Goal: Task Accomplishment & Management: Manage account settings

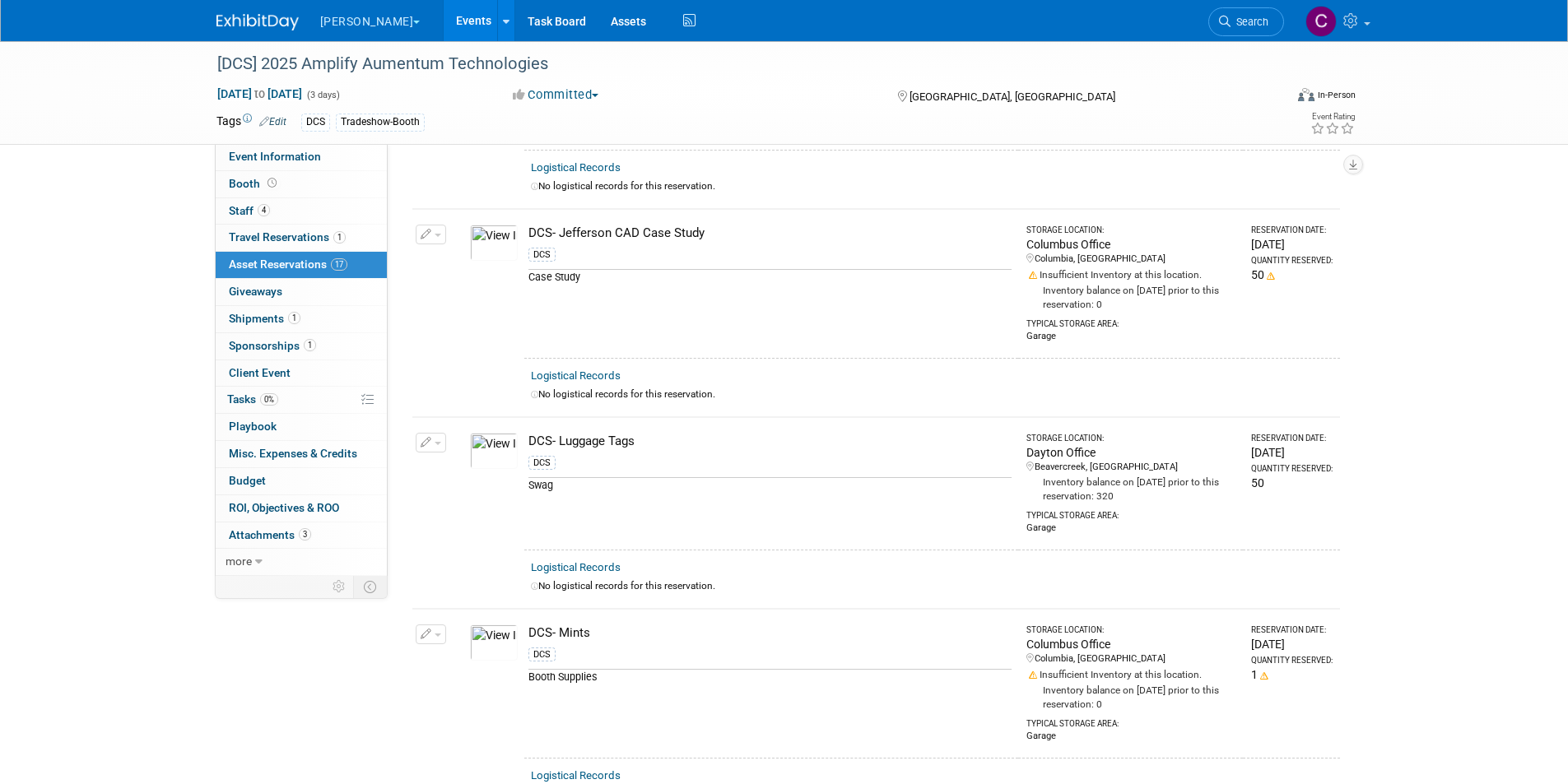
click at [444, 30] on link "Events" at bounding box center [474, 20] width 60 height 41
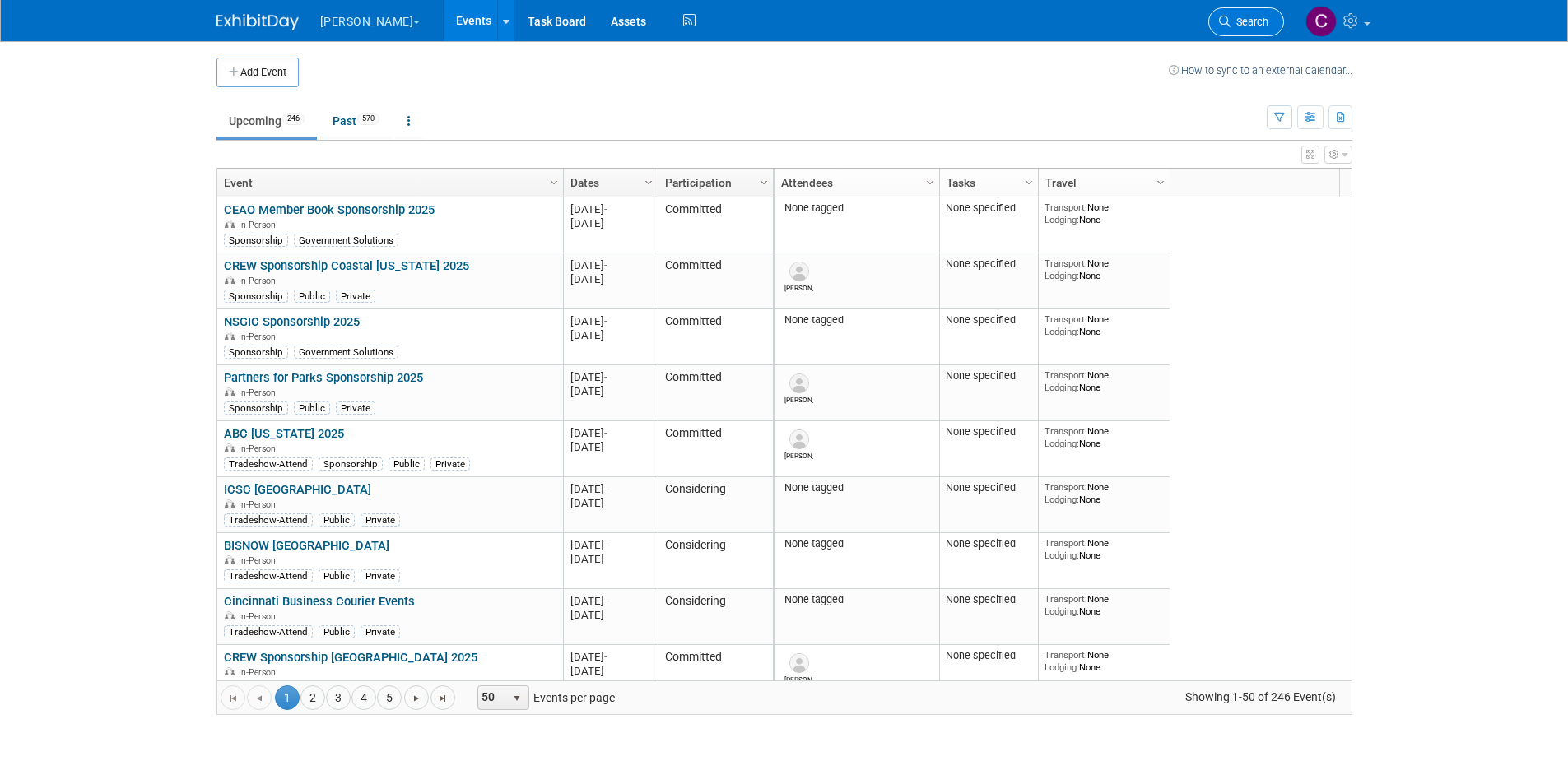
click at [1249, 19] on span "Search" at bounding box center [1249, 22] width 38 height 13
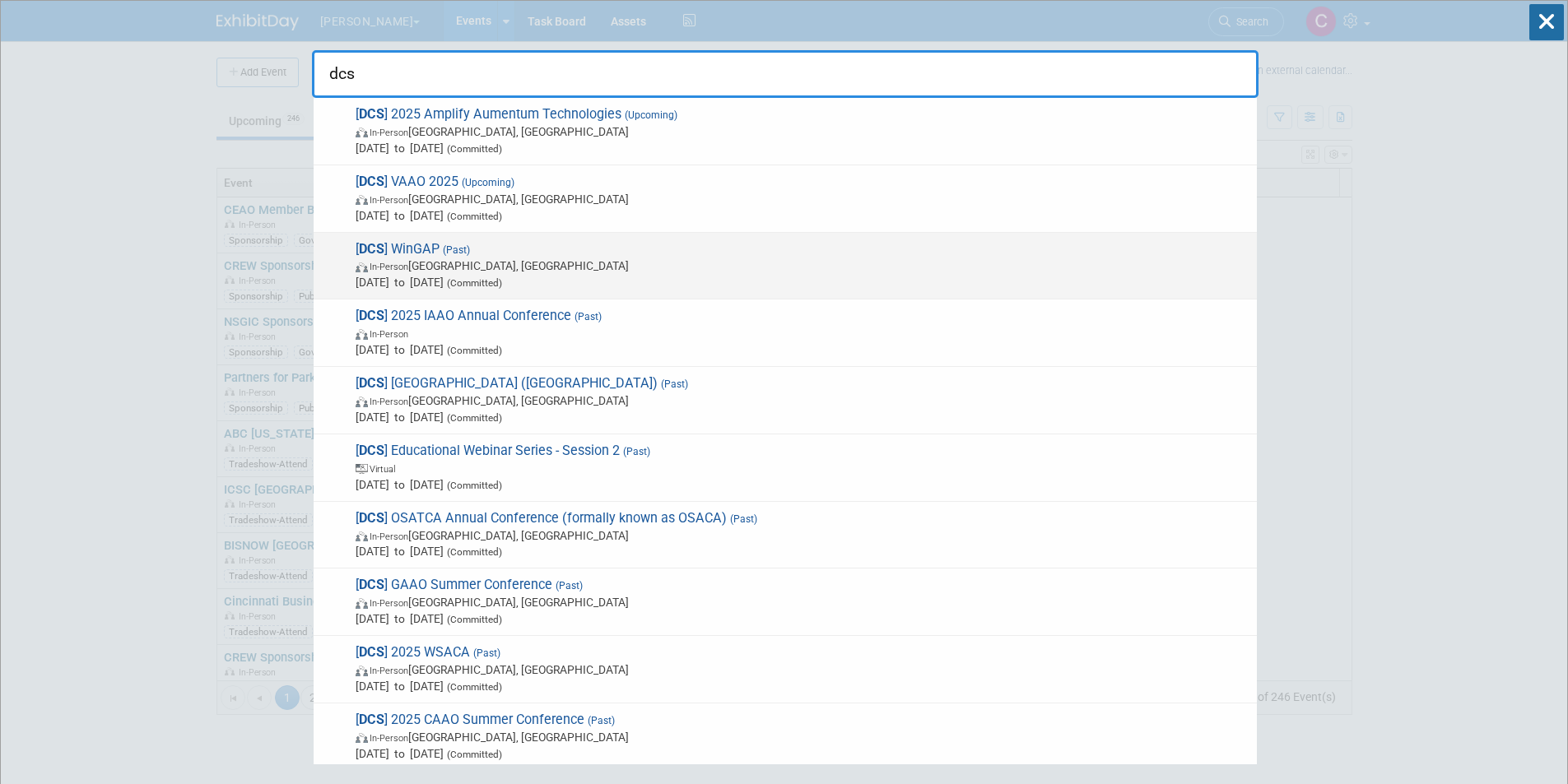
type input "dcs"
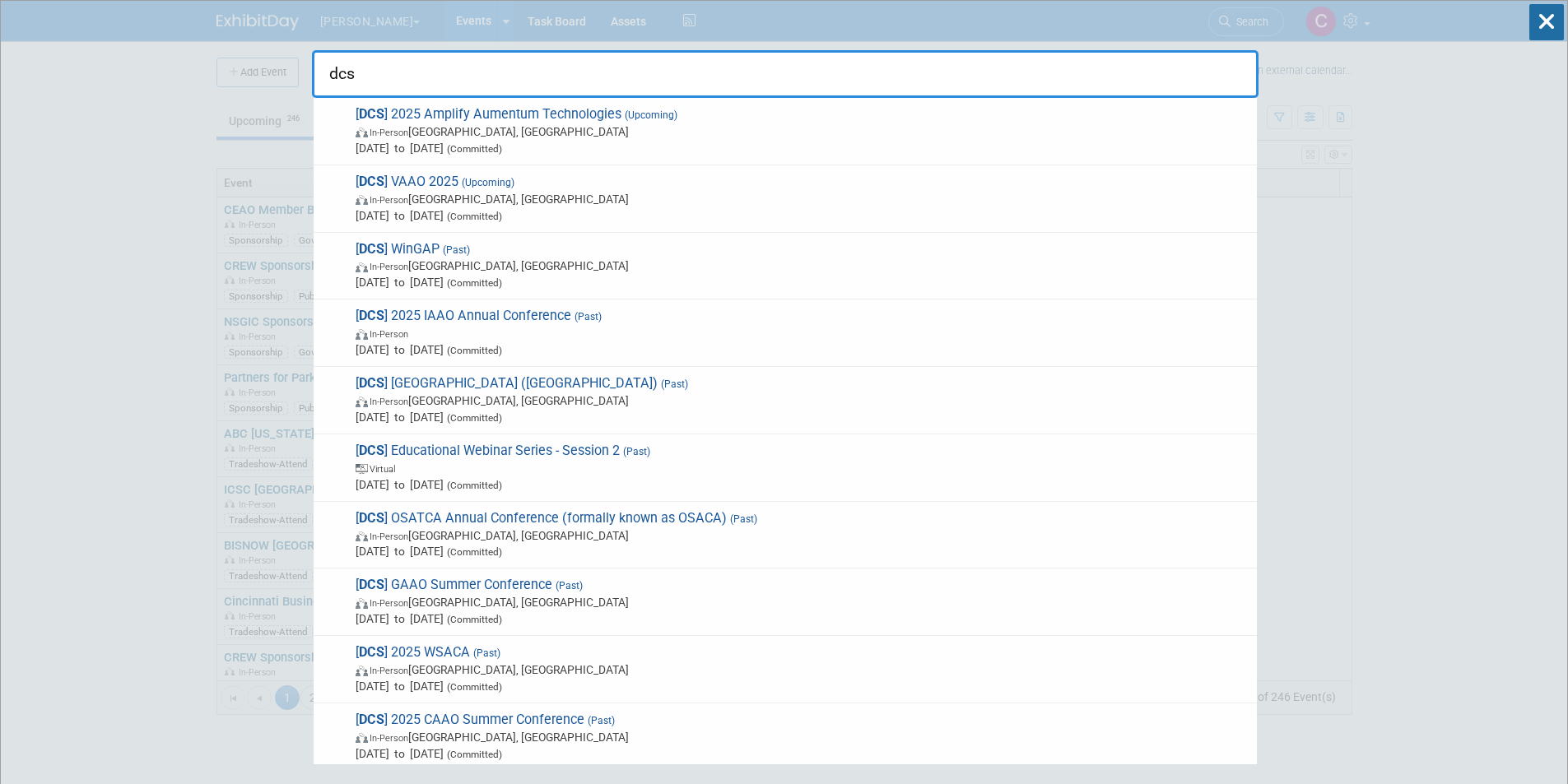
click at [445, 246] on span "(Past)" at bounding box center [454, 250] width 30 height 12
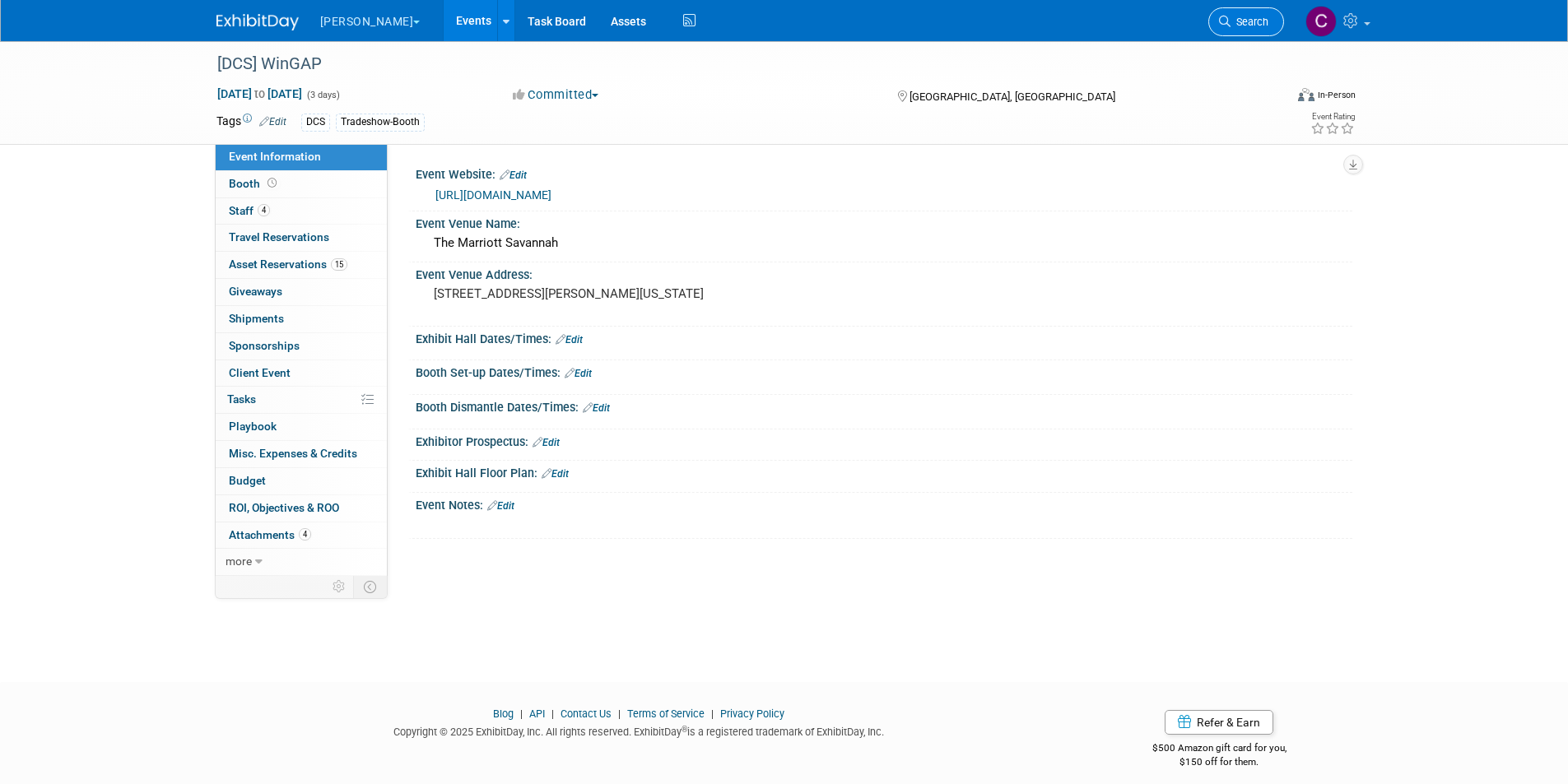
click at [1246, 22] on span "Search" at bounding box center [1249, 22] width 38 height 13
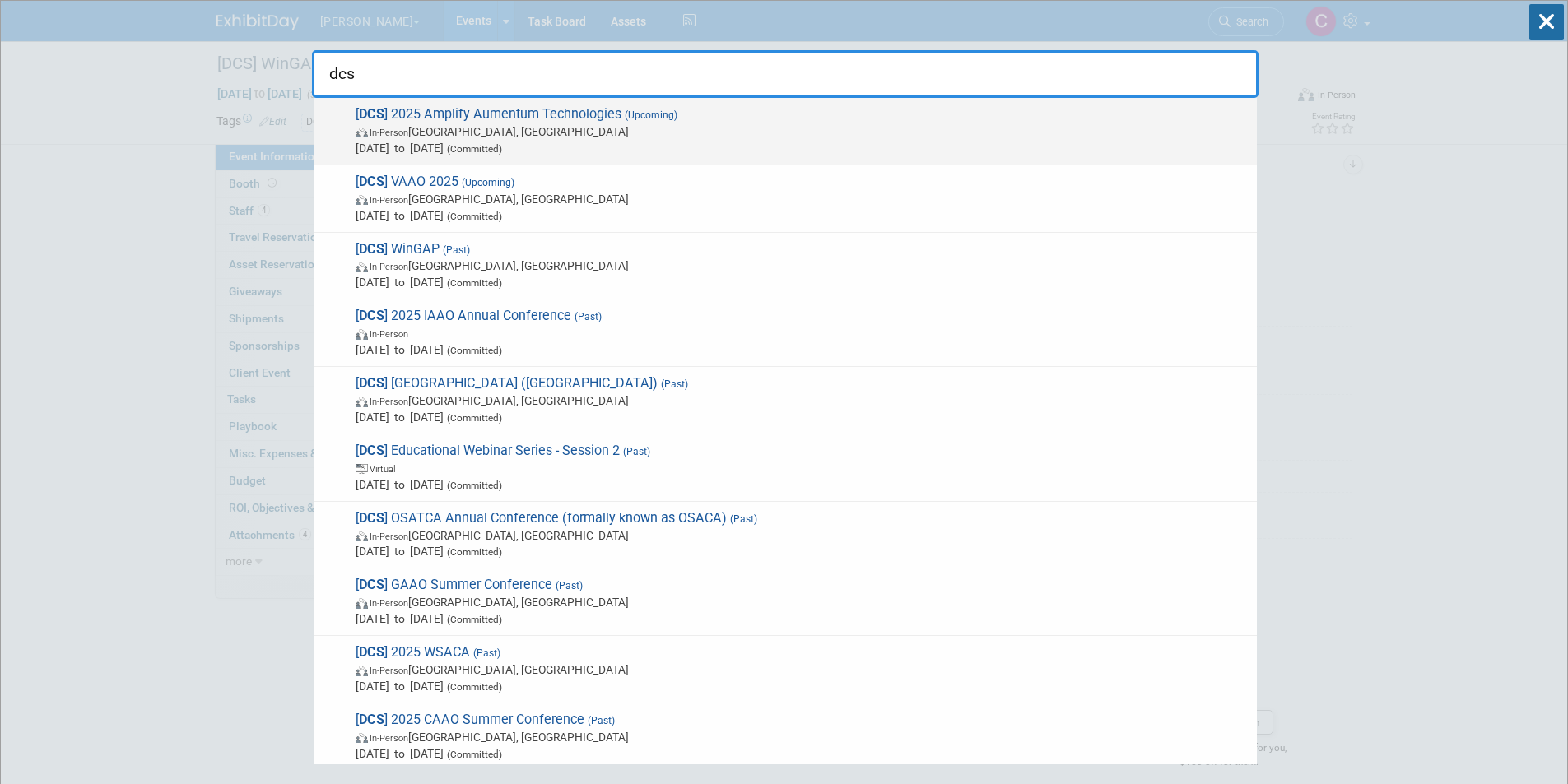
type input "dcs"
click at [462, 120] on span "[ DCS ] 2025 Amplify Aumentum Technologies (Upcoming) In-Person San Antonio, TX…" at bounding box center [799, 131] width 898 height 50
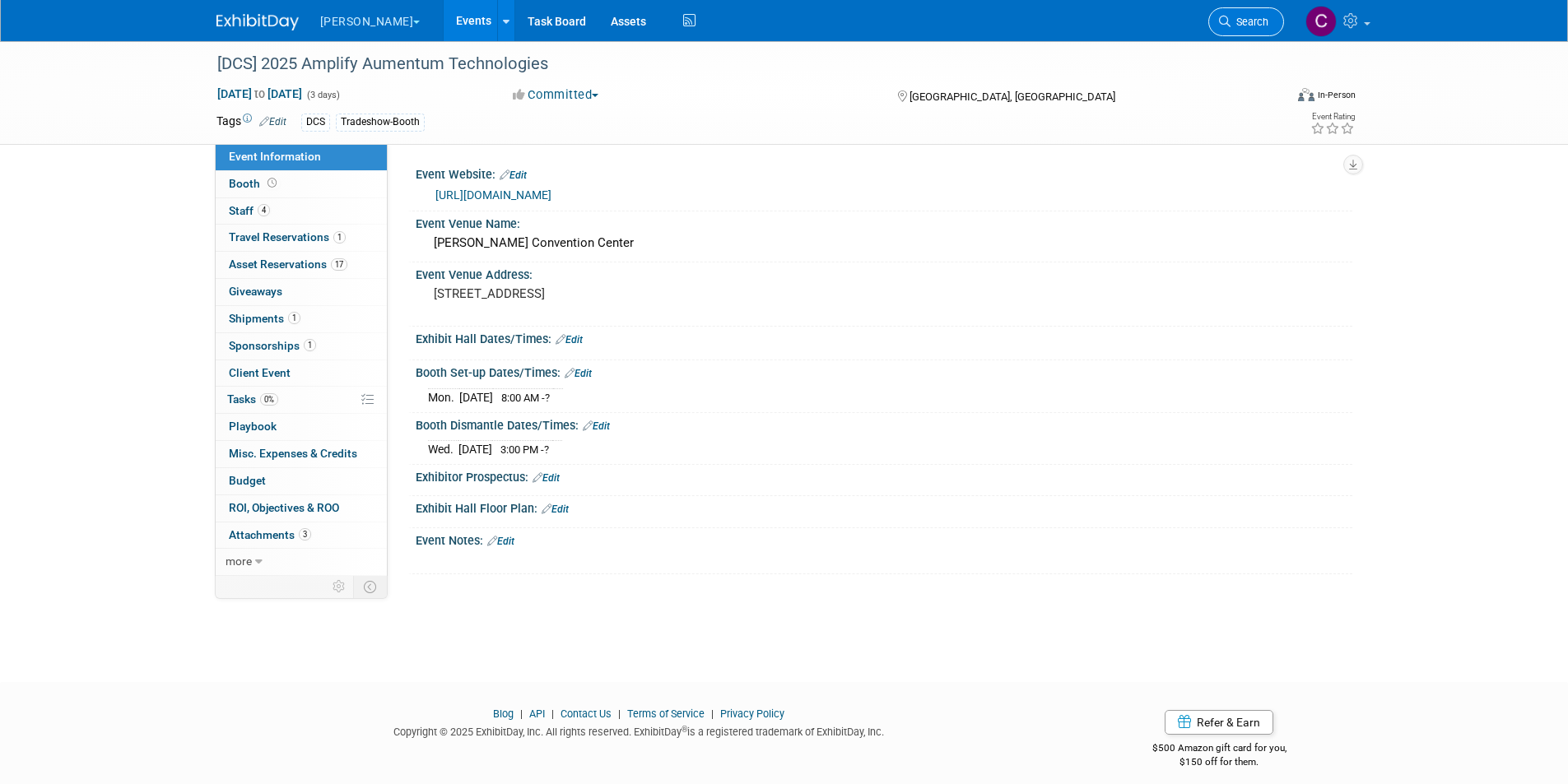
click at [1237, 30] on link "Search" at bounding box center [1246, 22] width 76 height 29
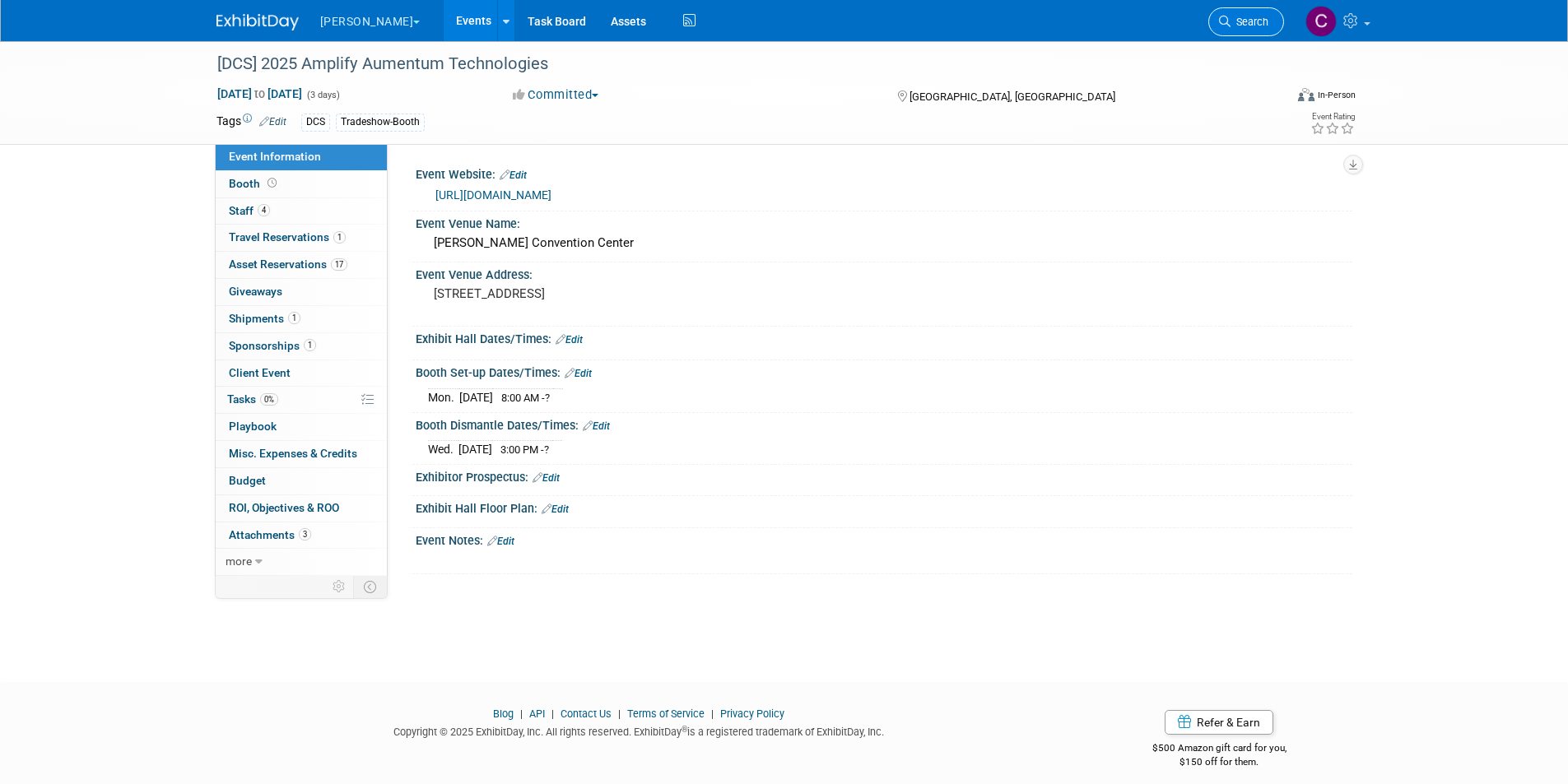
click at [1245, 21] on span "Search" at bounding box center [1249, 22] width 38 height 13
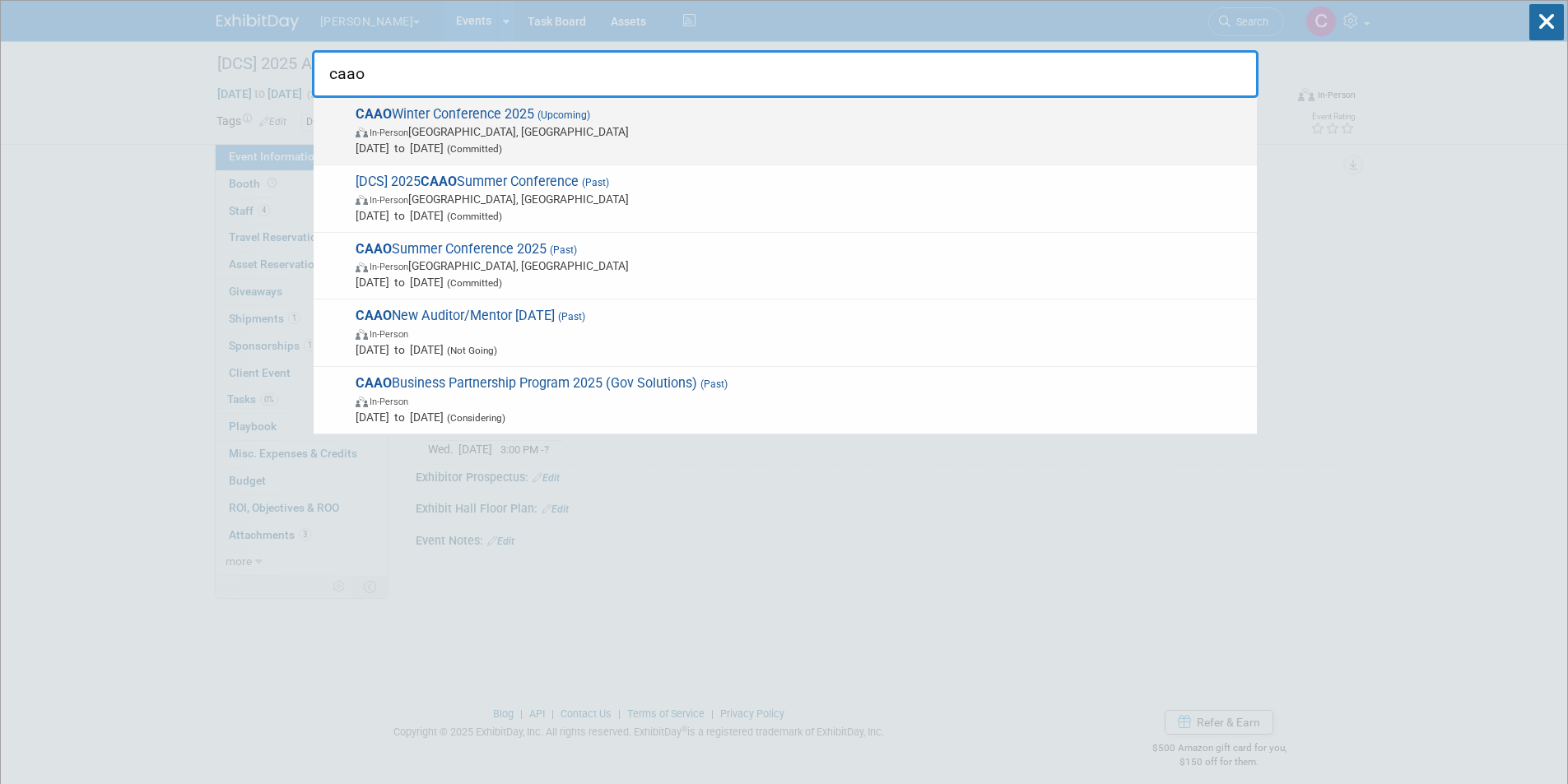
type input "caao"
click at [523, 128] on span "In-Person Dublin, OH" at bounding box center [802, 132] width 893 height 16
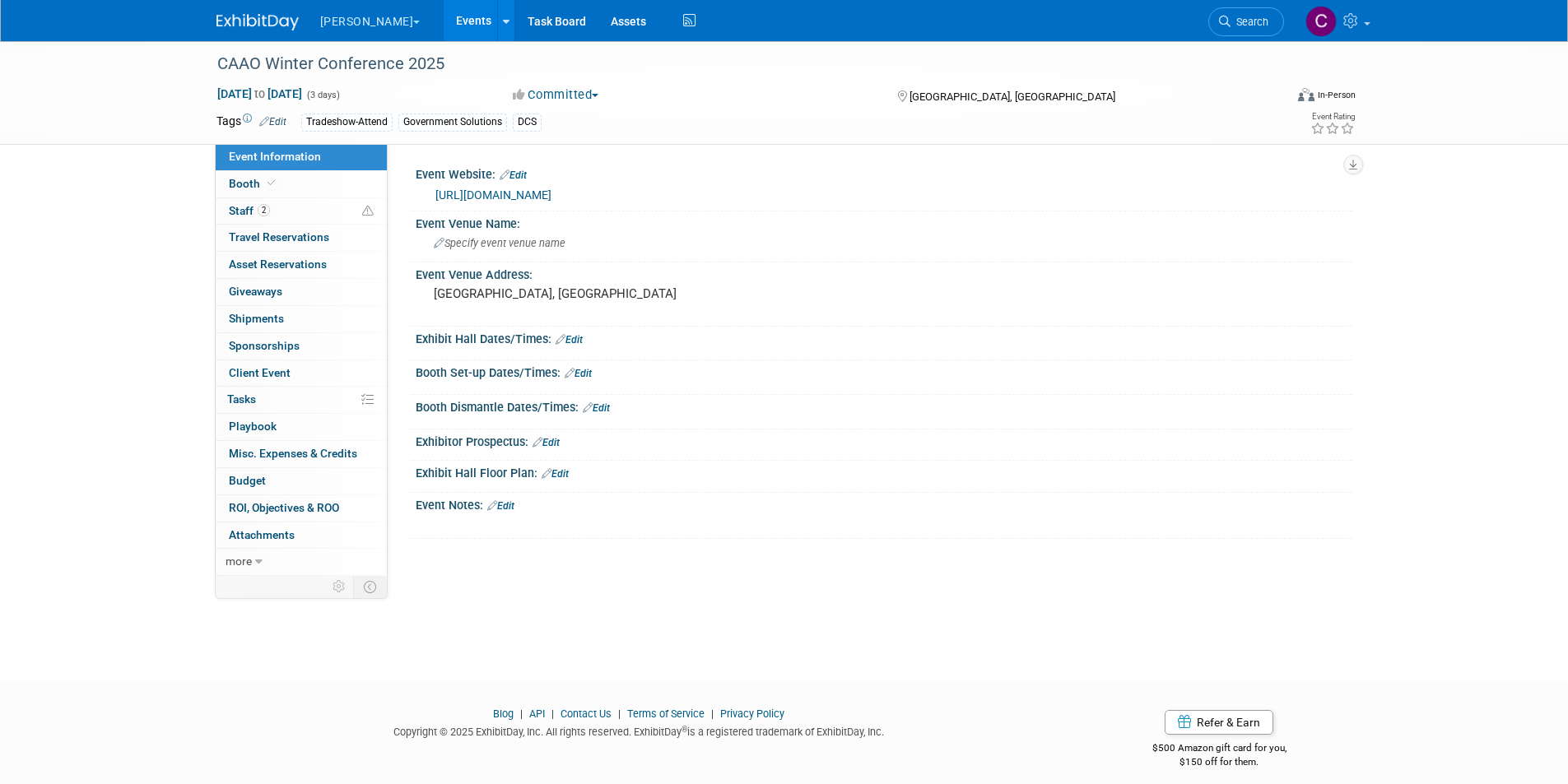
click at [490, 190] on link "[URL][DOMAIN_NAME]" at bounding box center [493, 195] width 116 height 13
click at [275, 209] on link "2 Staff 2" at bounding box center [301, 211] width 171 height 26
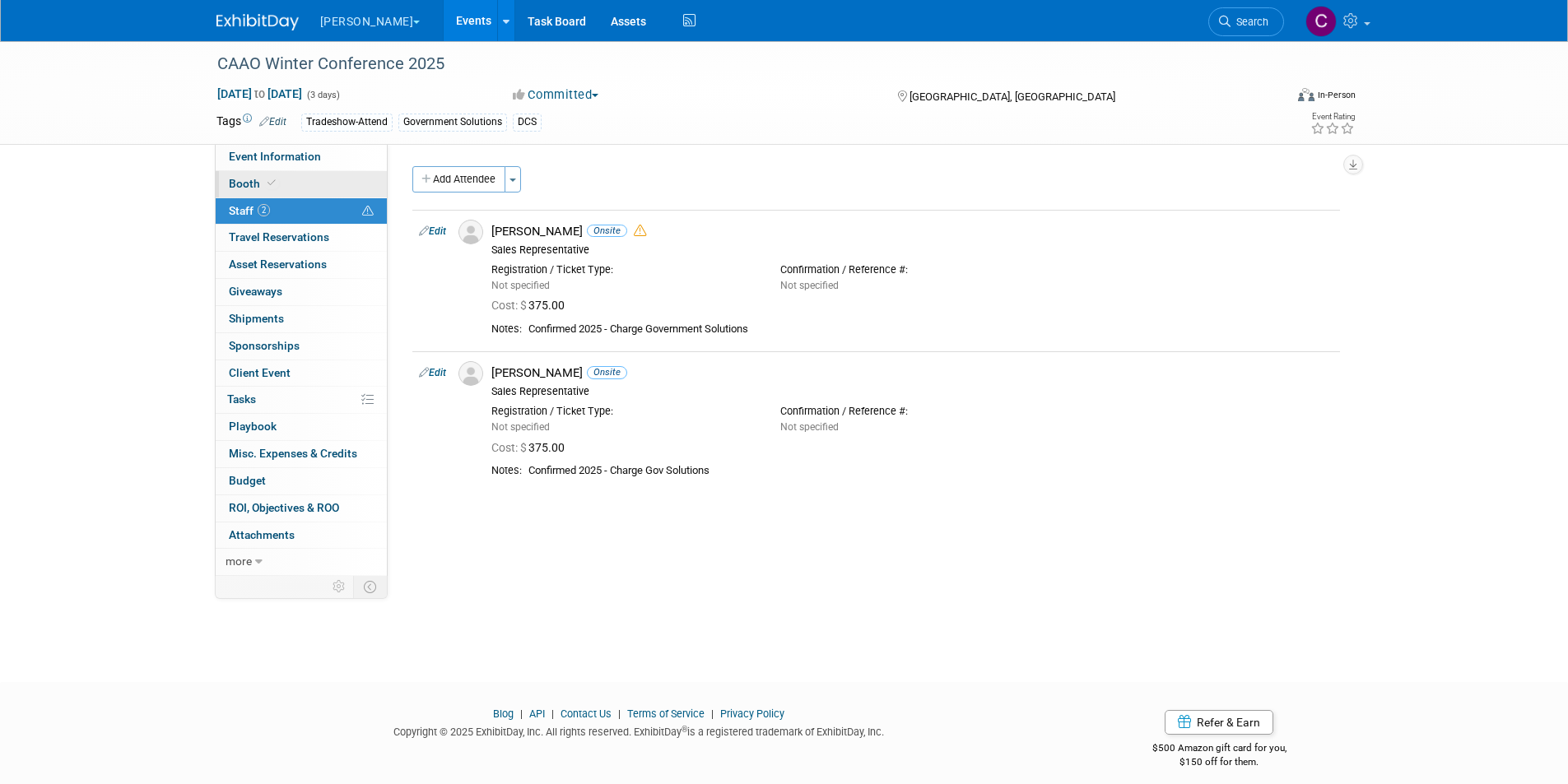
click at [264, 184] on span at bounding box center [271, 183] width 15 height 13
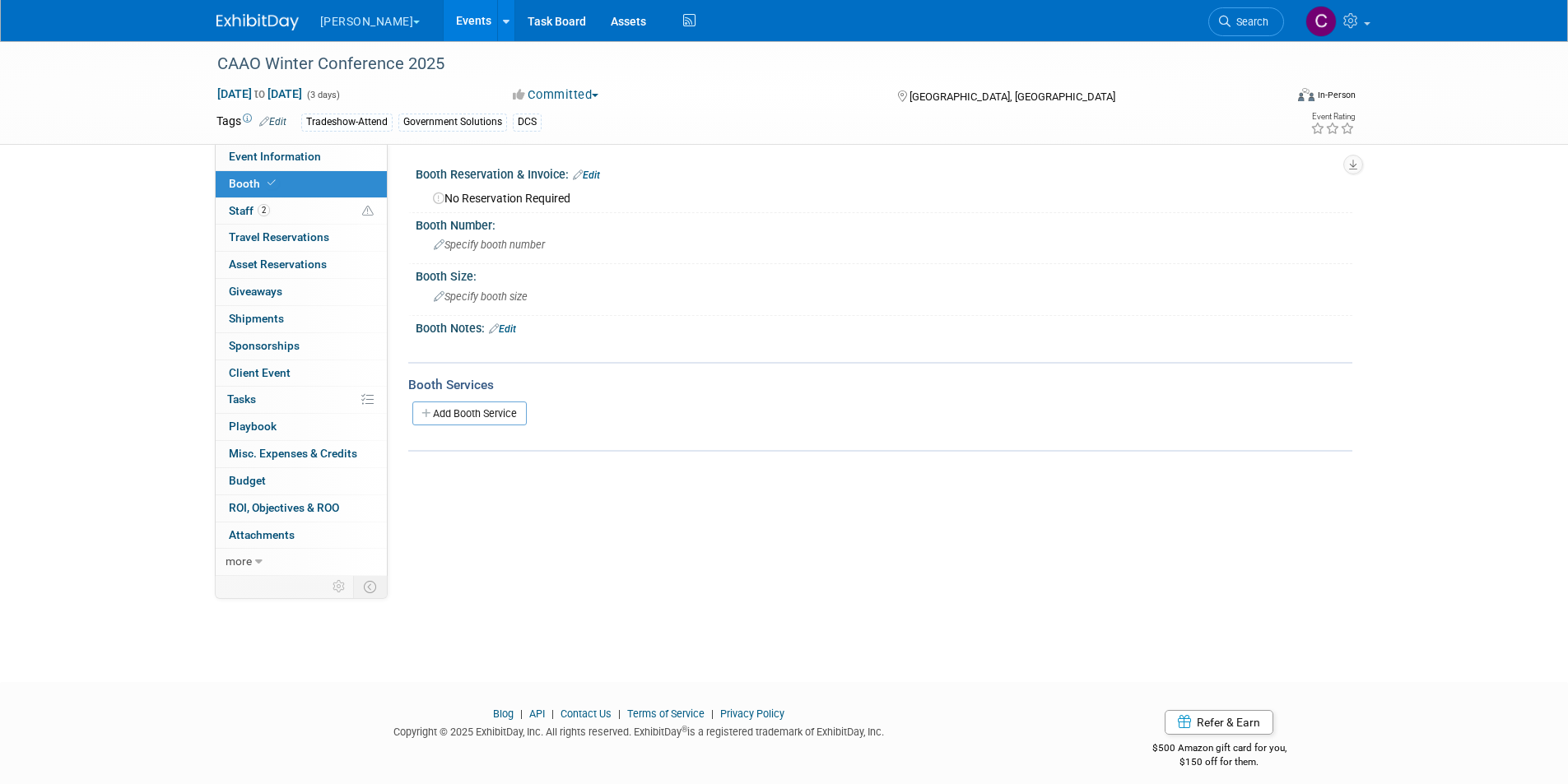
drag, startPoint x: 56, startPoint y: 366, endPoint x: 392, endPoint y: 287, distance: 345.2
click at [56, 366] on div "CAAO Winter Conference 2025 Nov 13, 2025 to Nov 15, 2025 (3 days) Nov 13, 2025 …" at bounding box center [784, 347] width 1568 height 611
click at [267, 94] on span "Nov 13, 2025 to Nov 15, 2025" at bounding box center [259, 94] width 86 height 15
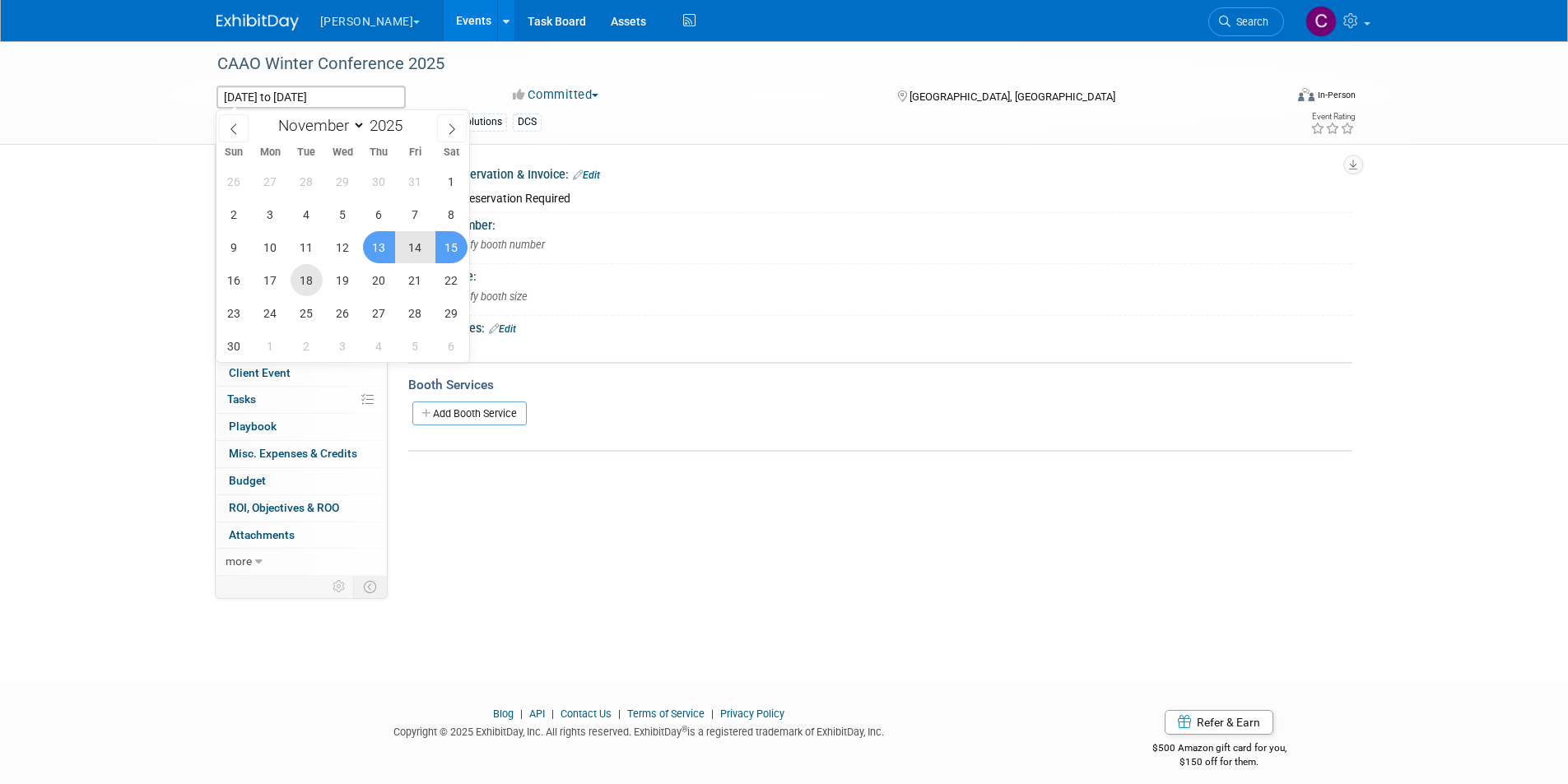
click at [304, 280] on span "18" at bounding box center [306, 279] width 32 height 32
type input "Nov 18, 2025"
click at [418, 280] on span "21" at bounding box center [415, 279] width 32 height 32
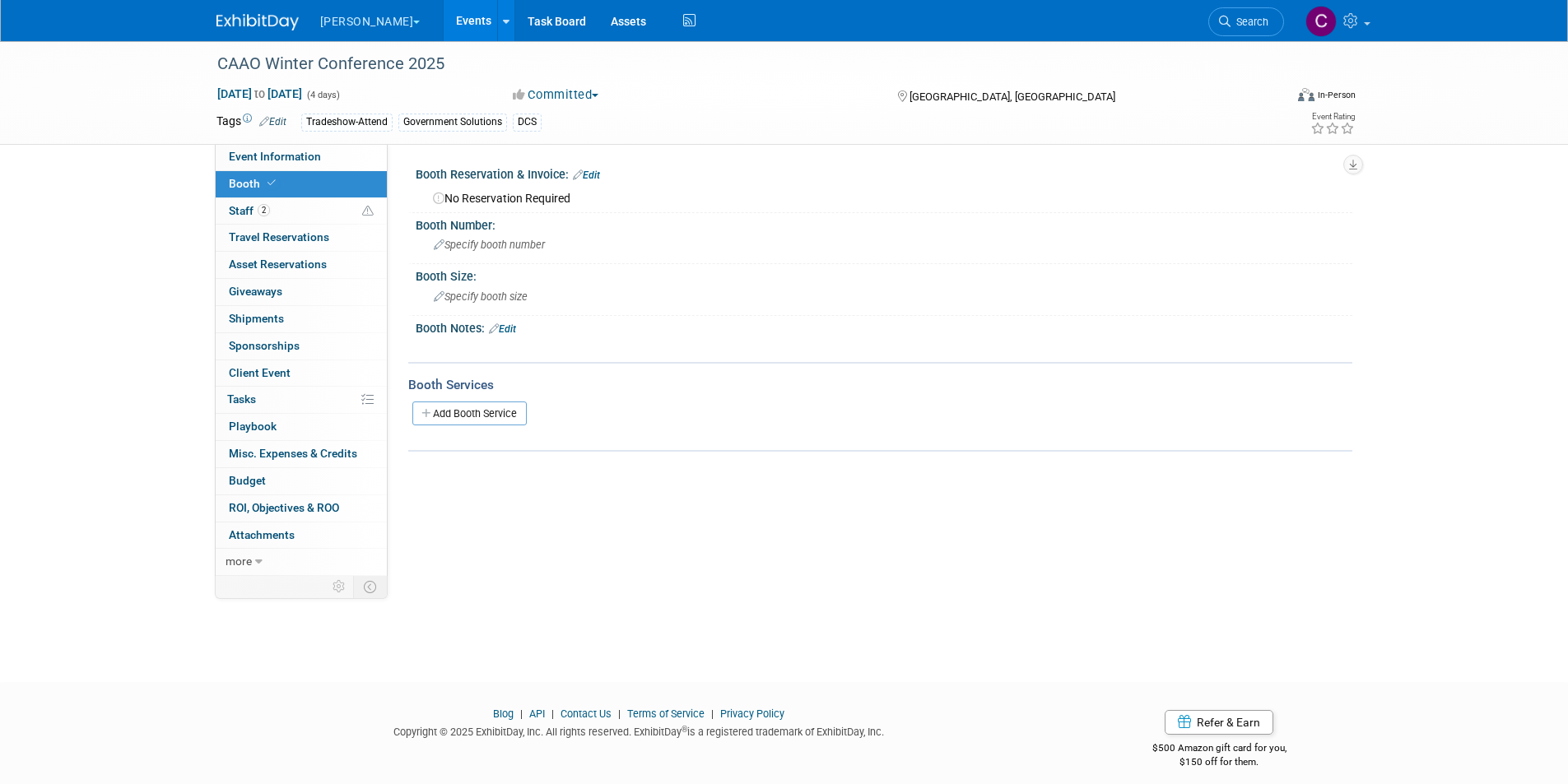
click at [172, 271] on div "CAAO Winter Conference 2025 Nov 18, 2025 to Nov 21, 2025 (4 days) Nov 18, 2025 …" at bounding box center [784, 347] width 1568 height 611
click at [316, 158] on span "Event Information" at bounding box center [274, 156] width 92 height 13
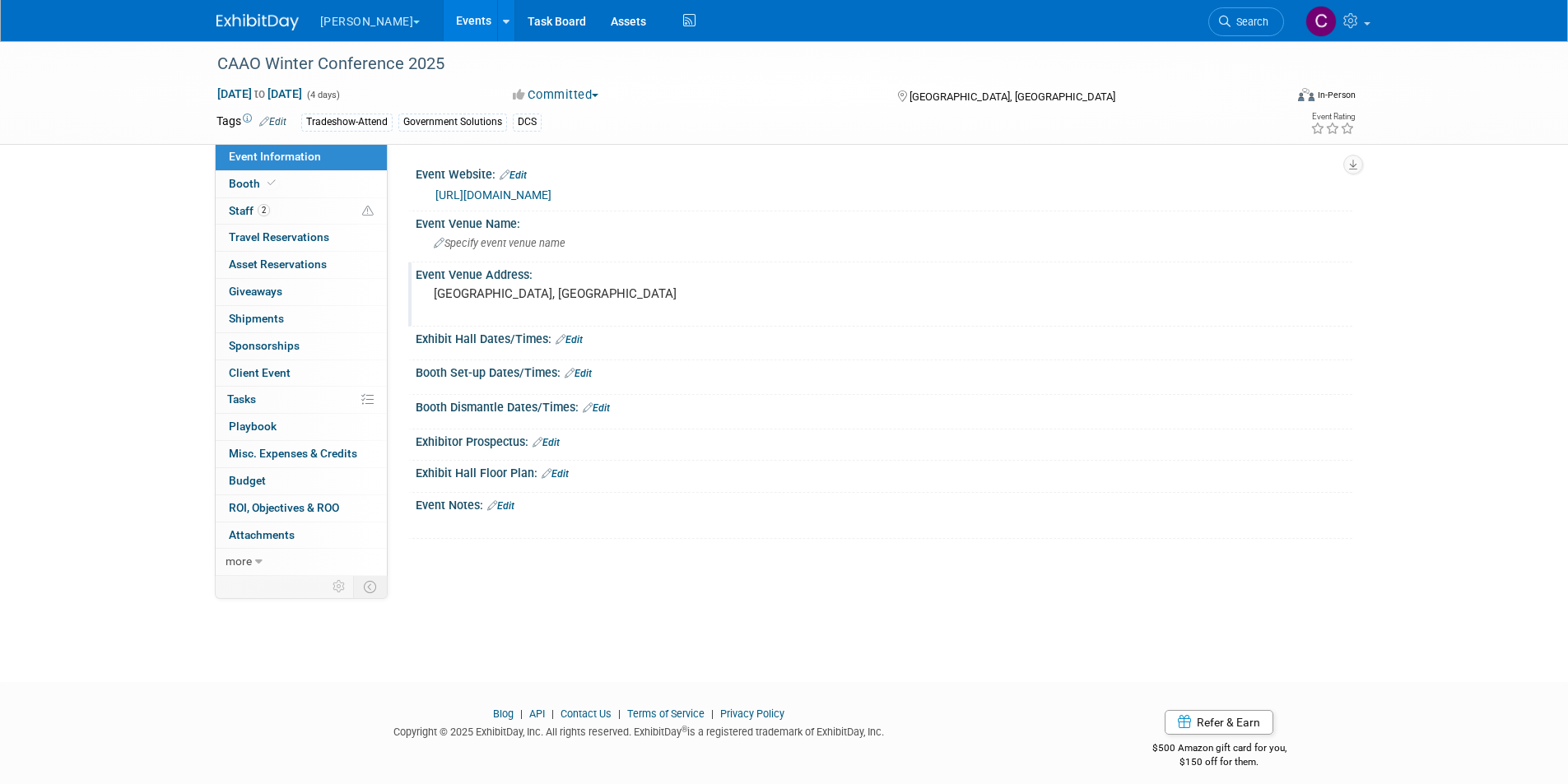
click at [541, 296] on pre "Dublin, OH" at bounding box center [611, 294] width 354 height 15
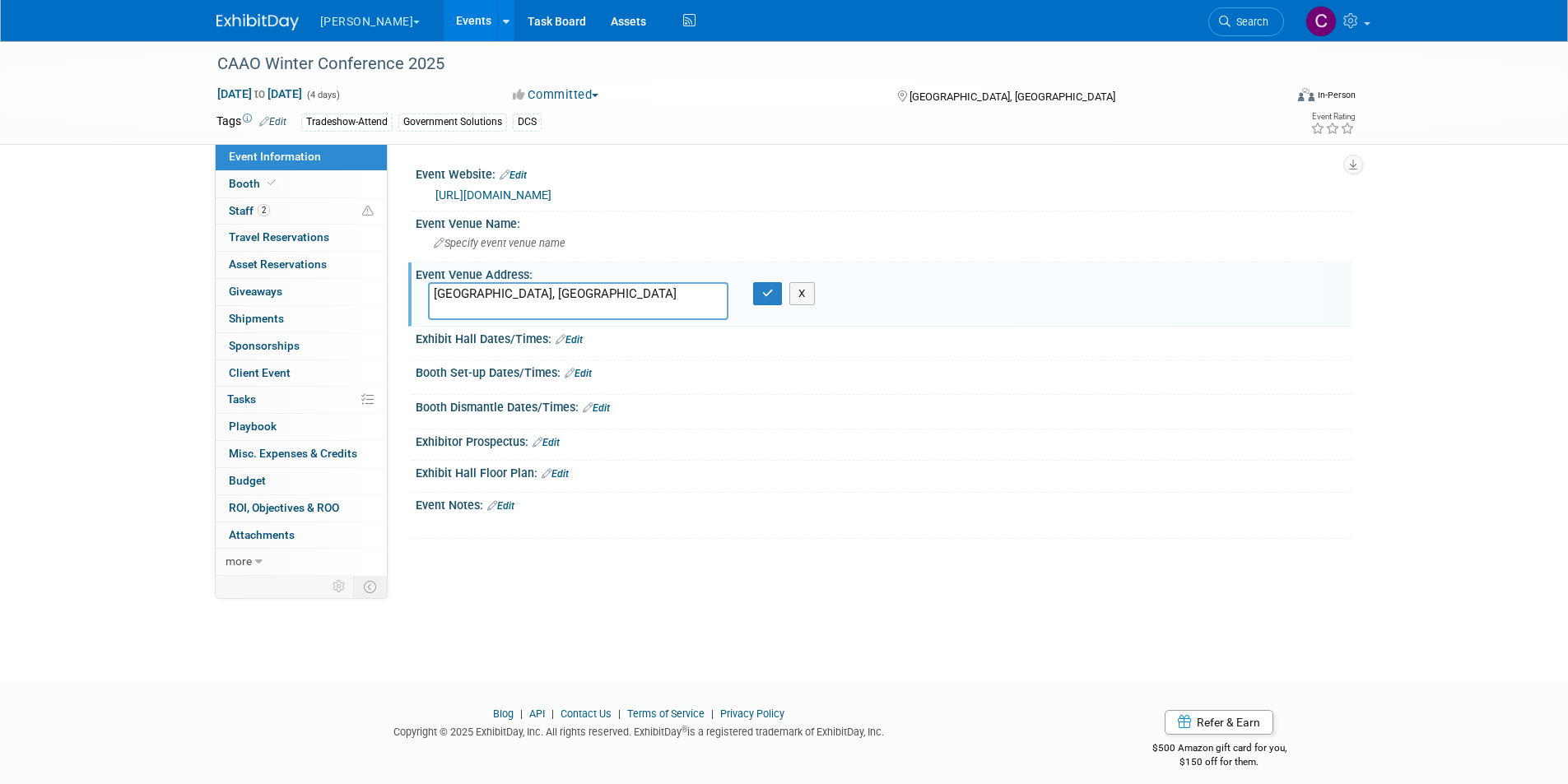
drag, startPoint x: 521, startPoint y: 296, endPoint x: 420, endPoint y: 291, distance: 101.1
click at [420, 291] on div "Dublin, OH" at bounding box center [578, 301] width 325 height 38
type textarea "Embassy Suites Dublin, 5100 Upper Metro Place, Dublin, OH 43017."
click at [768, 292] on icon "button" at bounding box center [768, 294] width 12 height 11
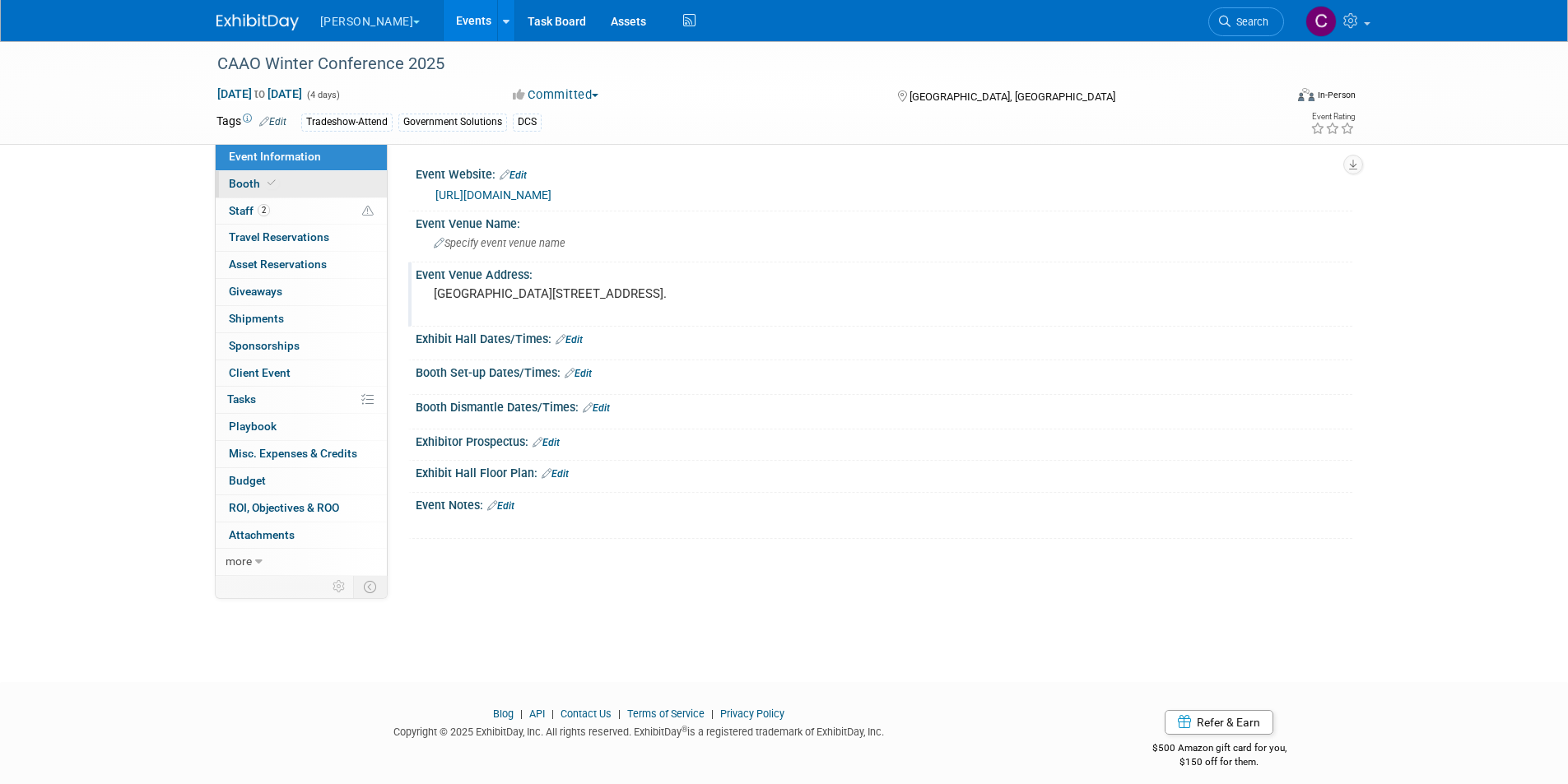
click at [316, 189] on link "Booth" at bounding box center [301, 184] width 171 height 26
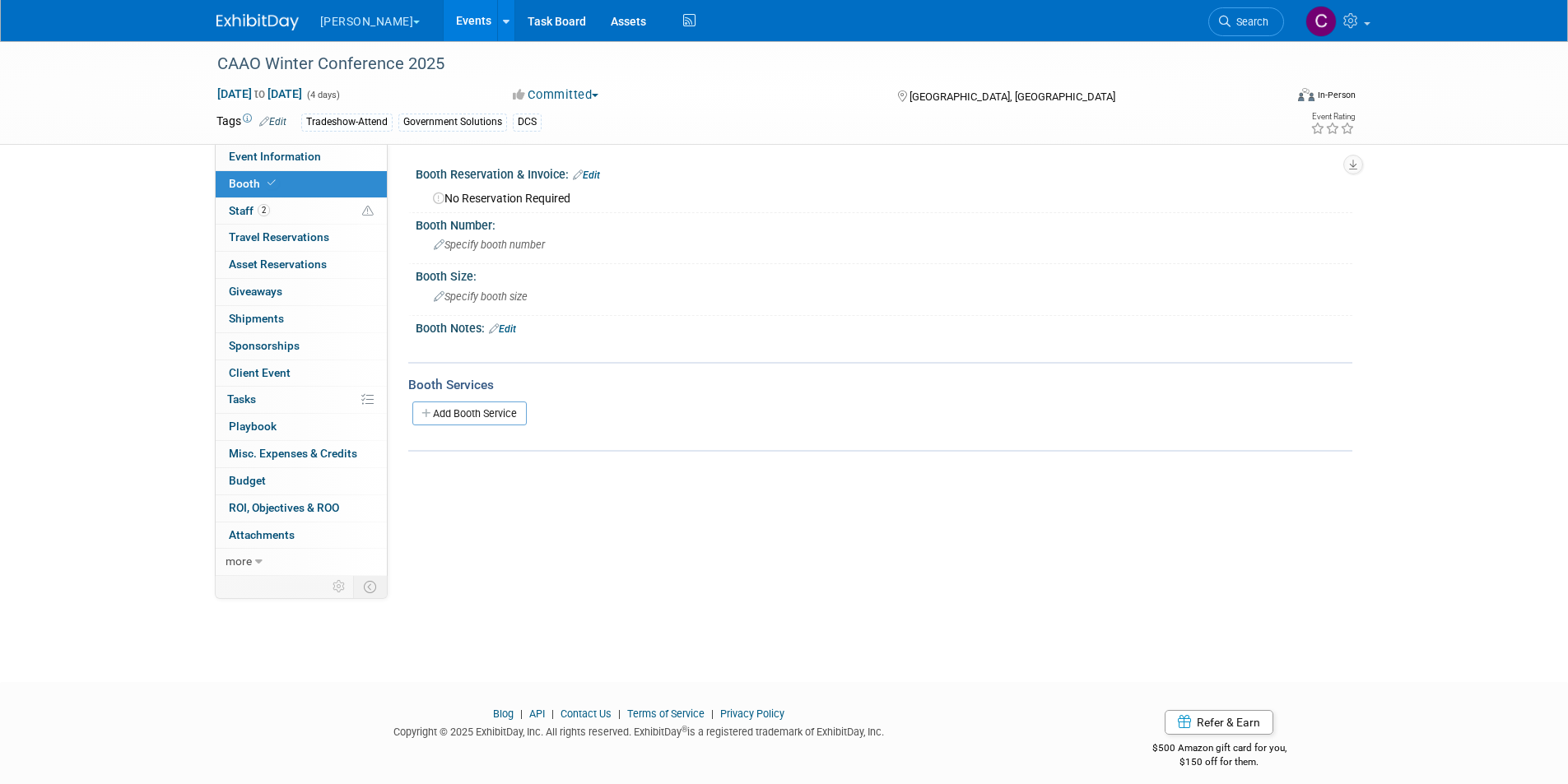
click at [585, 171] on link "Edit" at bounding box center [587, 175] width 27 height 12
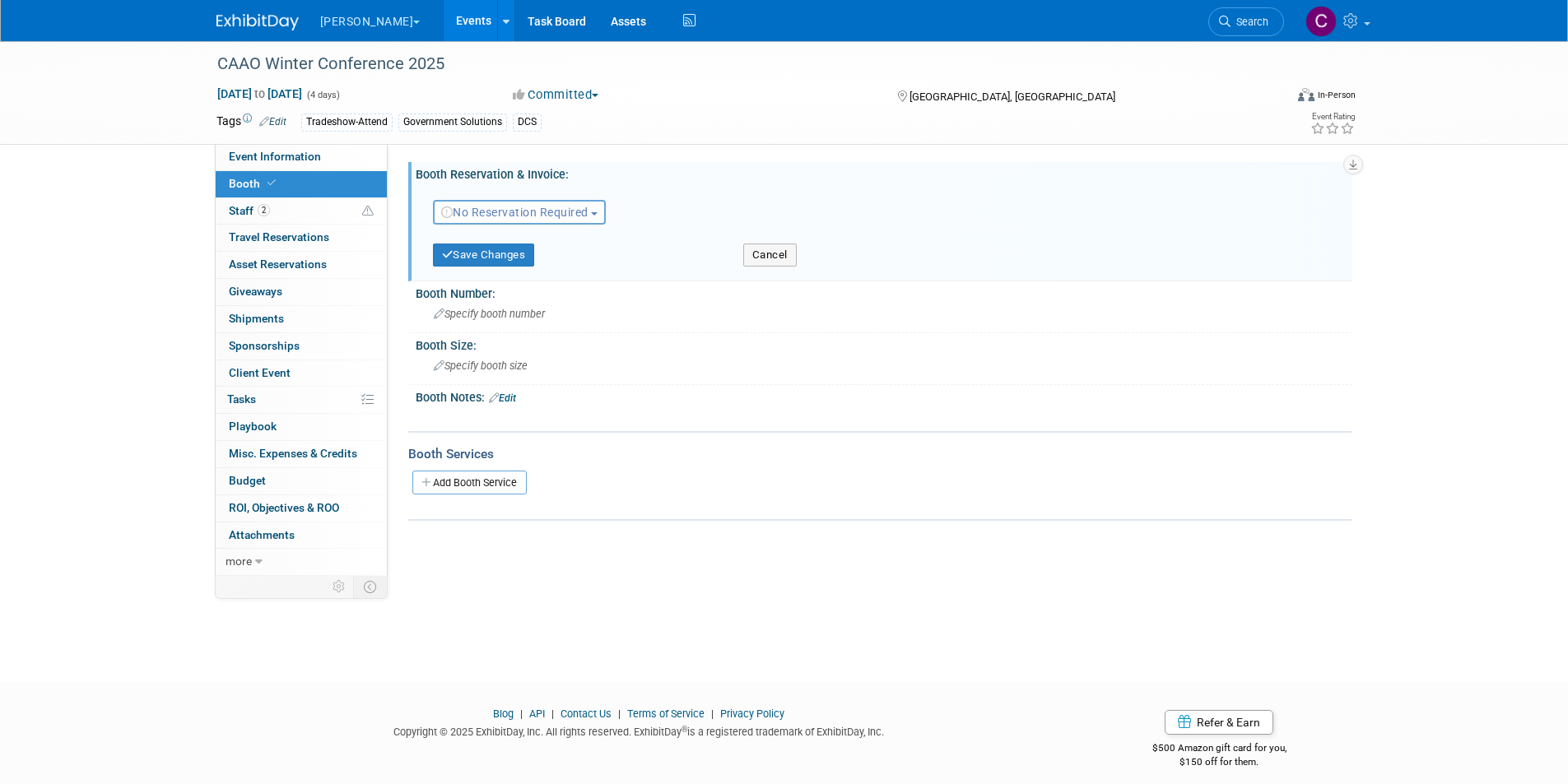
click at [582, 208] on span "No Reservation Required" at bounding box center [515, 212] width 147 height 13
click at [646, 191] on div "No Reservation Required Need to Reserve Reserved No Reservation Required Ideall…" at bounding box center [886, 209] width 932 height 47
click at [769, 254] on button "Cancel" at bounding box center [770, 255] width 54 height 23
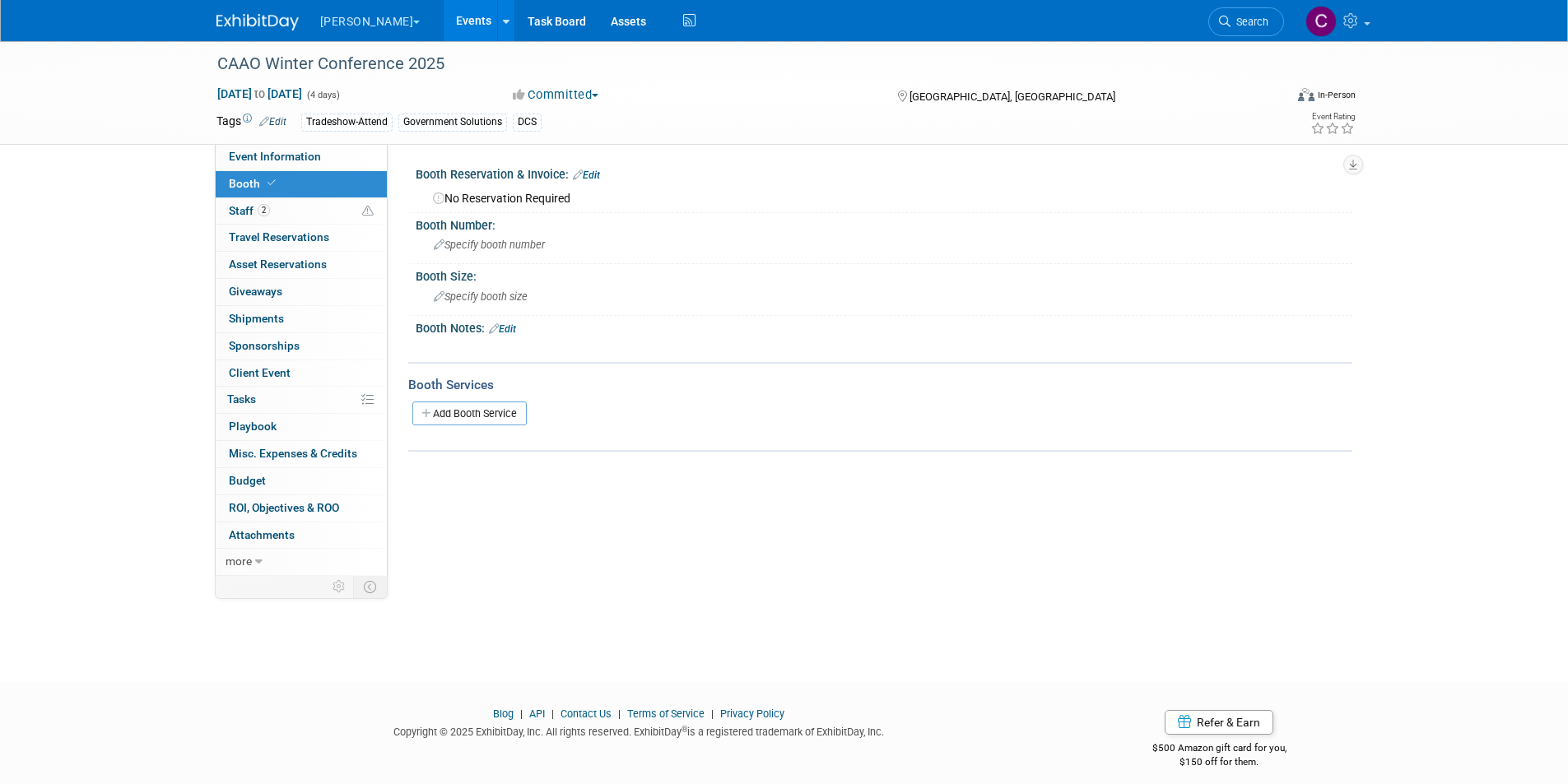
drag, startPoint x: 1236, startPoint y: 29, endPoint x: 948, endPoint y: 53, distance: 289.0
click at [1236, 29] on link "Search" at bounding box center [1246, 22] width 76 height 29
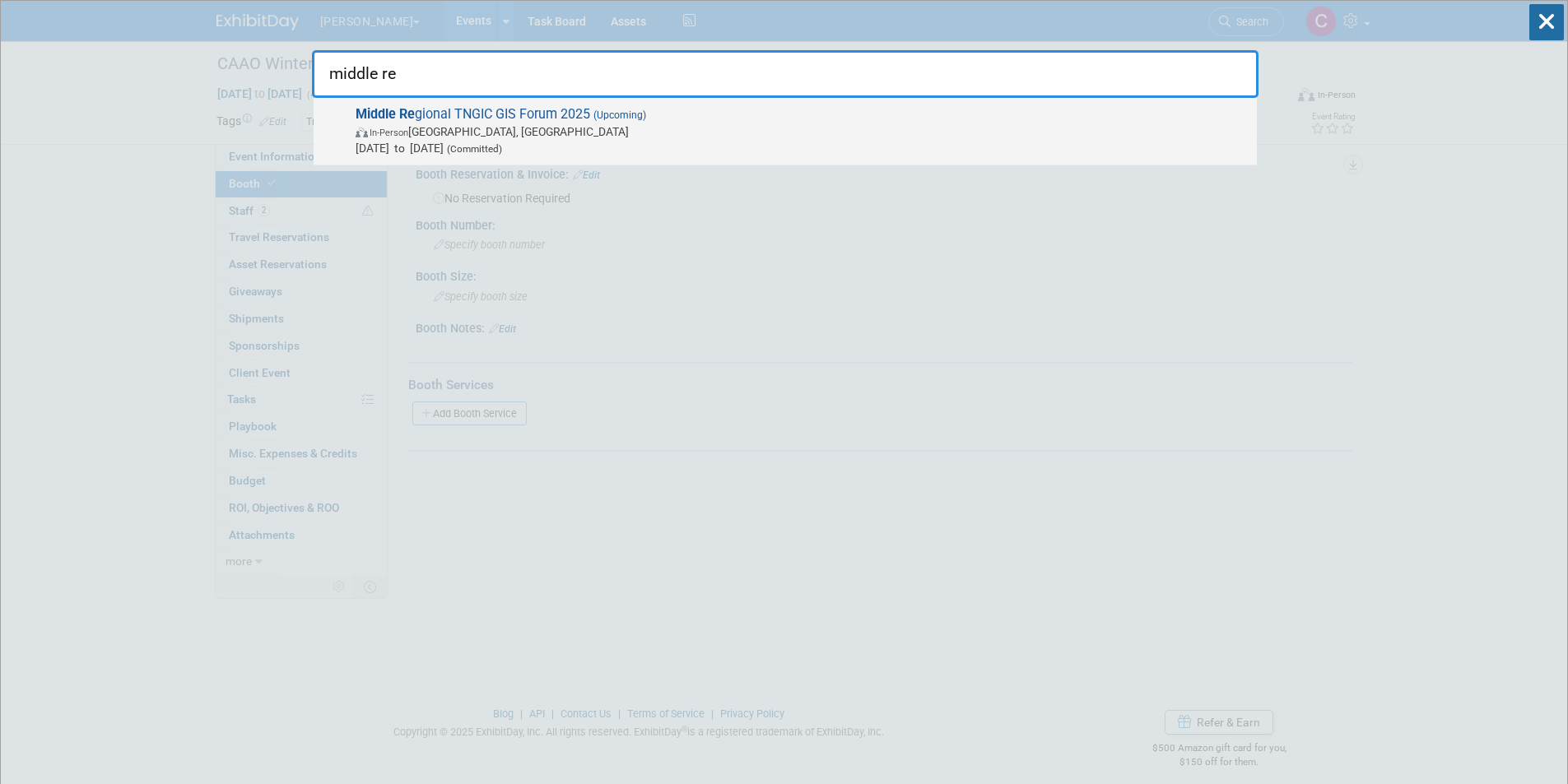
type input "middle re"
click at [612, 111] on span "(Upcoming)" at bounding box center [619, 115] width 56 height 12
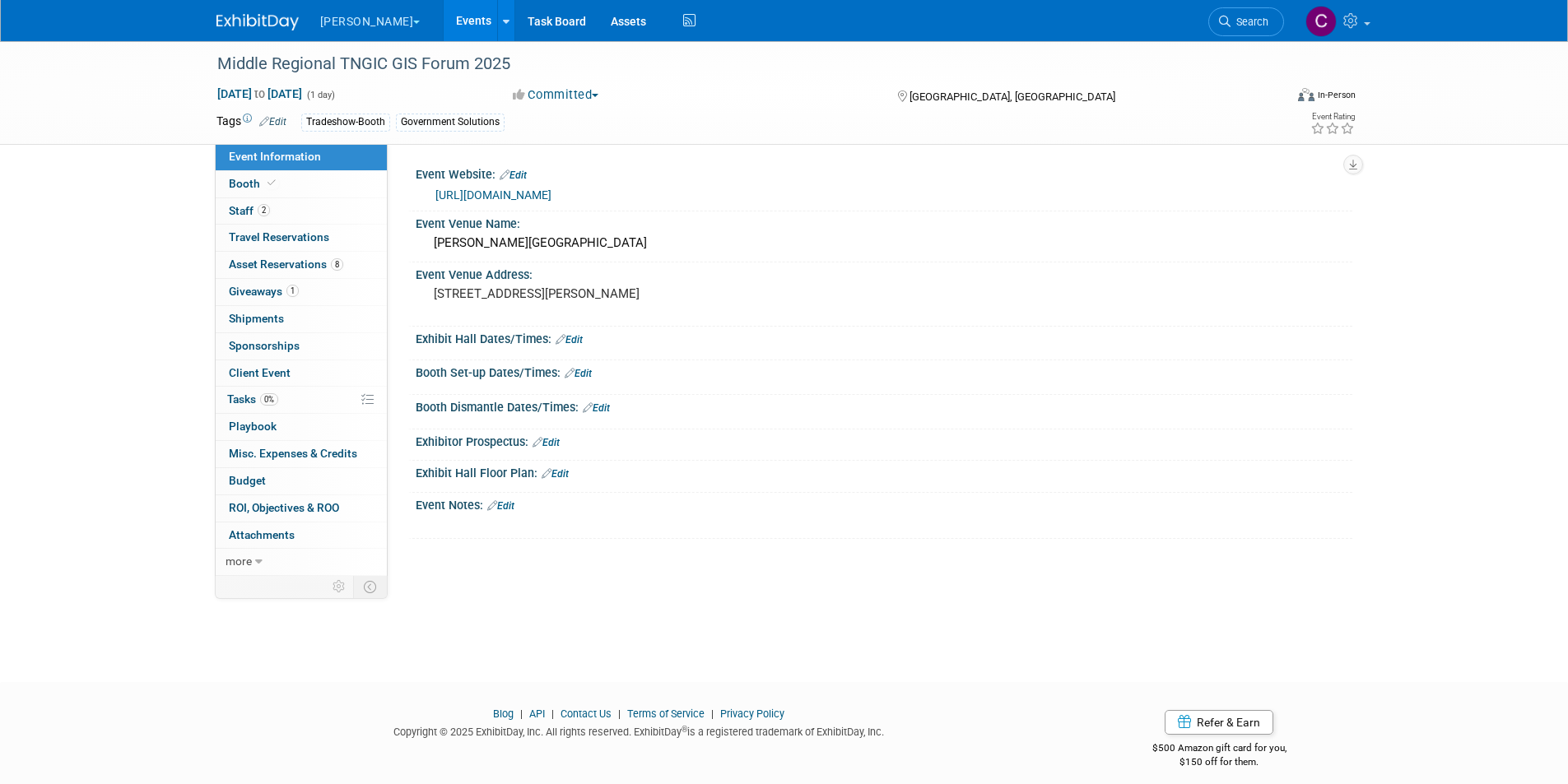
drag, startPoint x: 103, startPoint y: 245, endPoint x: 1263, endPoint y: 135, distance: 1165.2
click at [103, 245] on div "Middle Regional TNGIC GIS Forum 2025 Oct 23, 2025 to Oct 23, 2025 (1 day) Oct 2…" at bounding box center [784, 347] width 1568 height 611
click at [1253, 20] on span "Search" at bounding box center [1249, 22] width 38 height 13
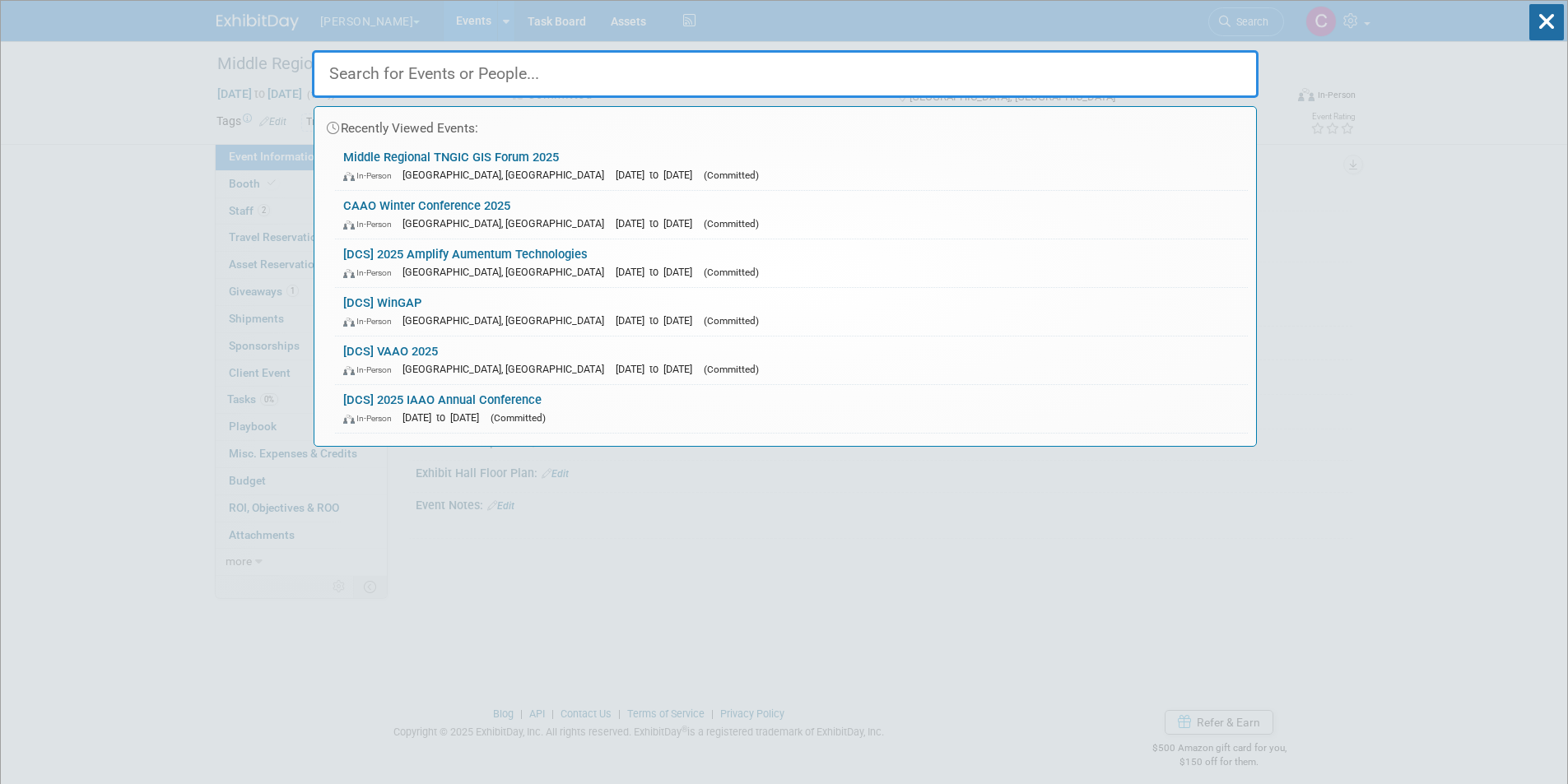
click at [422, 206] on link "CAAO Winter Conference 2025 In-Person Dublin, OH Nov 18, 2025 to Nov 21, 2025 (…" at bounding box center [791, 215] width 913 height 47
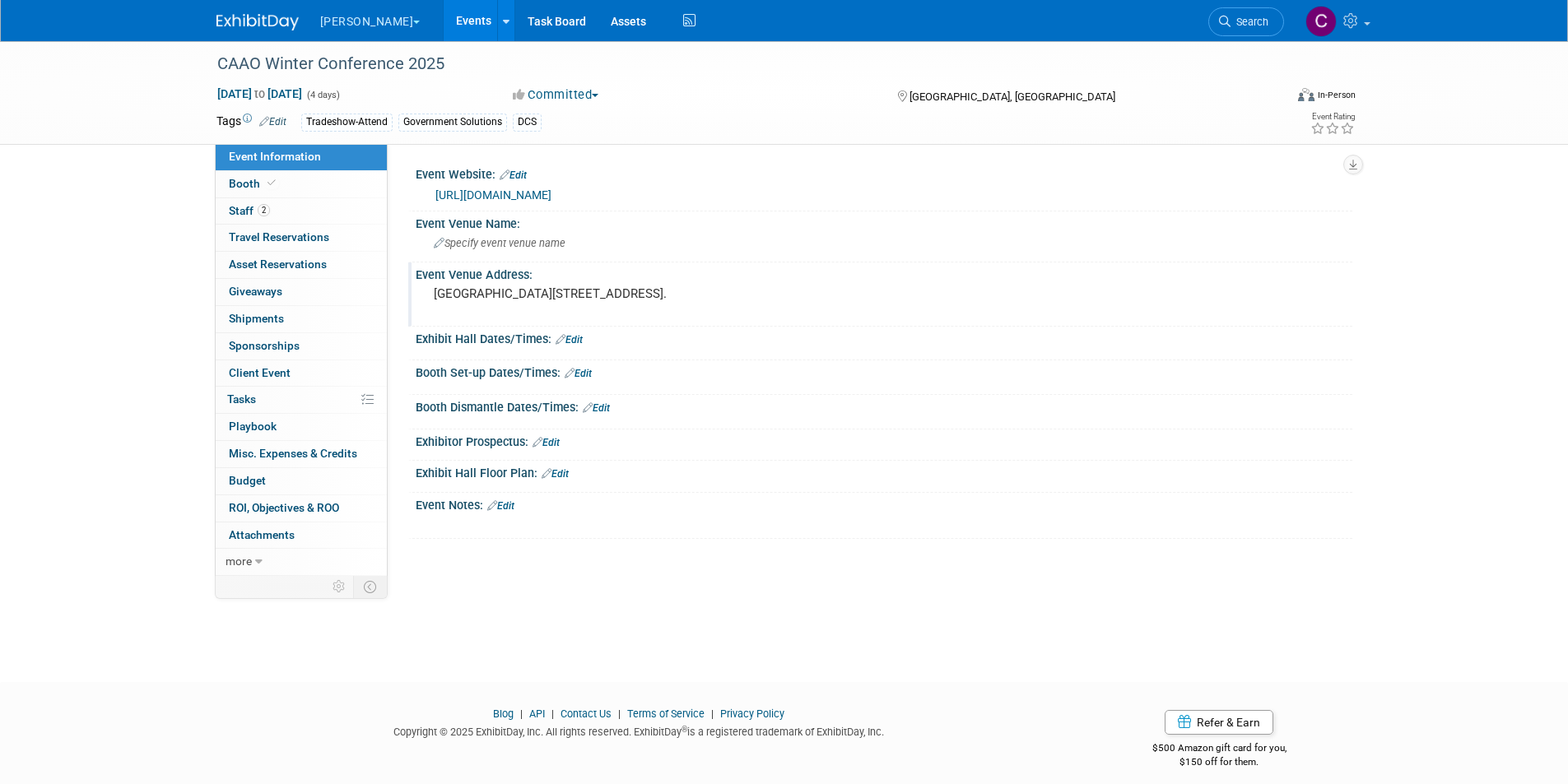
click at [512, 296] on pre "[GEOGRAPHIC_DATA][STREET_ADDRESS]." at bounding box center [611, 294] width 354 height 15
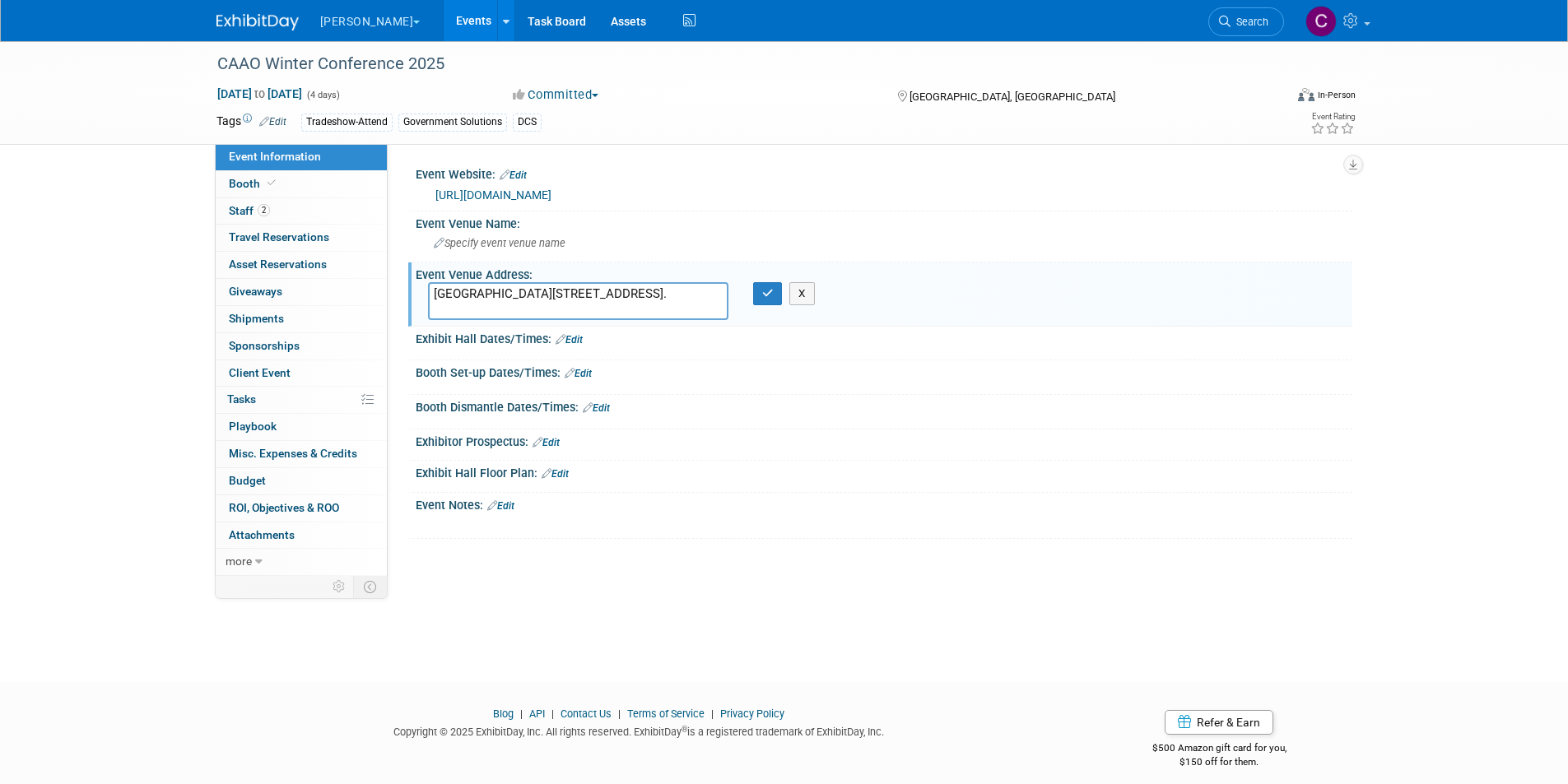
drag, startPoint x: 521, startPoint y: 292, endPoint x: 422, endPoint y: 297, distance: 99.1
click at [422, 297] on div "[GEOGRAPHIC_DATA][STREET_ADDRESS]." at bounding box center [578, 301] width 325 height 38
drag, startPoint x: 557, startPoint y: 290, endPoint x: 435, endPoint y: 291, distance: 122.0
click at [435, 291] on textarea "[GEOGRAPHIC_DATA][STREET_ADDRESS]." at bounding box center [578, 301] width 300 height 38
click at [483, 245] on span "Specify event venue name" at bounding box center [500, 243] width 132 height 13
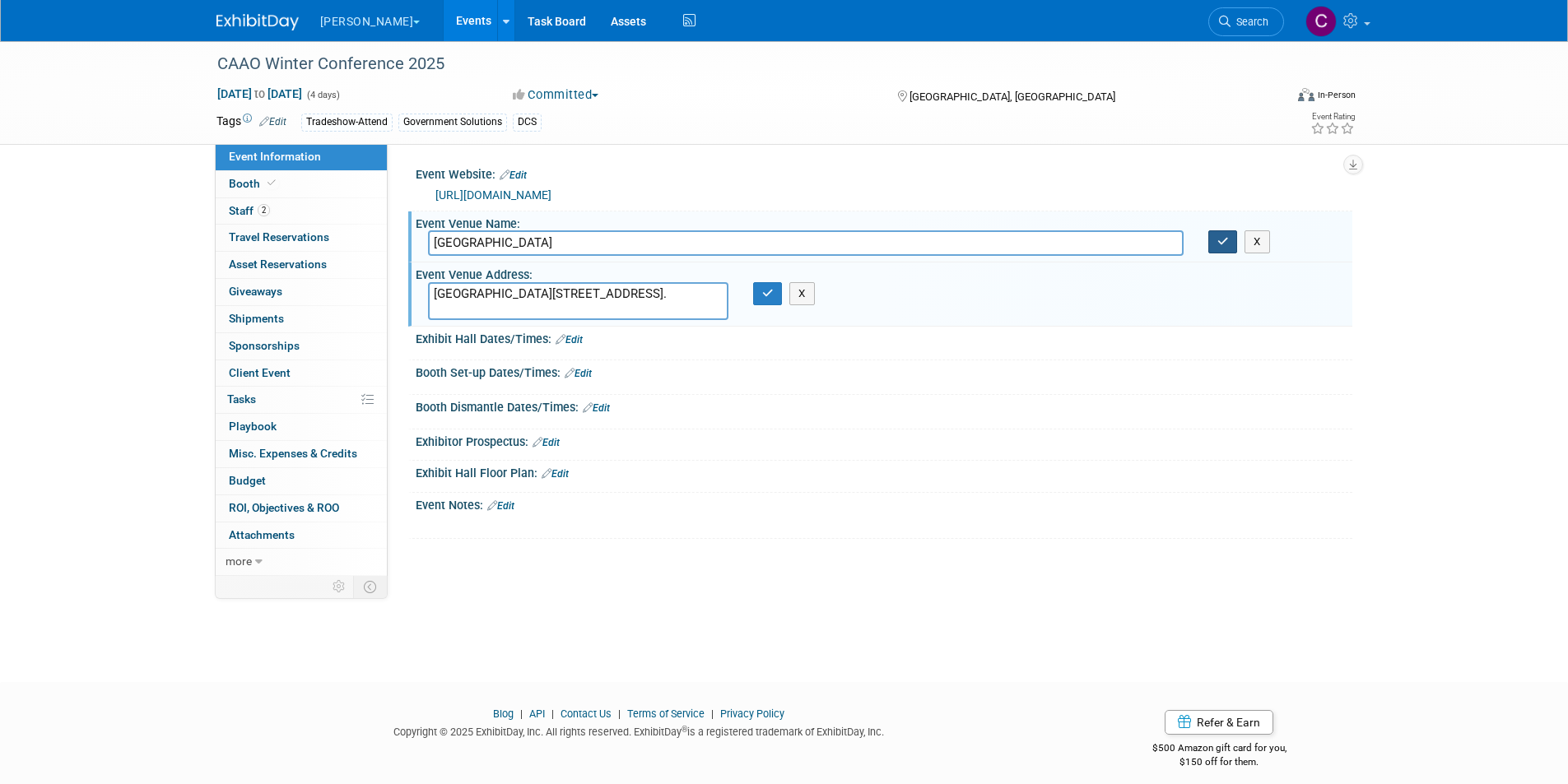
type input "[GEOGRAPHIC_DATA]"
click at [1218, 237] on icon "button" at bounding box center [1223, 242] width 12 height 11
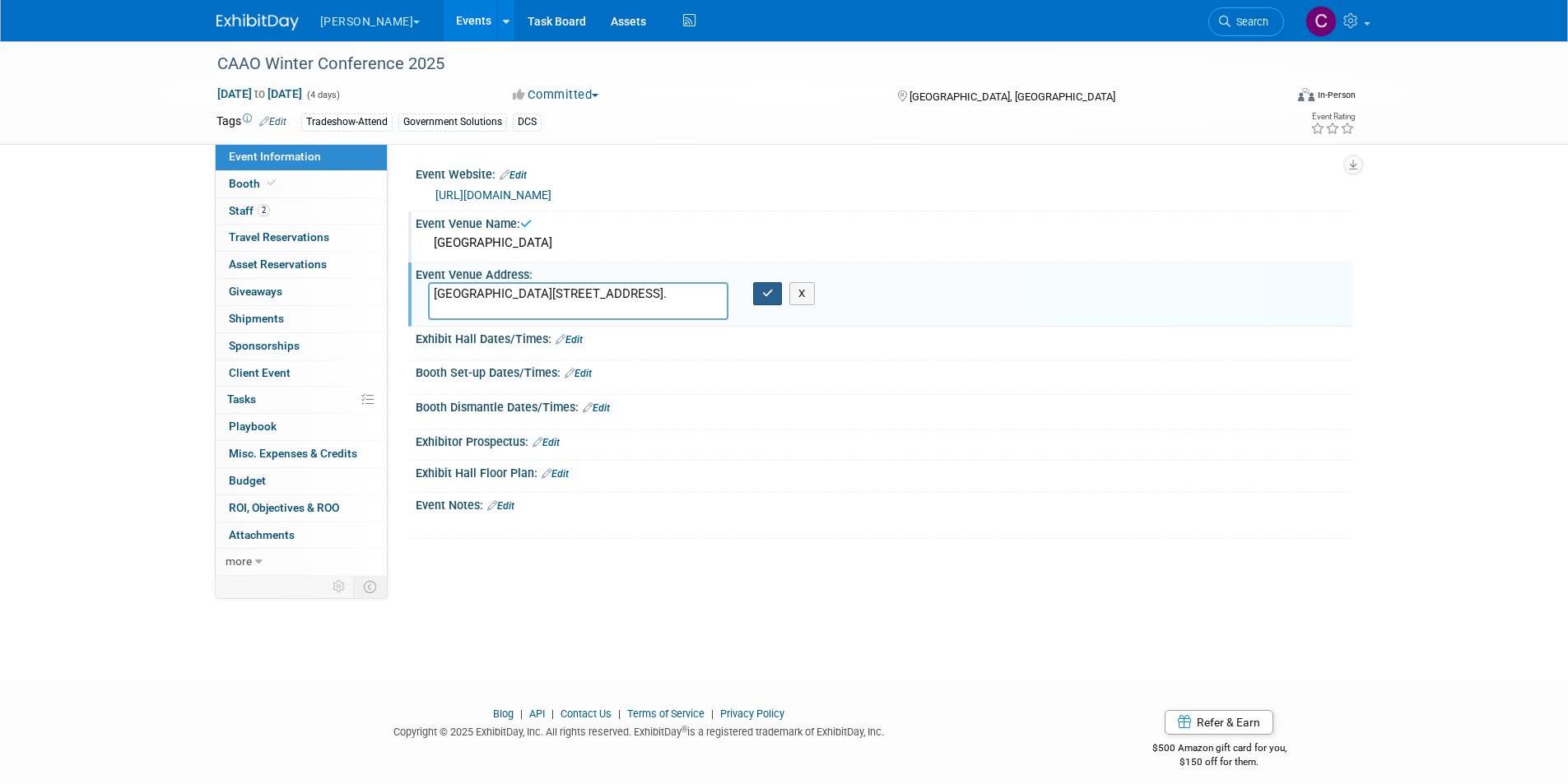
click at [767, 289] on icon "button" at bounding box center [768, 294] width 12 height 11
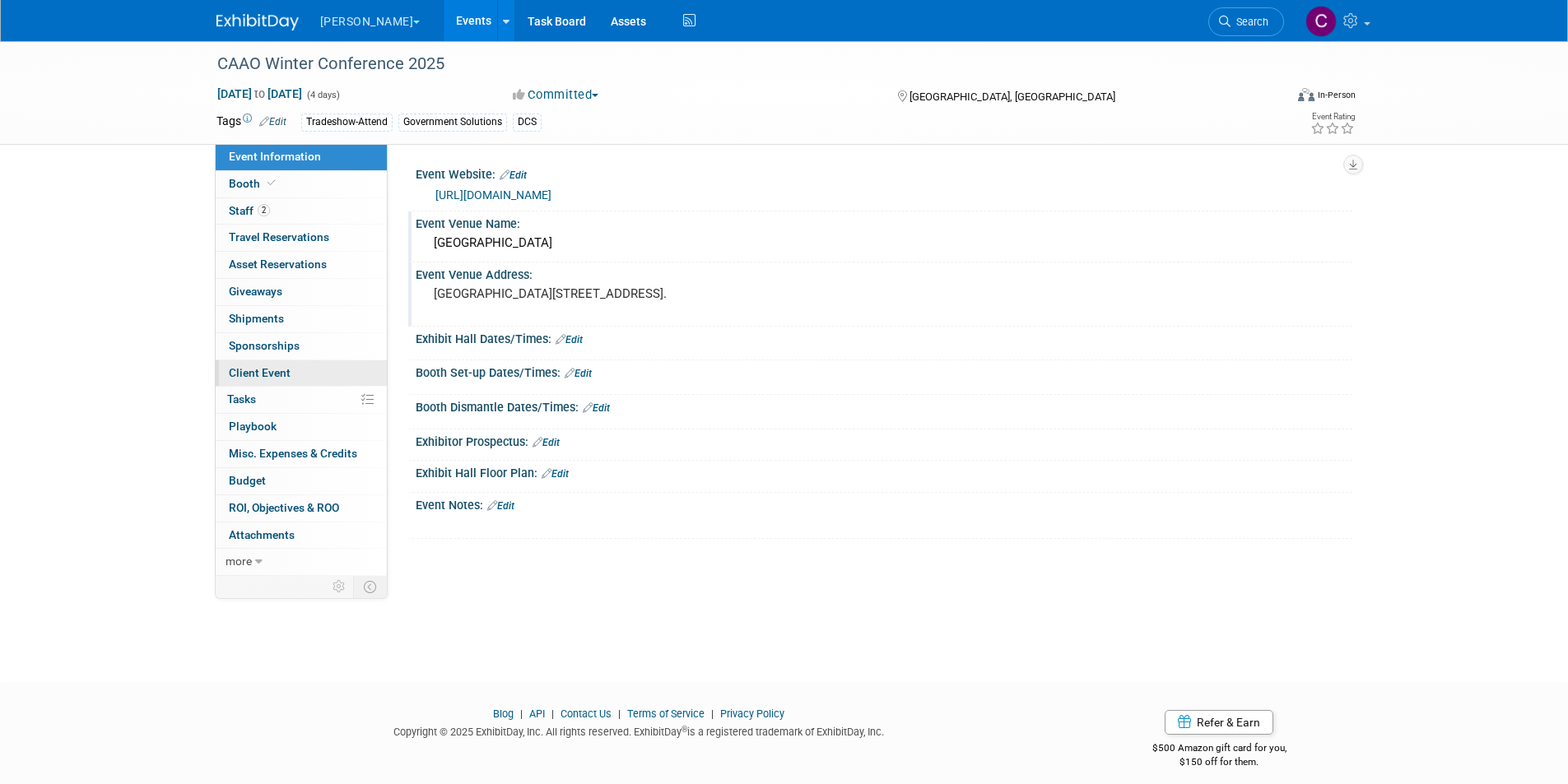
click at [271, 369] on span "Client Event" at bounding box center [259, 372] width 62 height 13
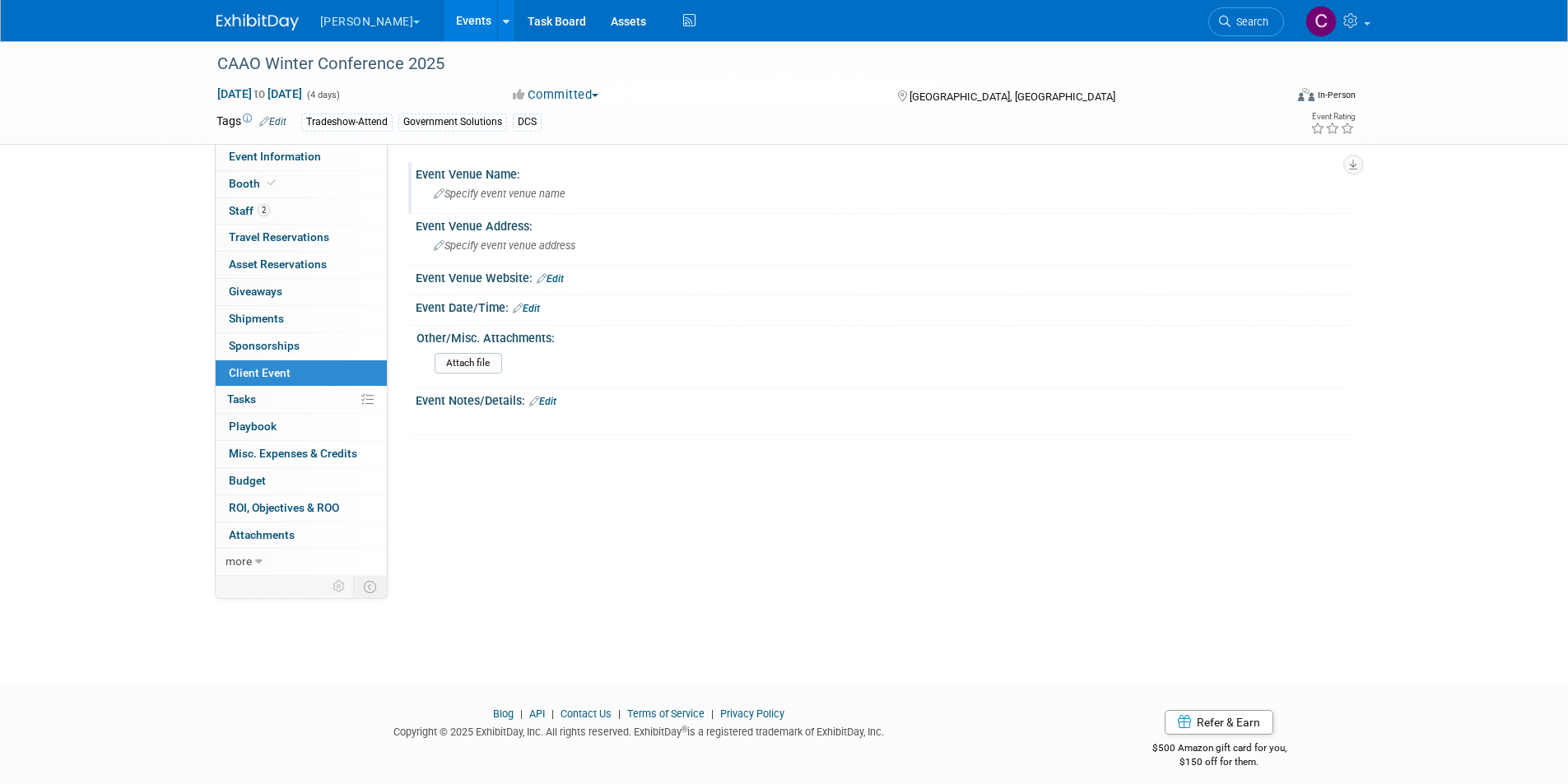
click at [512, 190] on span "Specify event venue name" at bounding box center [500, 194] width 132 height 13
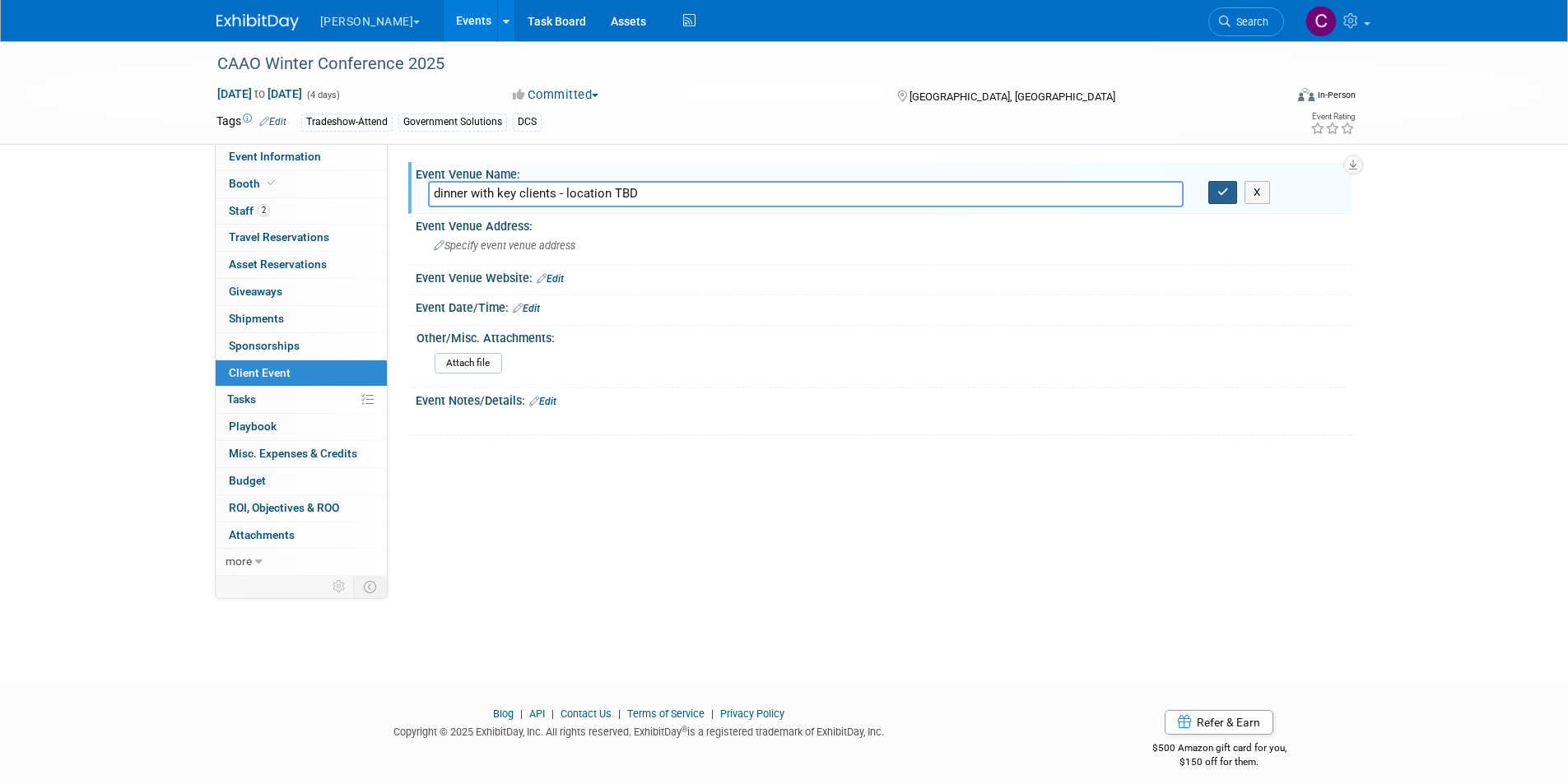
type input "dinner with key clients - location TBD"
click at [1214, 195] on button "button" at bounding box center [1223, 192] width 30 height 23
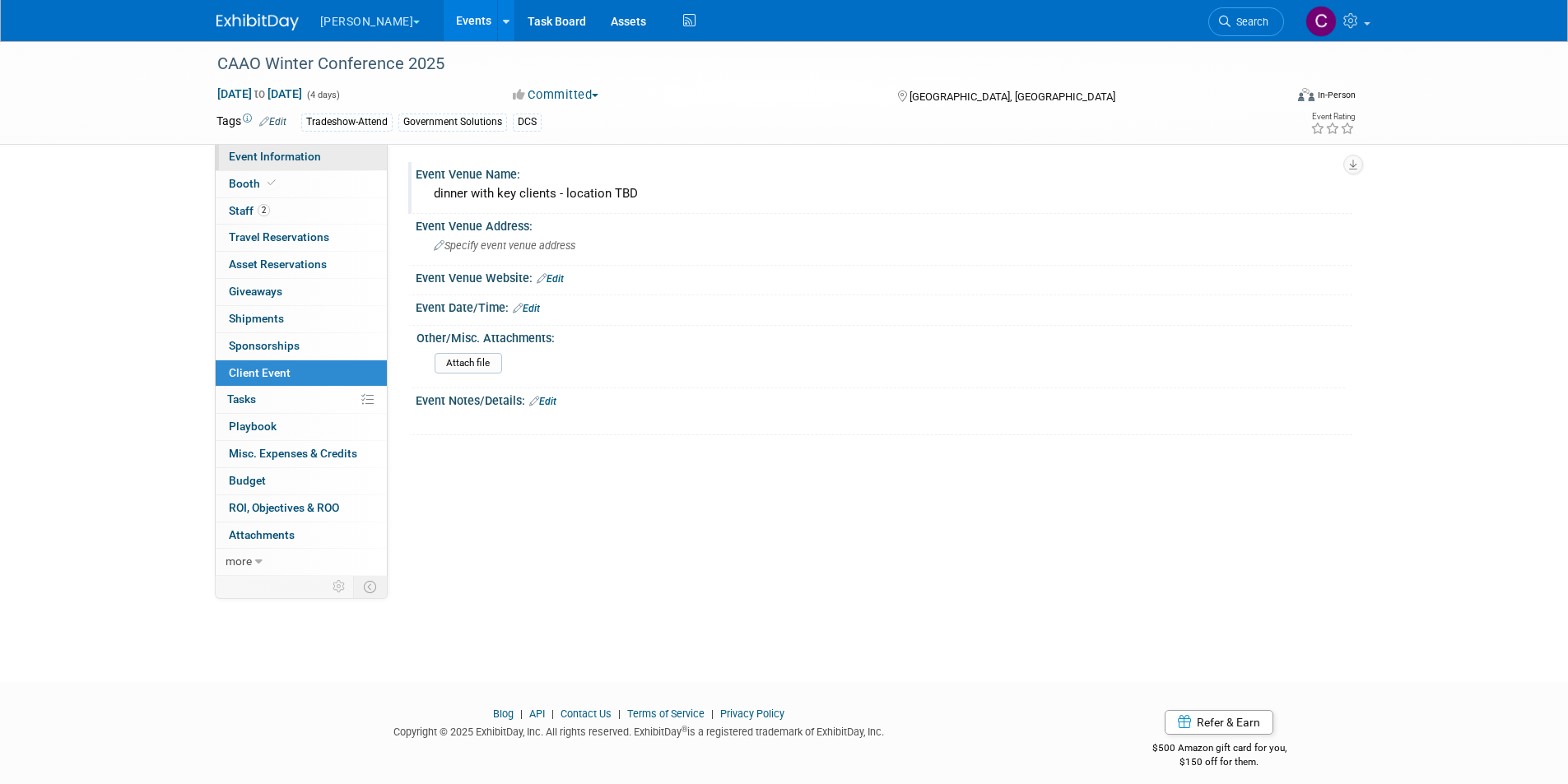
click at [323, 151] on link "Event Information" at bounding box center [301, 156] width 171 height 26
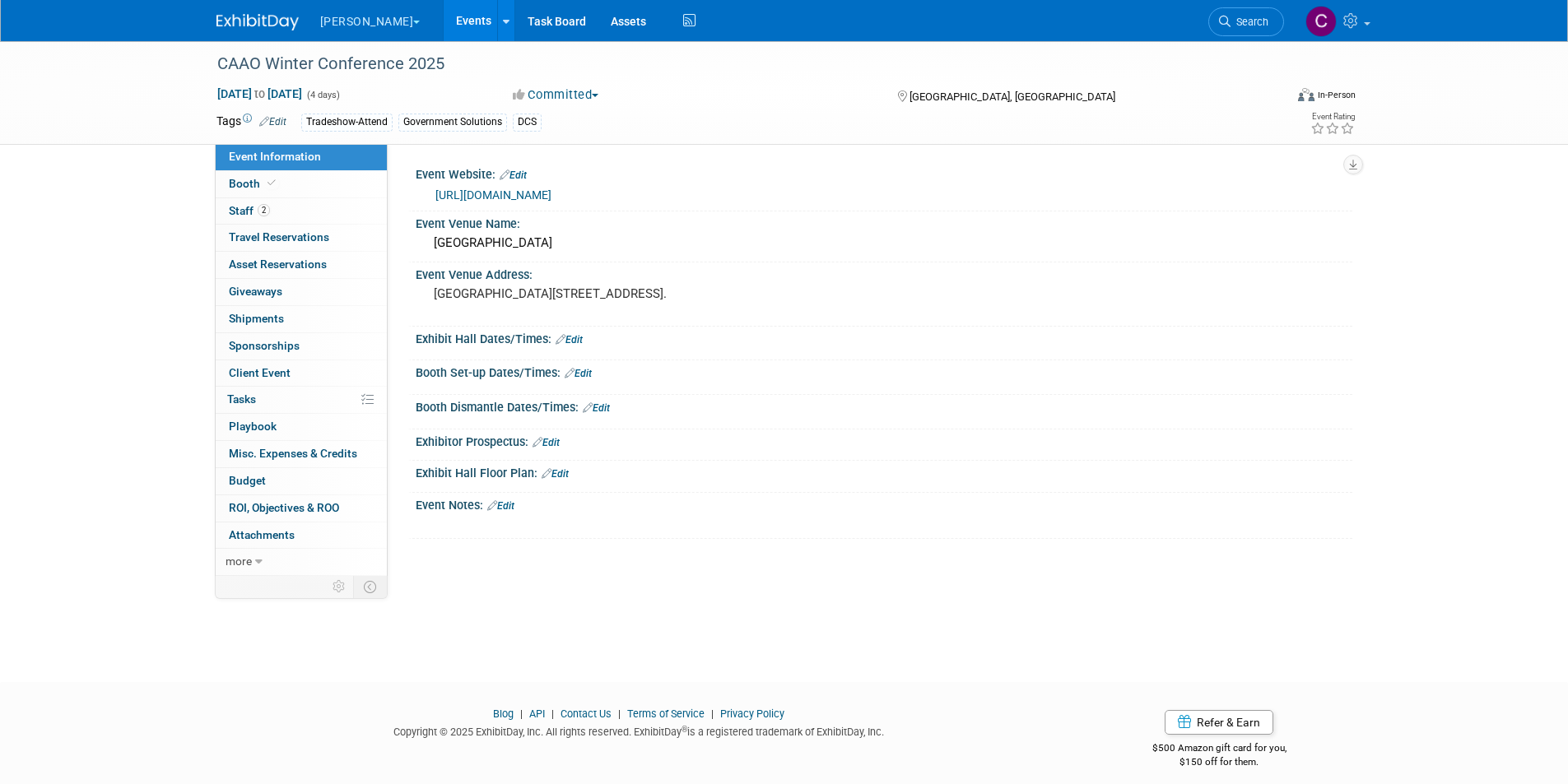
drag, startPoint x: 123, startPoint y: 279, endPoint x: 426, endPoint y: 0, distance: 411.9
click at [122, 279] on div "CAAO Winter Conference 2025 Nov 18, 2025 to Nov 21, 2025 (4 days) Nov 18, 2025 …" at bounding box center [784, 347] width 1568 height 611
drag, startPoint x: 1502, startPoint y: 495, endPoint x: 1494, endPoint y: 490, distance: 9.4
click at [1502, 495] on div "CAAO Winter Conference 2025 Nov 18, 2025 to Nov 21, 2025 (4 days) Nov 18, 2025 …" at bounding box center [784, 347] width 1568 height 611
click at [280, 267] on span "Asset Reservations 0" at bounding box center [278, 264] width 98 height 13
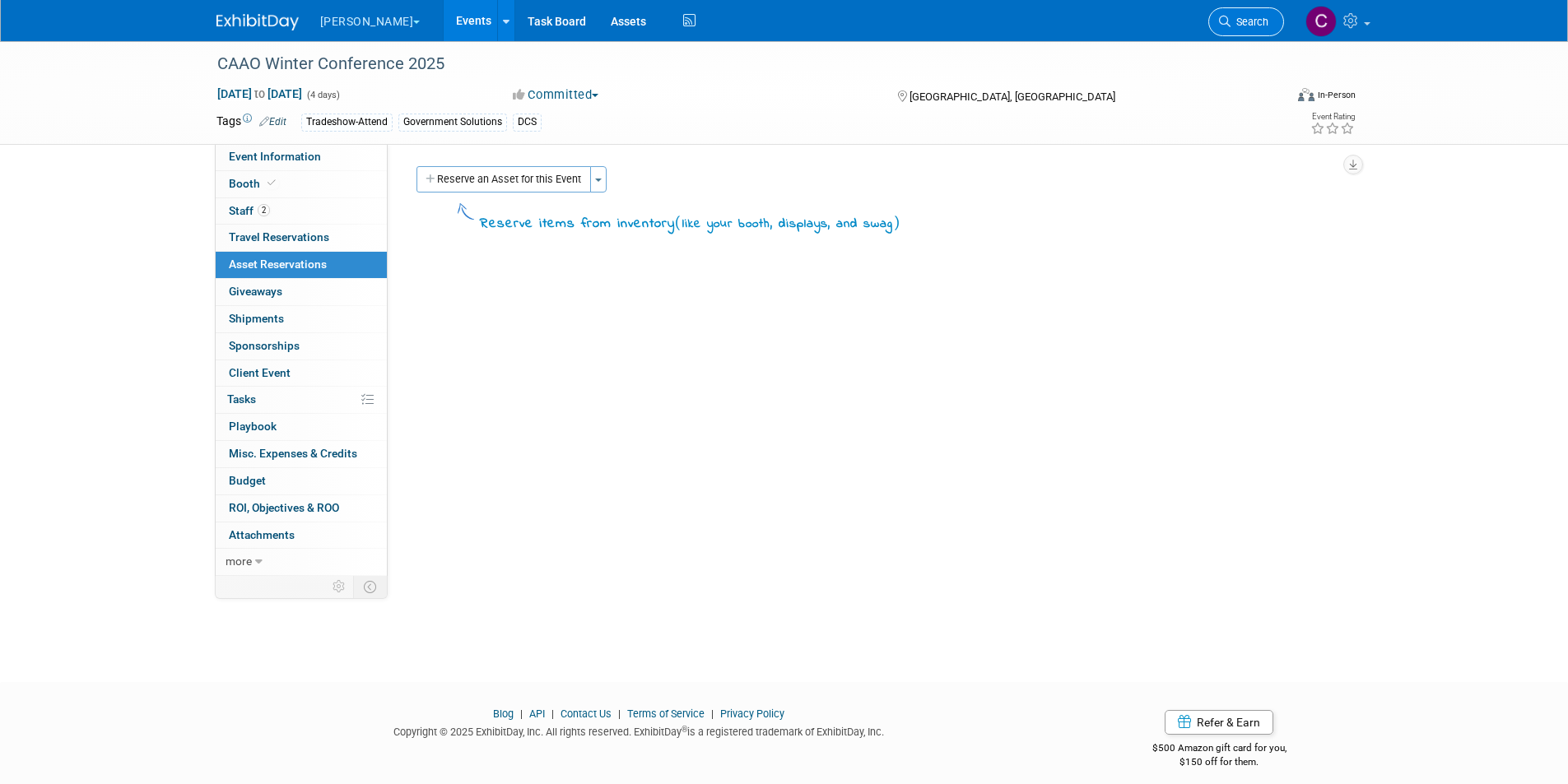
click at [1262, 30] on link "Search" at bounding box center [1246, 22] width 76 height 29
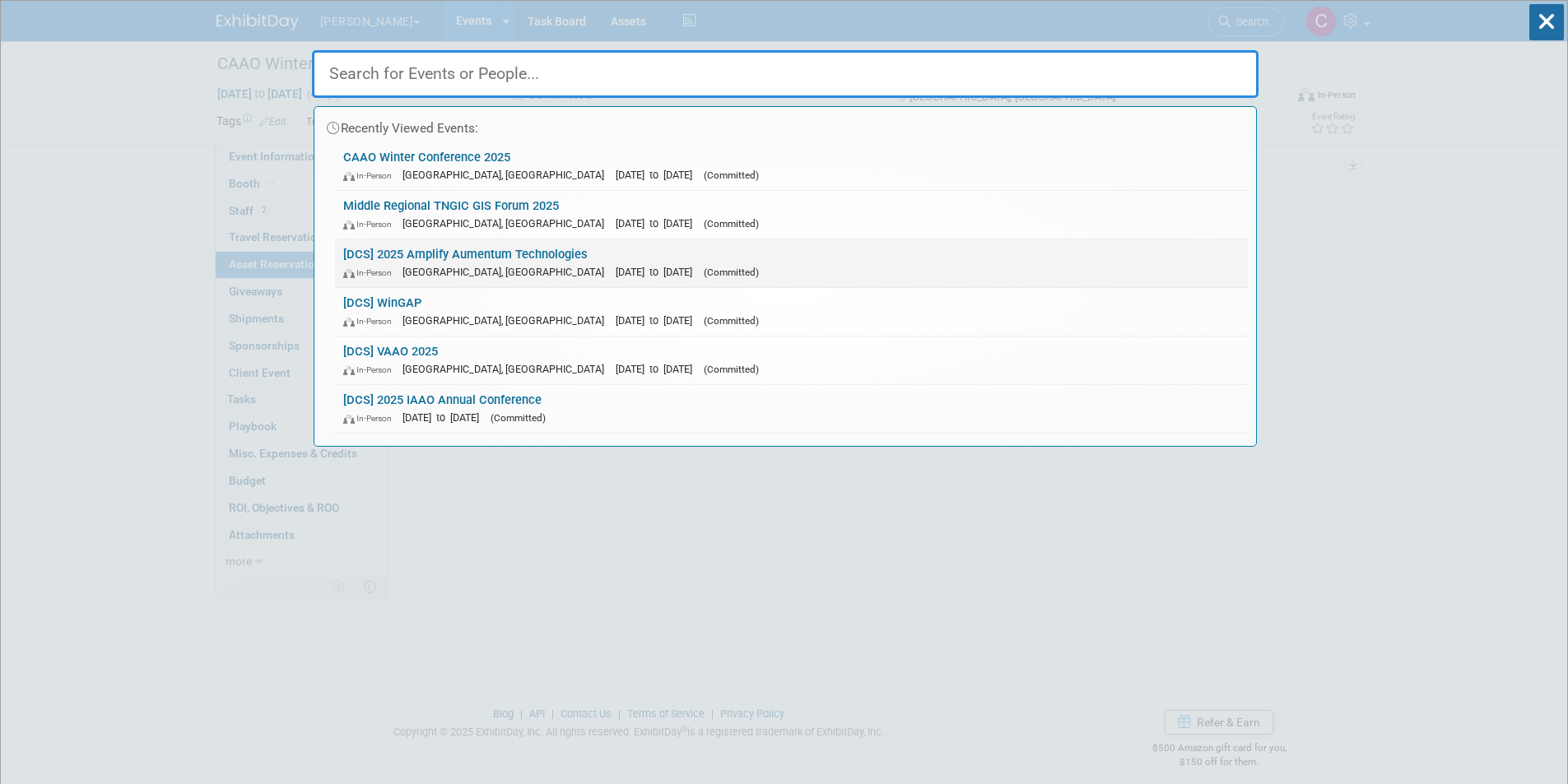
click at [512, 265] on div "In-Person San Antonio, TX Oct 20, 2025 to Oct 22, 2025 (Committed)" at bounding box center [791, 271] width 896 height 17
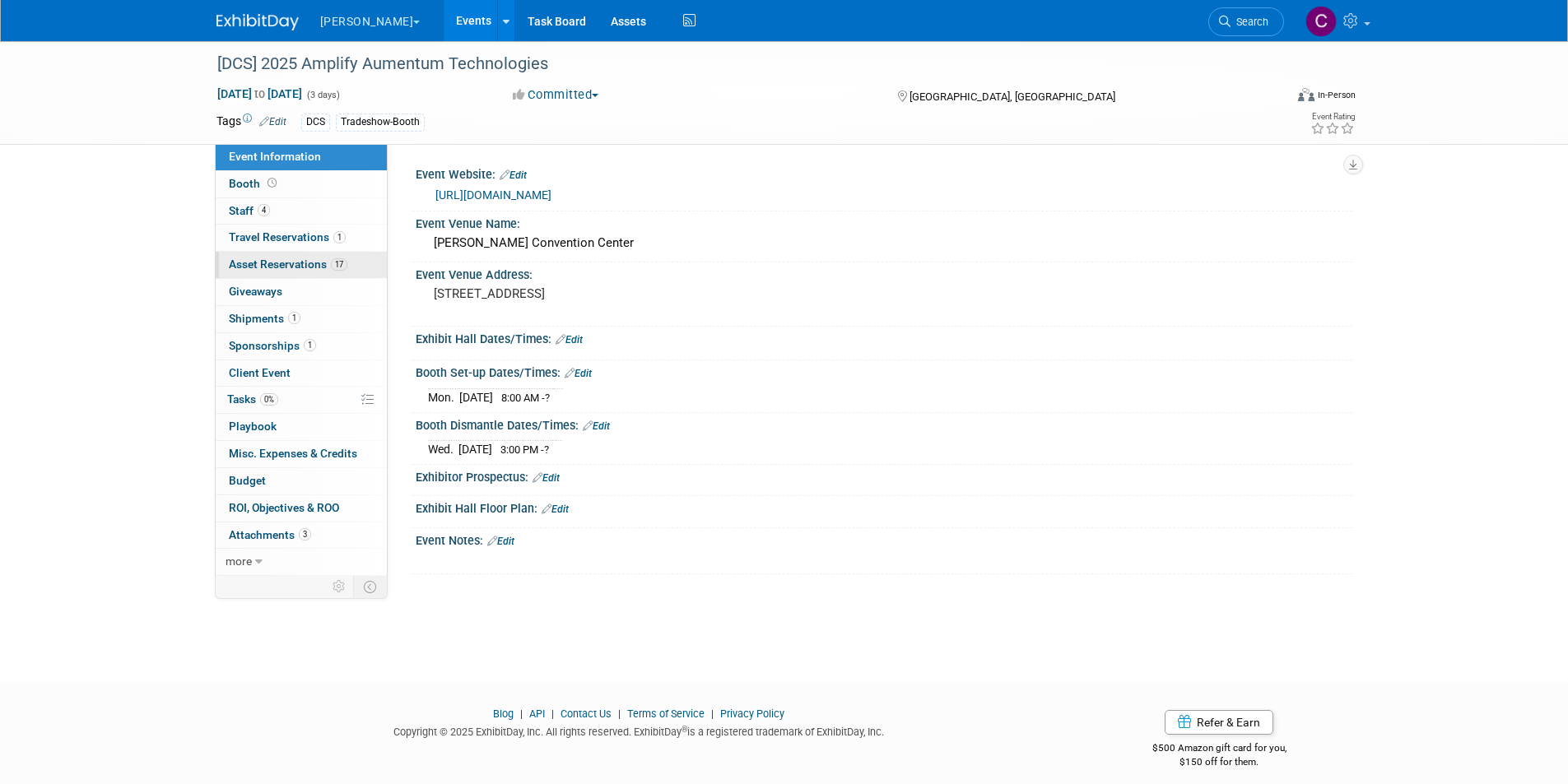
click at [319, 263] on span "Asset Reservations 17" at bounding box center [288, 264] width 118 height 13
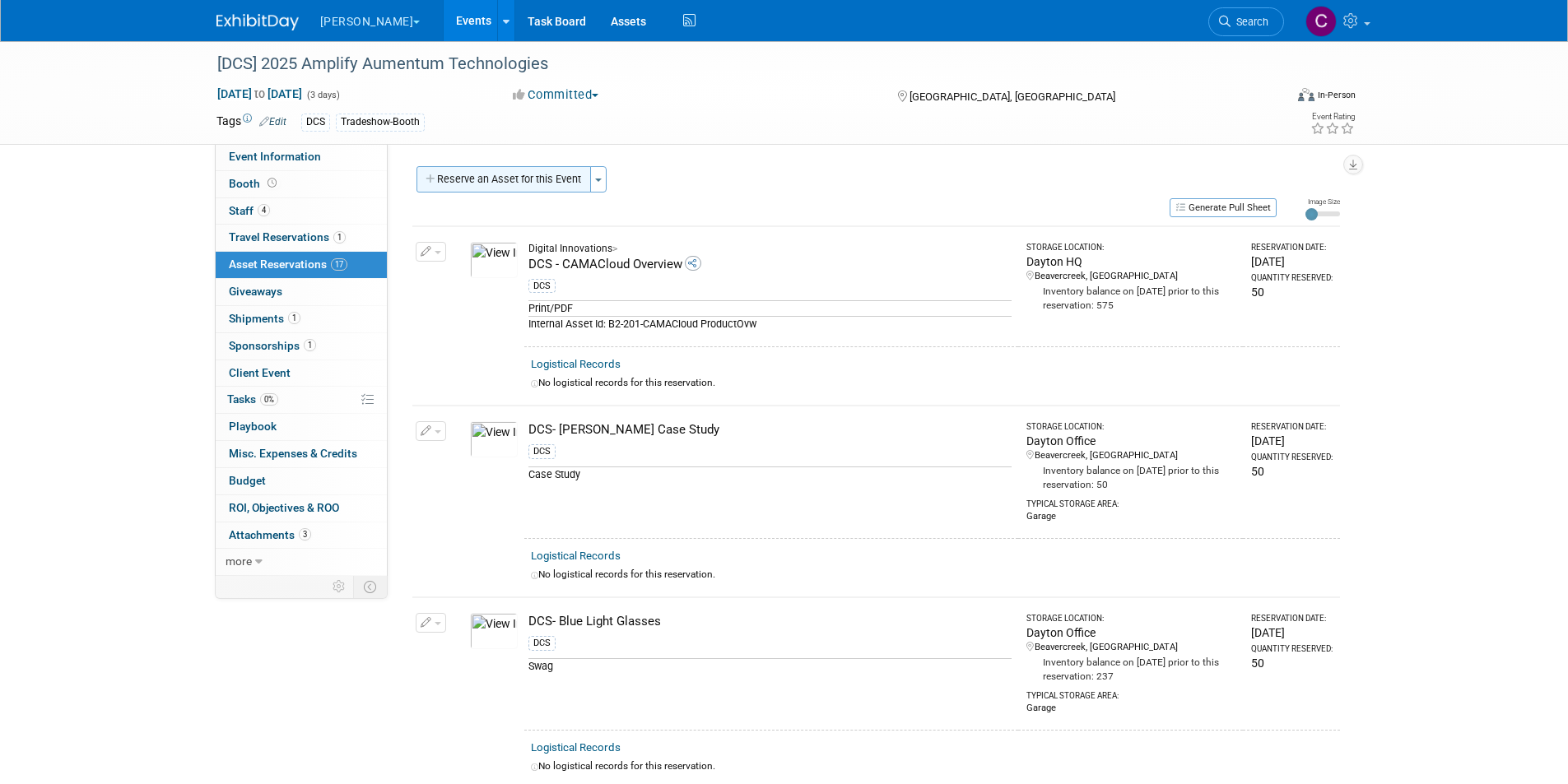
click at [492, 186] on button "Reserve an Asset for this Event" at bounding box center [504, 179] width 175 height 26
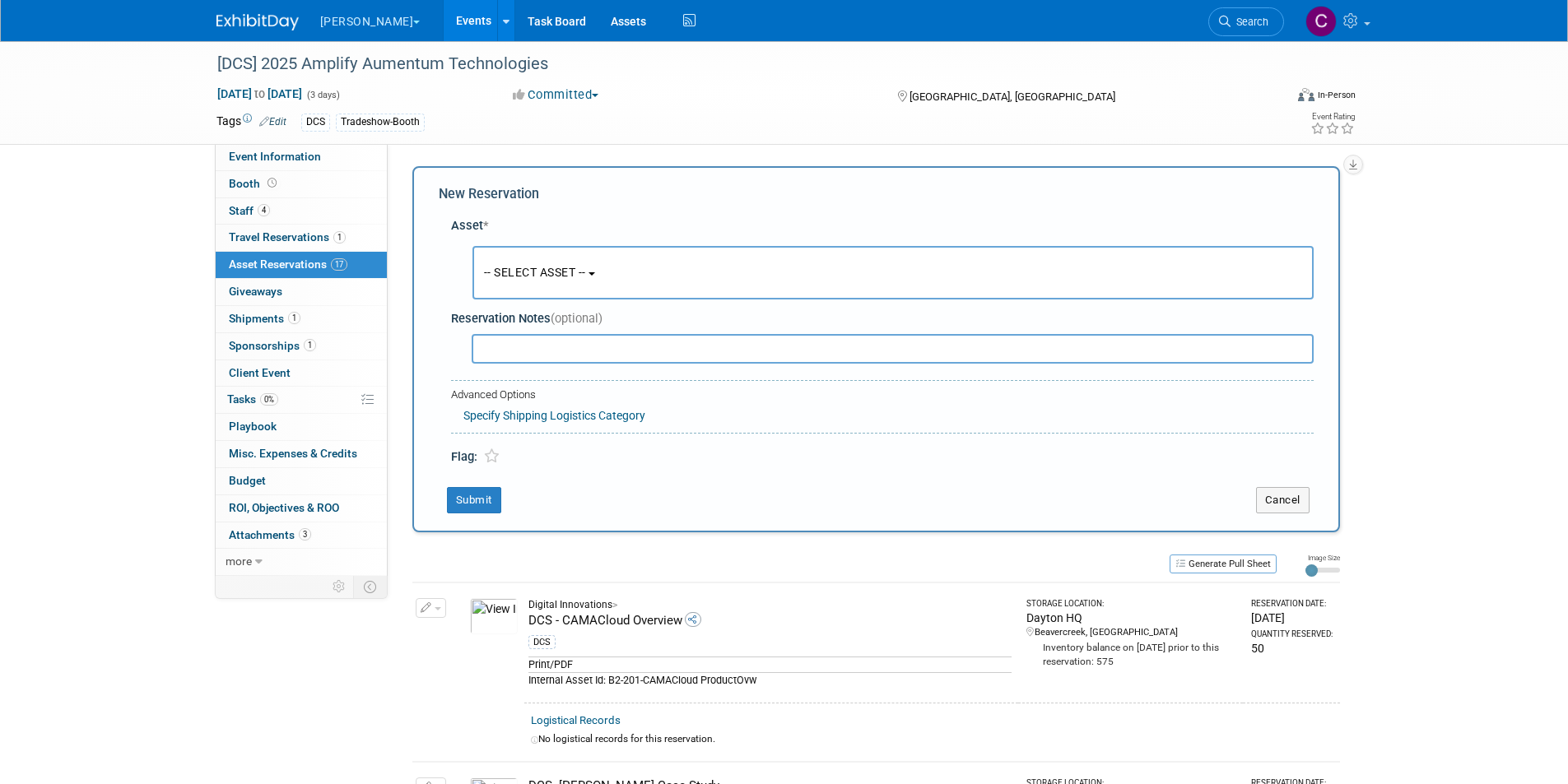
scroll to position [15, 0]
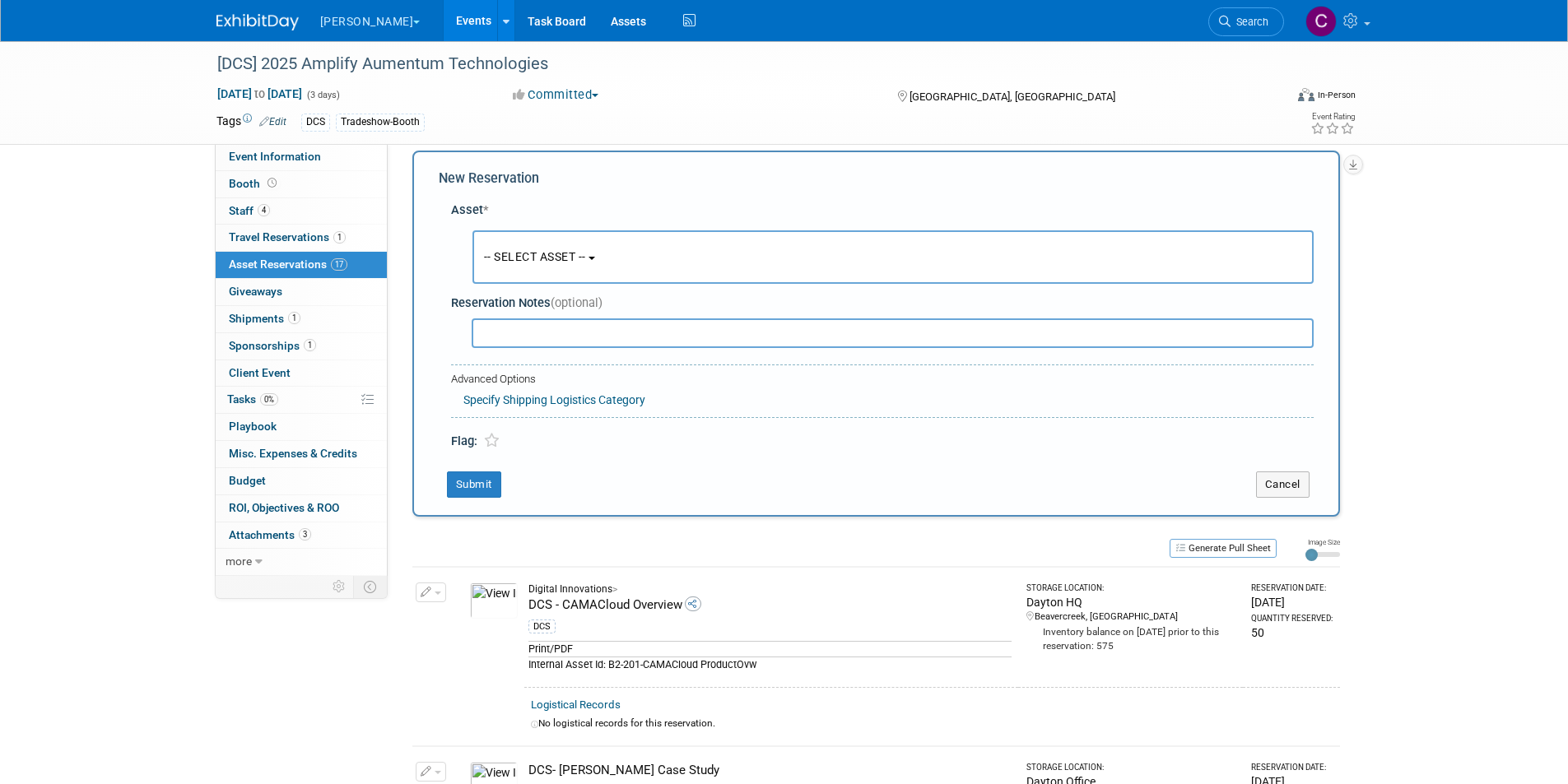
click at [525, 263] on span "-- SELECT ASSET --" at bounding box center [535, 256] width 102 height 13
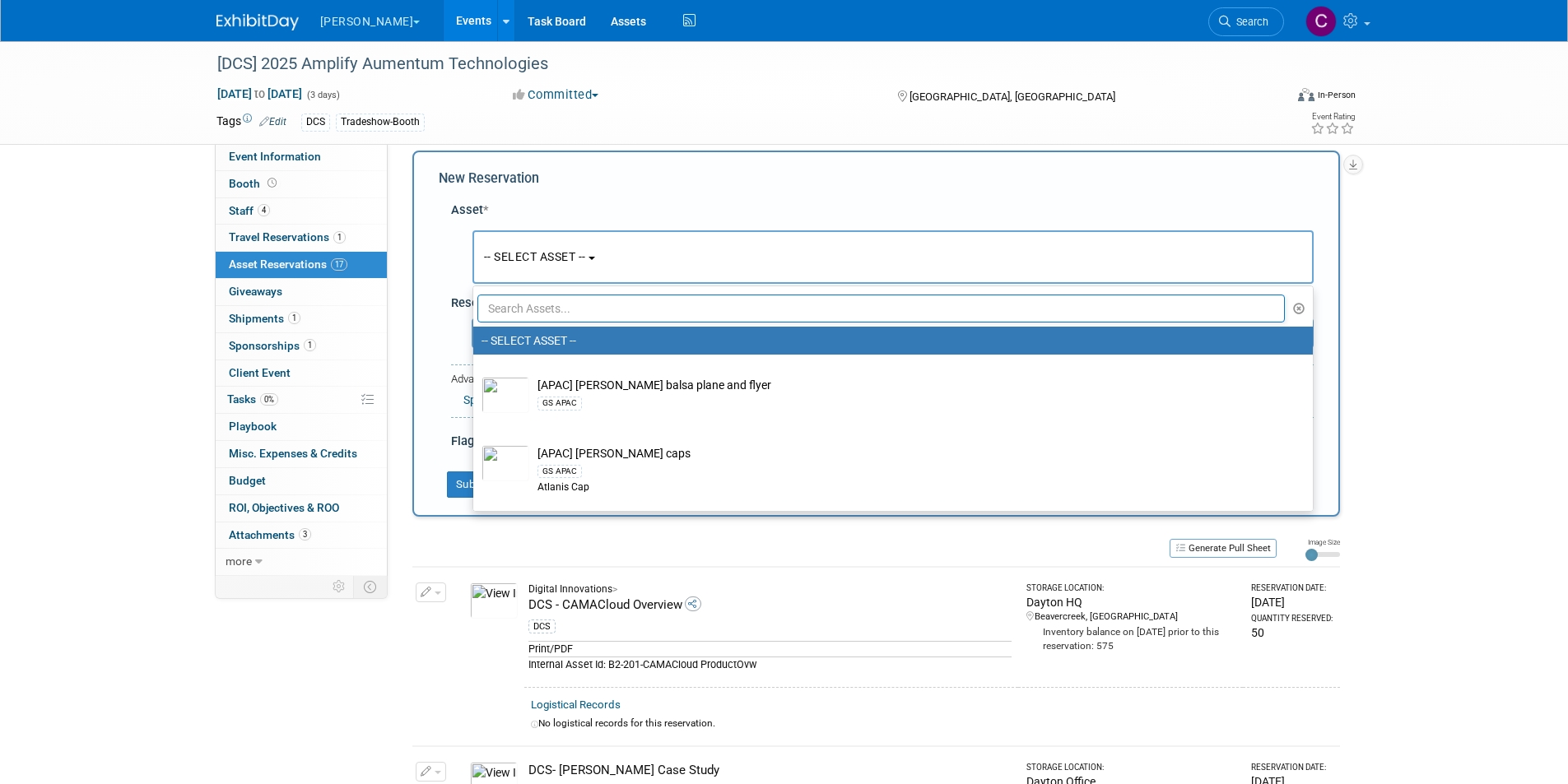
click at [523, 305] on input "text" at bounding box center [882, 308] width 808 height 28
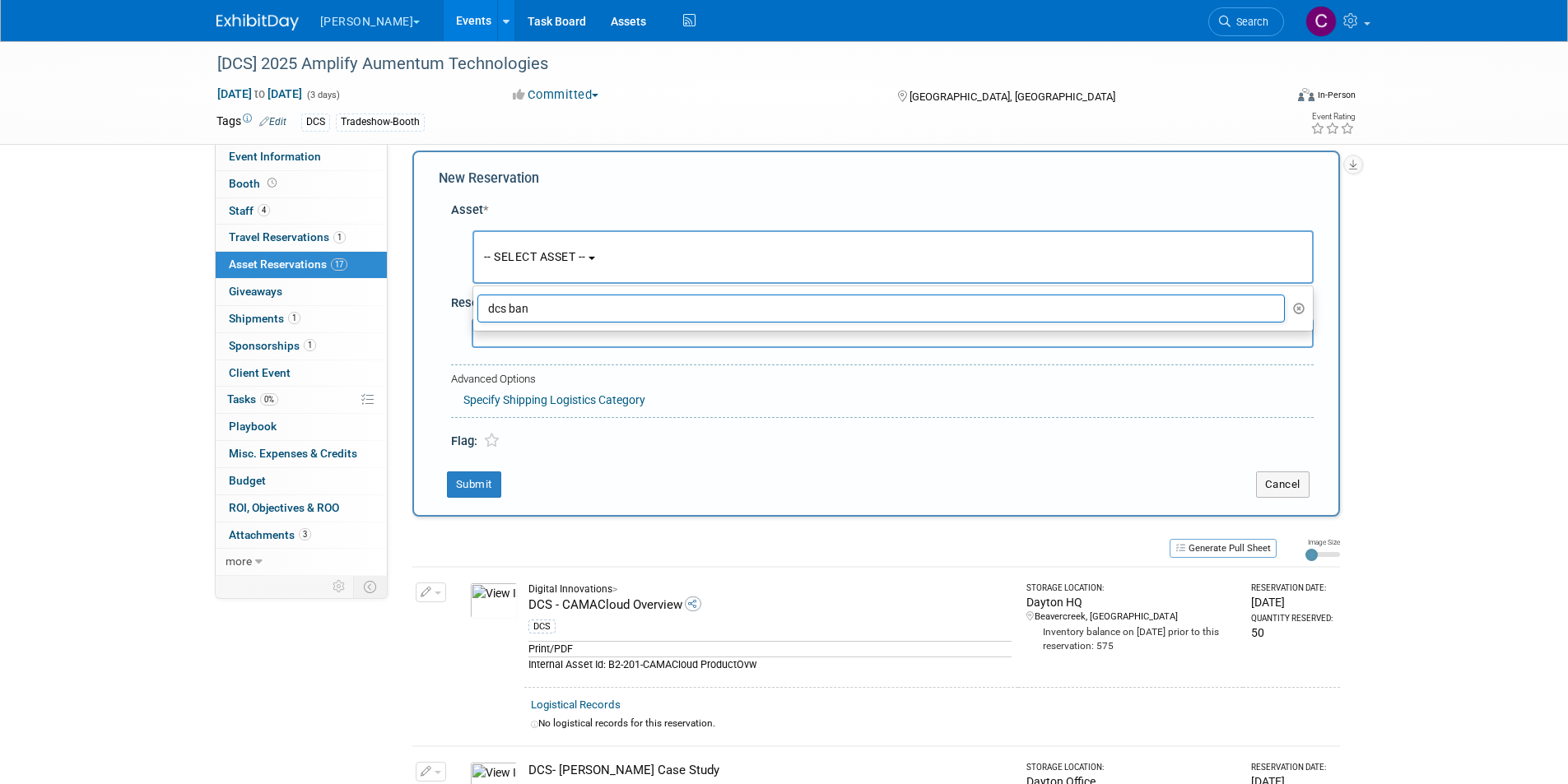
drag, startPoint x: 544, startPoint y: 312, endPoint x: 431, endPoint y: 291, distance: 114.9
click at [431, 291] on div "New Reservation Asset * -- SELECT ASSET --" at bounding box center [875, 334] width 927 height 366
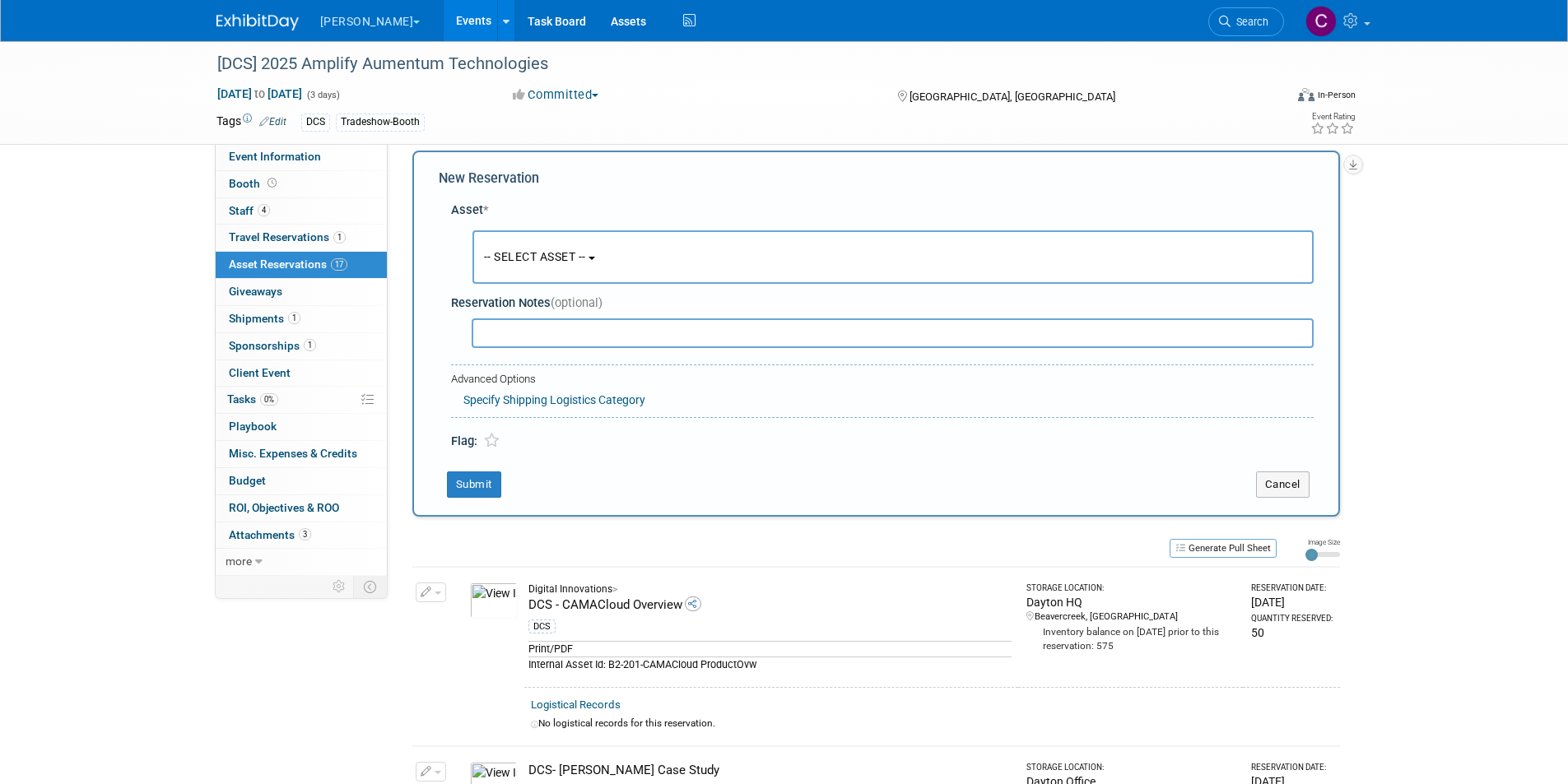
click at [520, 246] on button "-- SELECT ASSET --" at bounding box center [893, 256] width 841 height 54
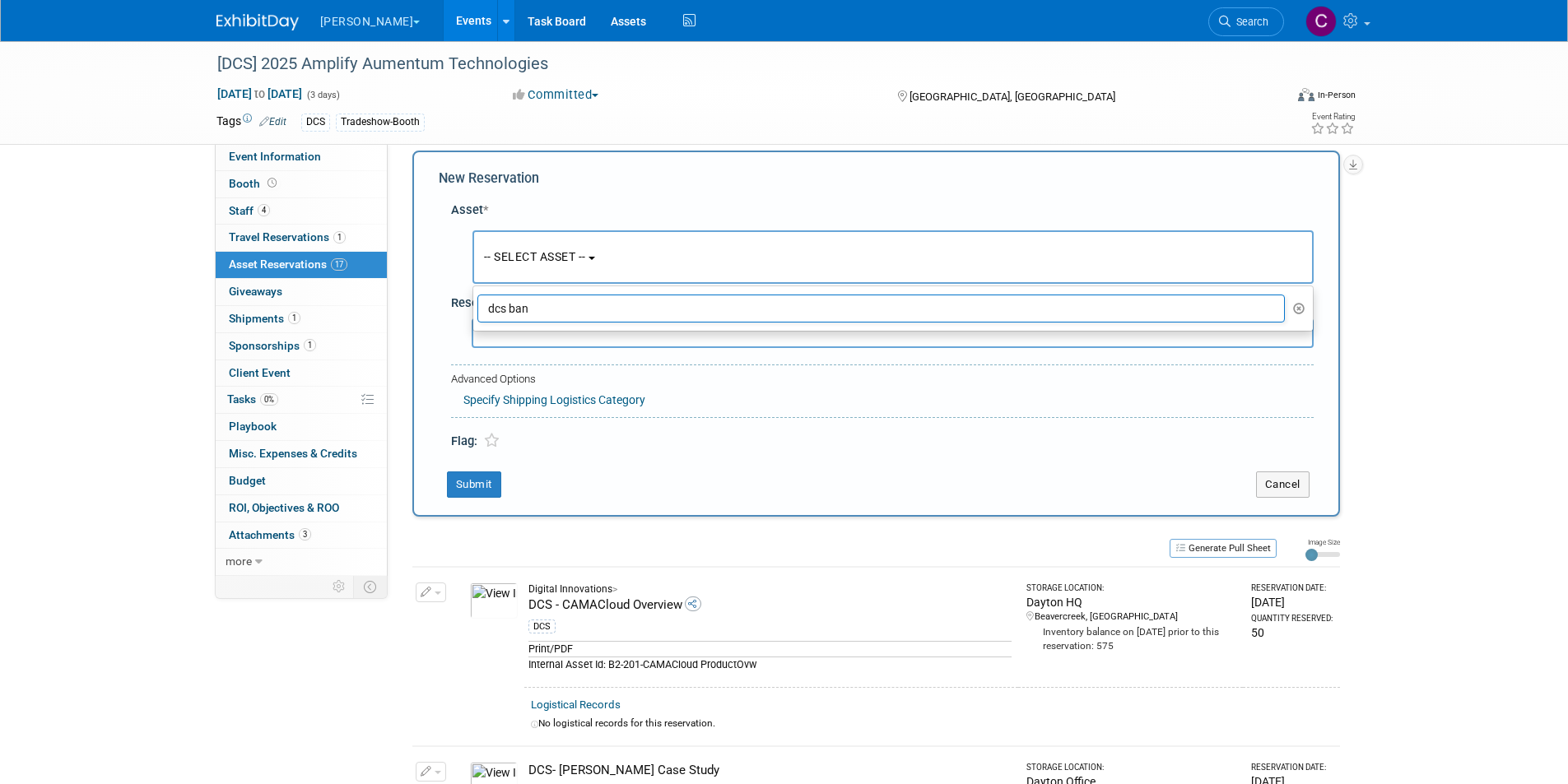
drag, startPoint x: 535, startPoint y: 308, endPoint x: 470, endPoint y: 310, distance: 65.0
click at [470, 310] on div "Asset * -- SELECT ASSET -- <table style='display: inline-block; border-style:no…" at bounding box center [875, 322] width 875 height 257
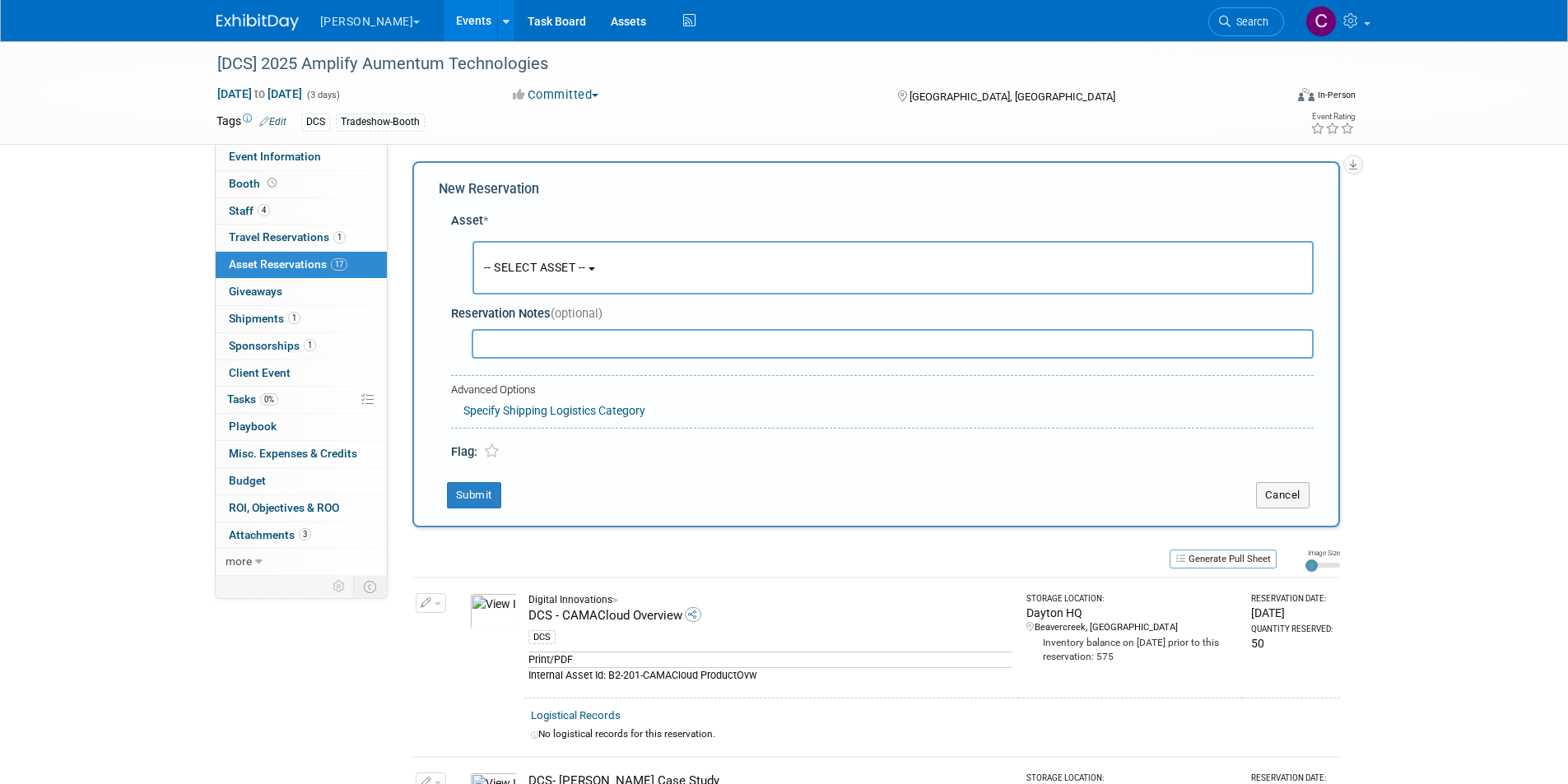
scroll to position [0, 0]
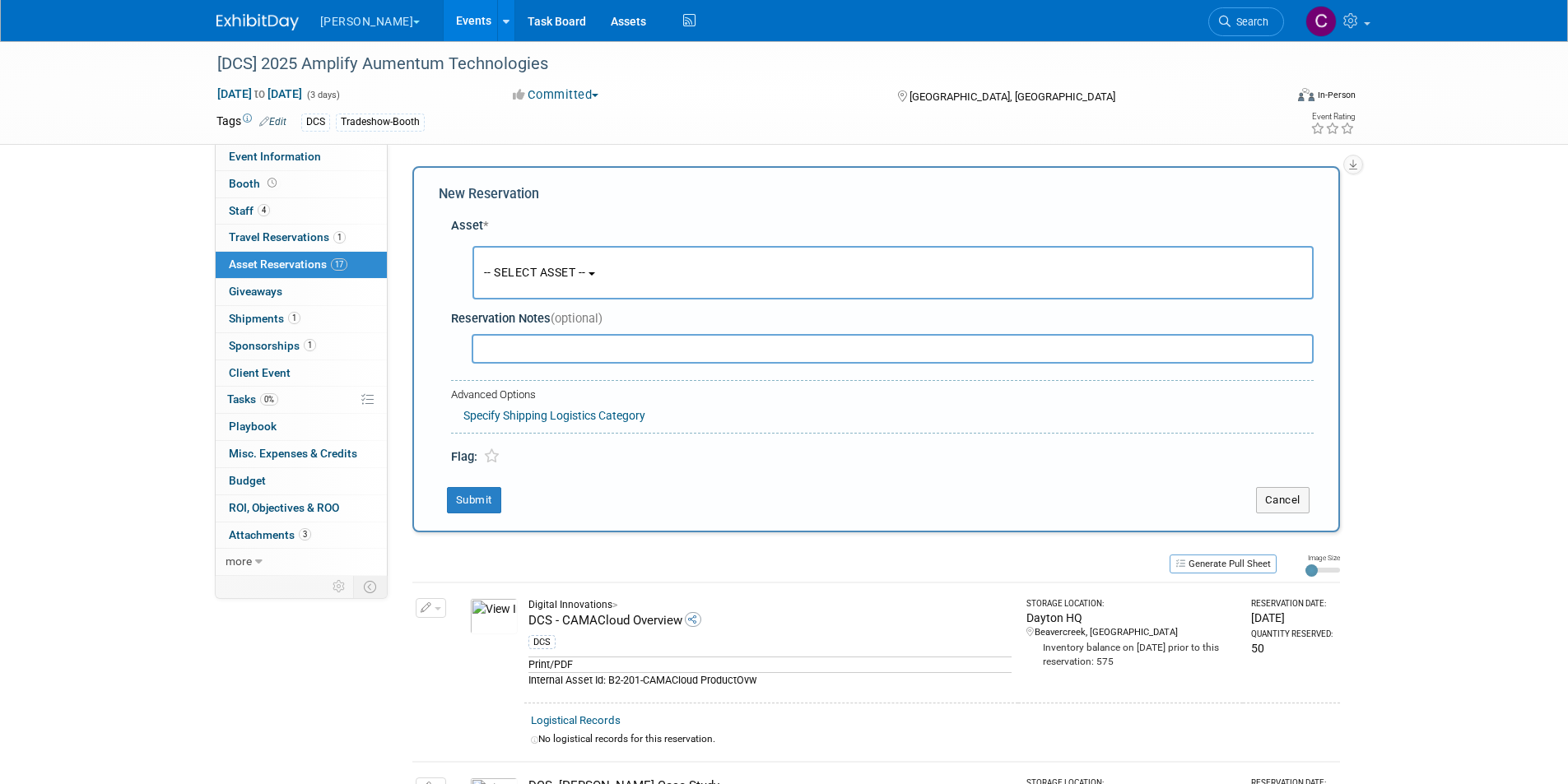
click at [529, 269] on span "-- SELECT ASSET --" at bounding box center [535, 272] width 102 height 13
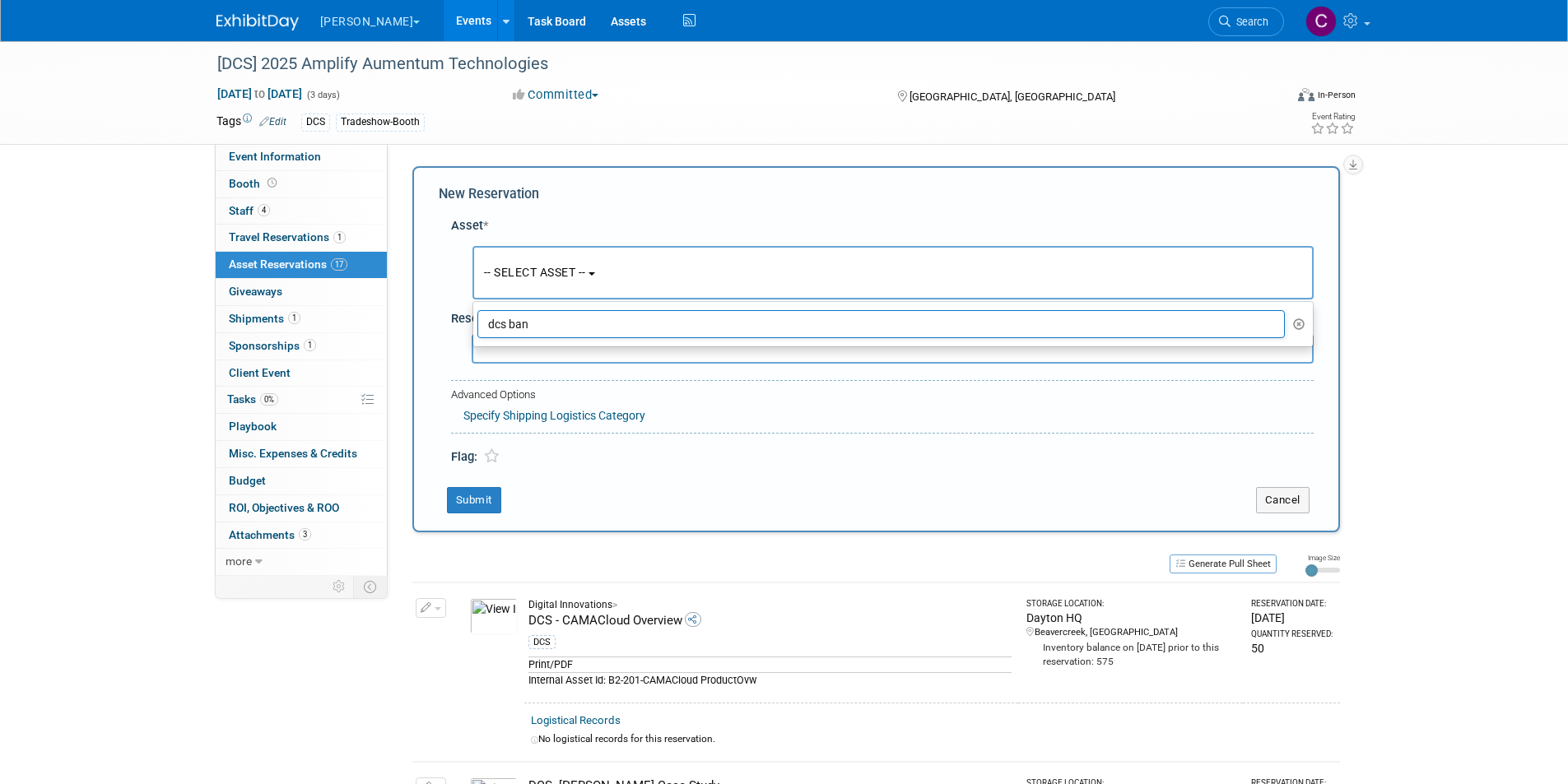
click at [547, 321] on input "dcs ban" at bounding box center [882, 324] width 808 height 28
drag, startPoint x: 540, startPoint y: 322, endPoint x: 478, endPoint y: 318, distance: 62.1
click at [478, 318] on input "dcs ban" at bounding box center [882, 324] width 808 height 28
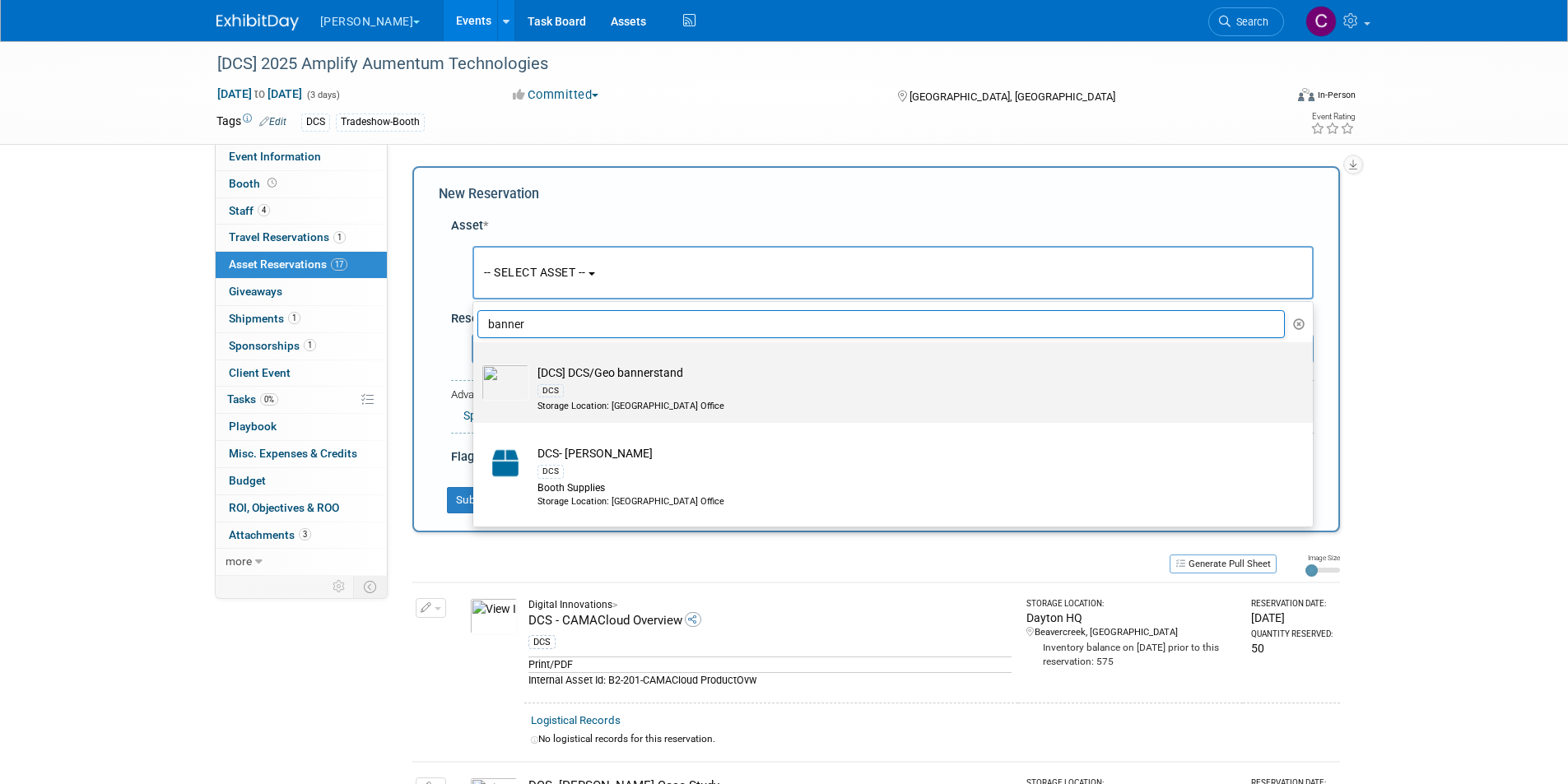
type input "banner"
click at [643, 376] on td "[DCS] DCS/Geo bannerstand DCS Storage Location: Columbia Office" at bounding box center [905, 388] width 751 height 48
click at [476, 362] on input "[DCS] DCS/Geo bannerstand DCS Storage Location: Columbia Office" at bounding box center [470, 357] width 11 height 11
select select "10729412"
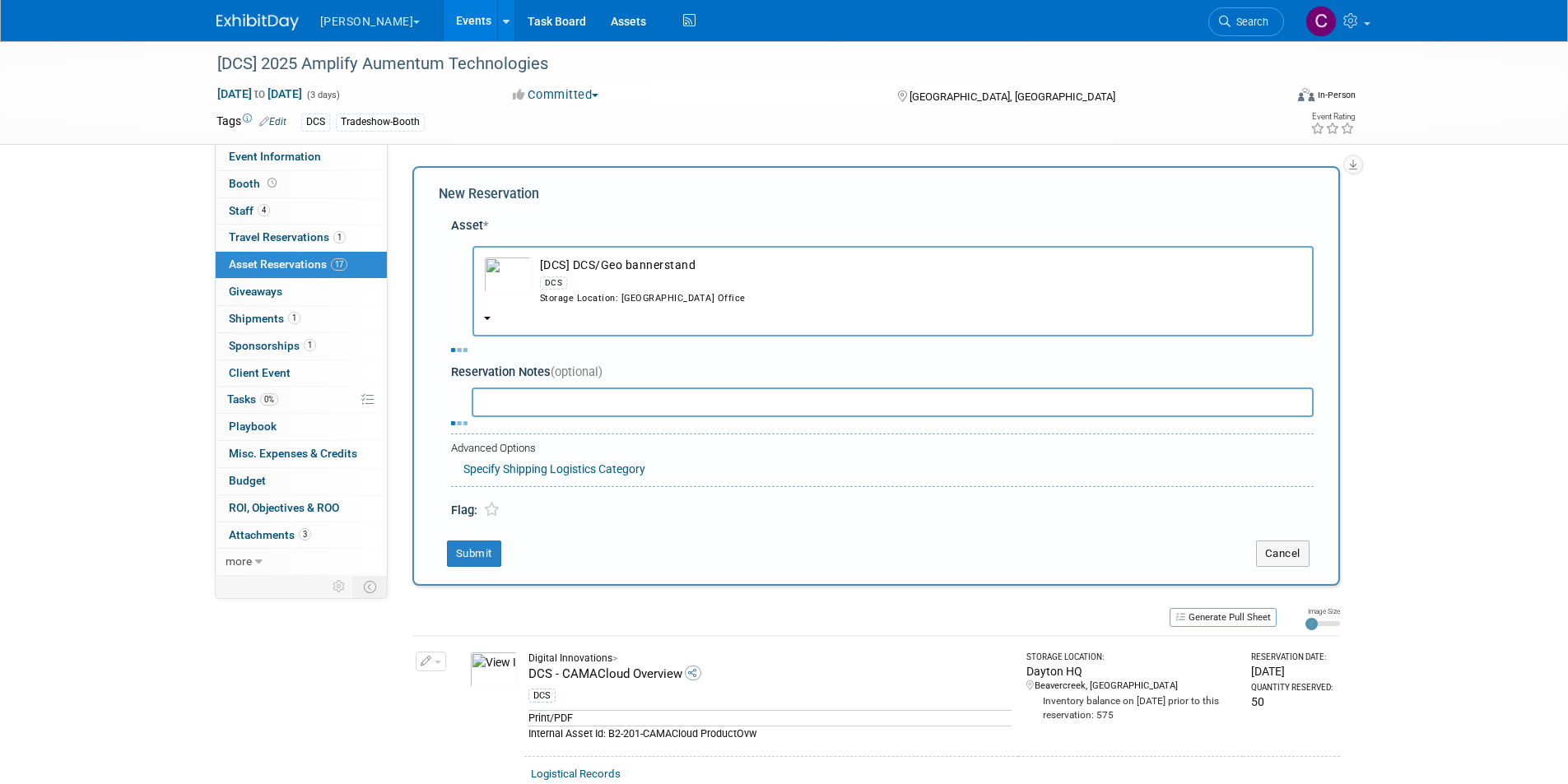
select select "9"
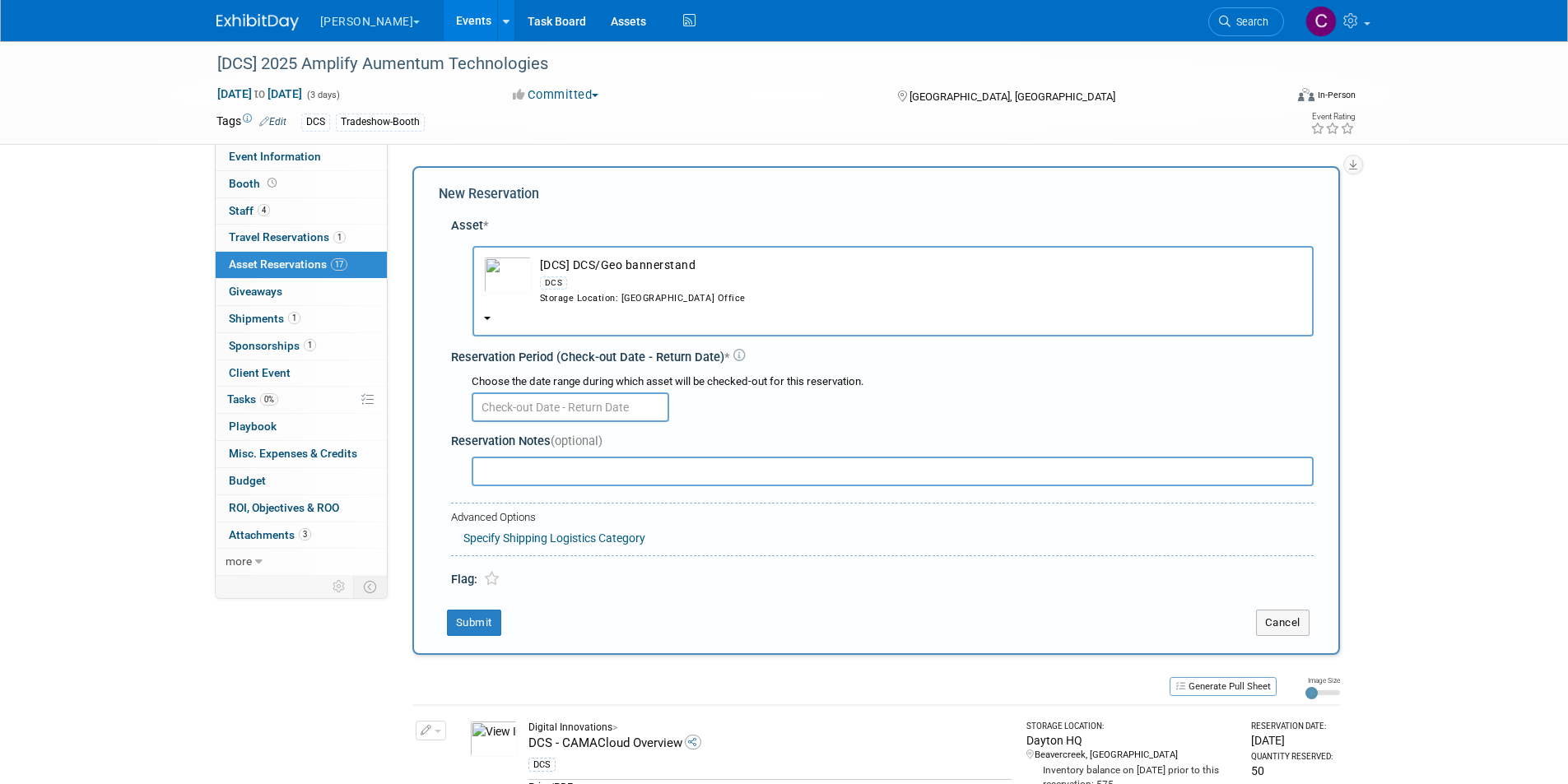
click at [592, 409] on input "text" at bounding box center [570, 407] width 197 height 30
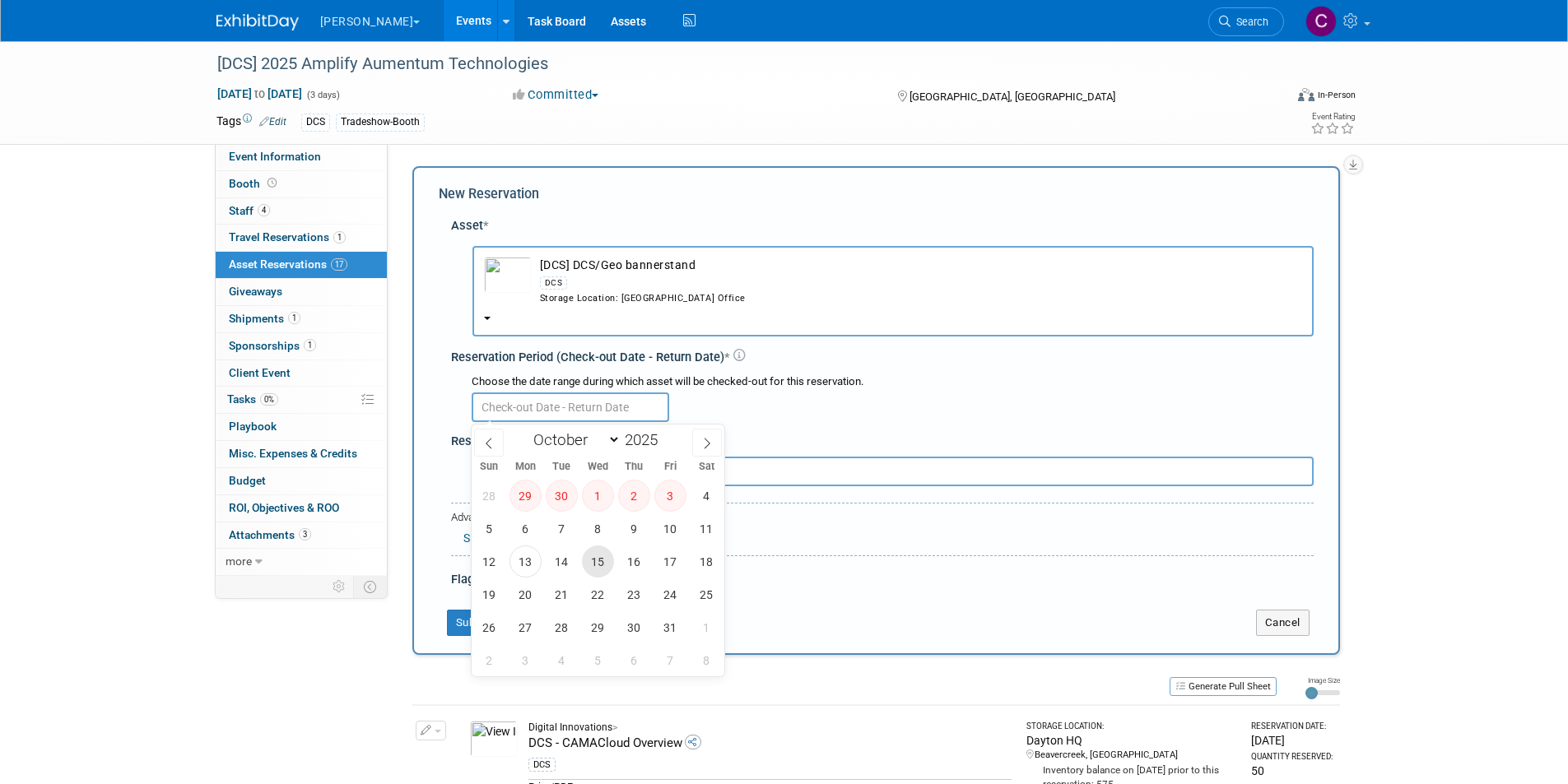
click at [591, 563] on span "15" at bounding box center [597, 561] width 32 height 32
click at [676, 594] on span "24" at bounding box center [670, 594] width 32 height 32
type input "Oct 15, 2025 to Oct 24, 2025"
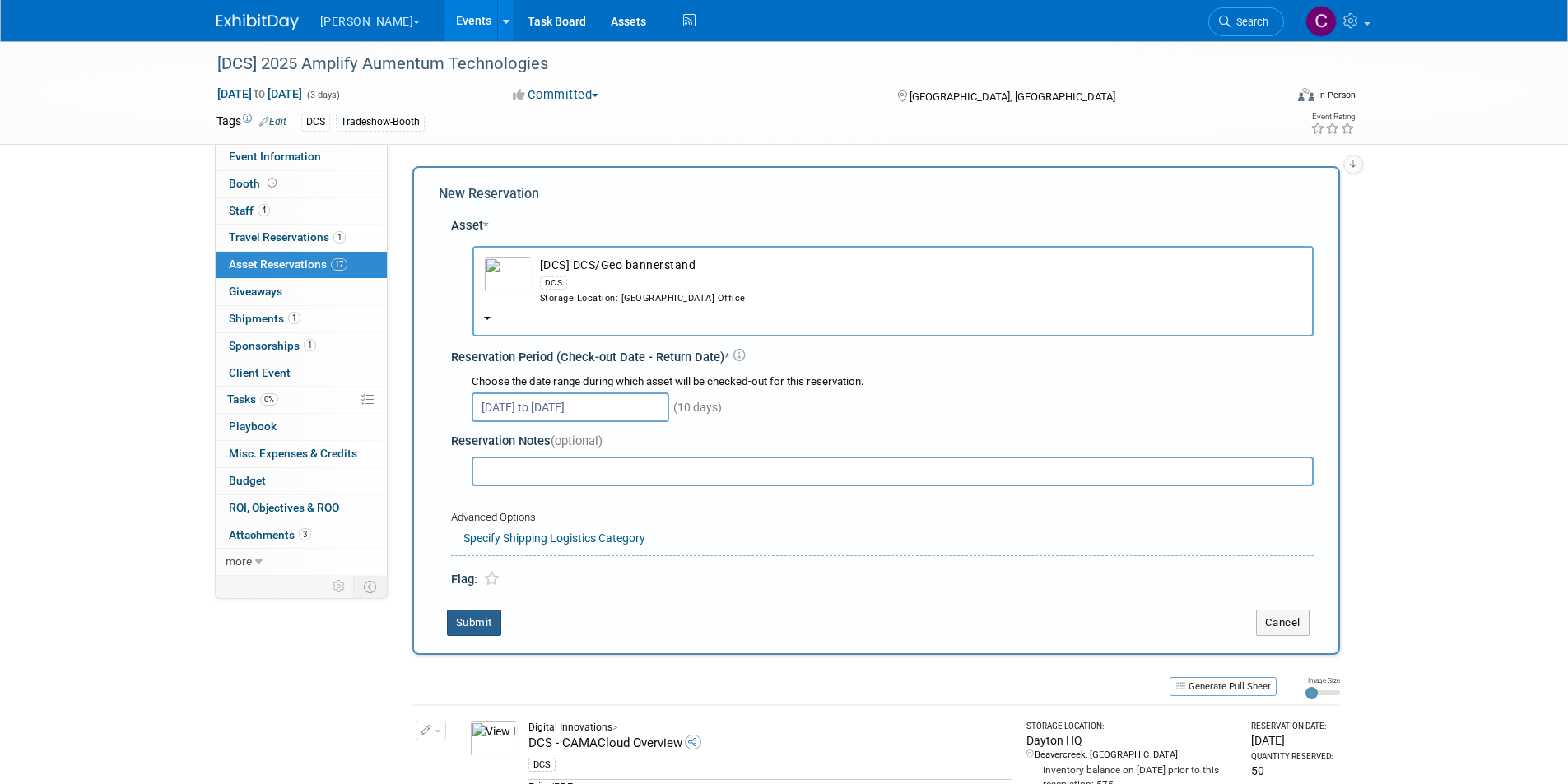
click at [481, 627] on button "Submit" at bounding box center [474, 622] width 55 height 26
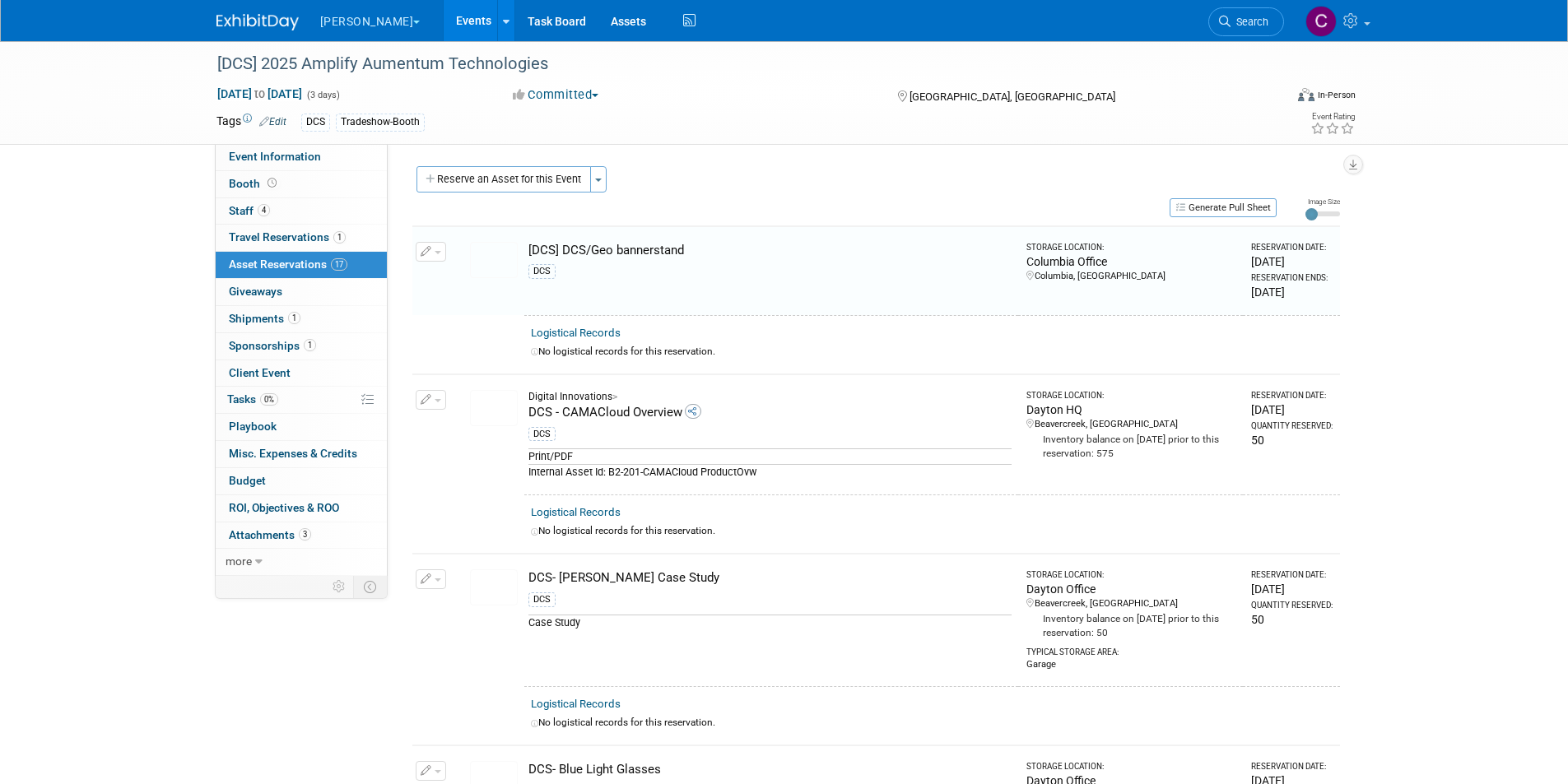
scroll to position [21, 0]
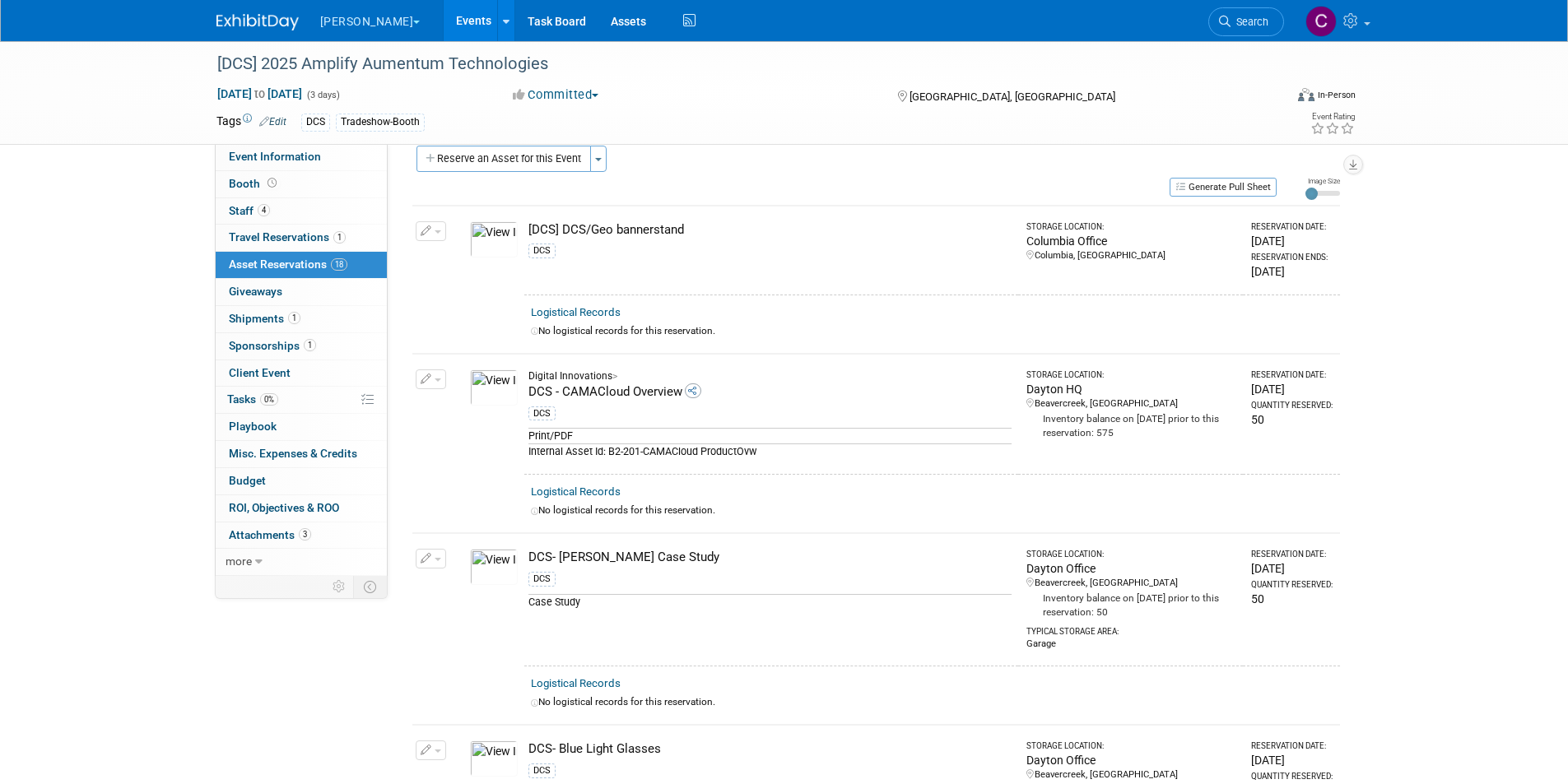
click at [512, 166] on button "Reserve an Asset for this Event" at bounding box center [504, 158] width 175 height 26
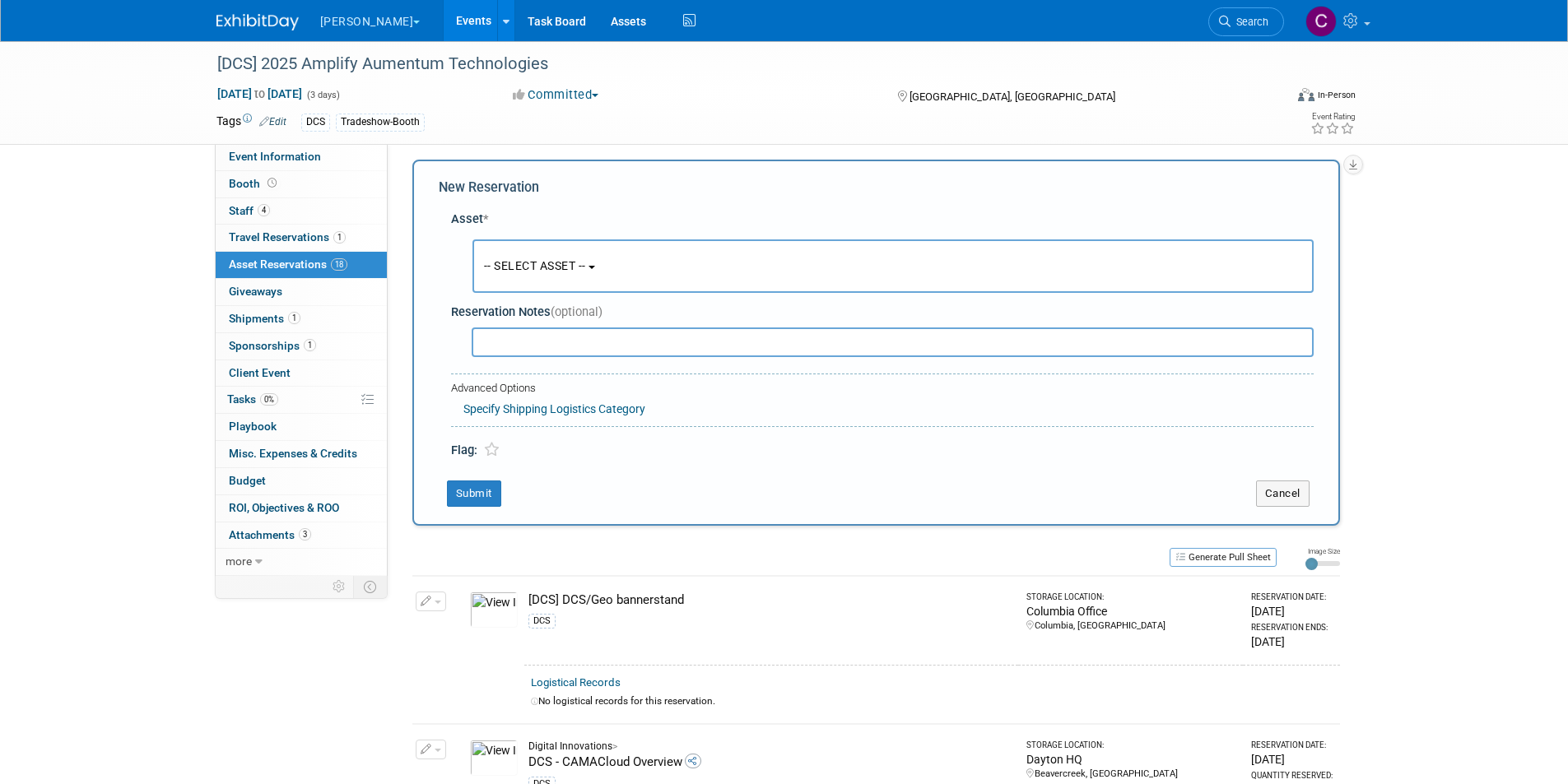
scroll to position [15, 0]
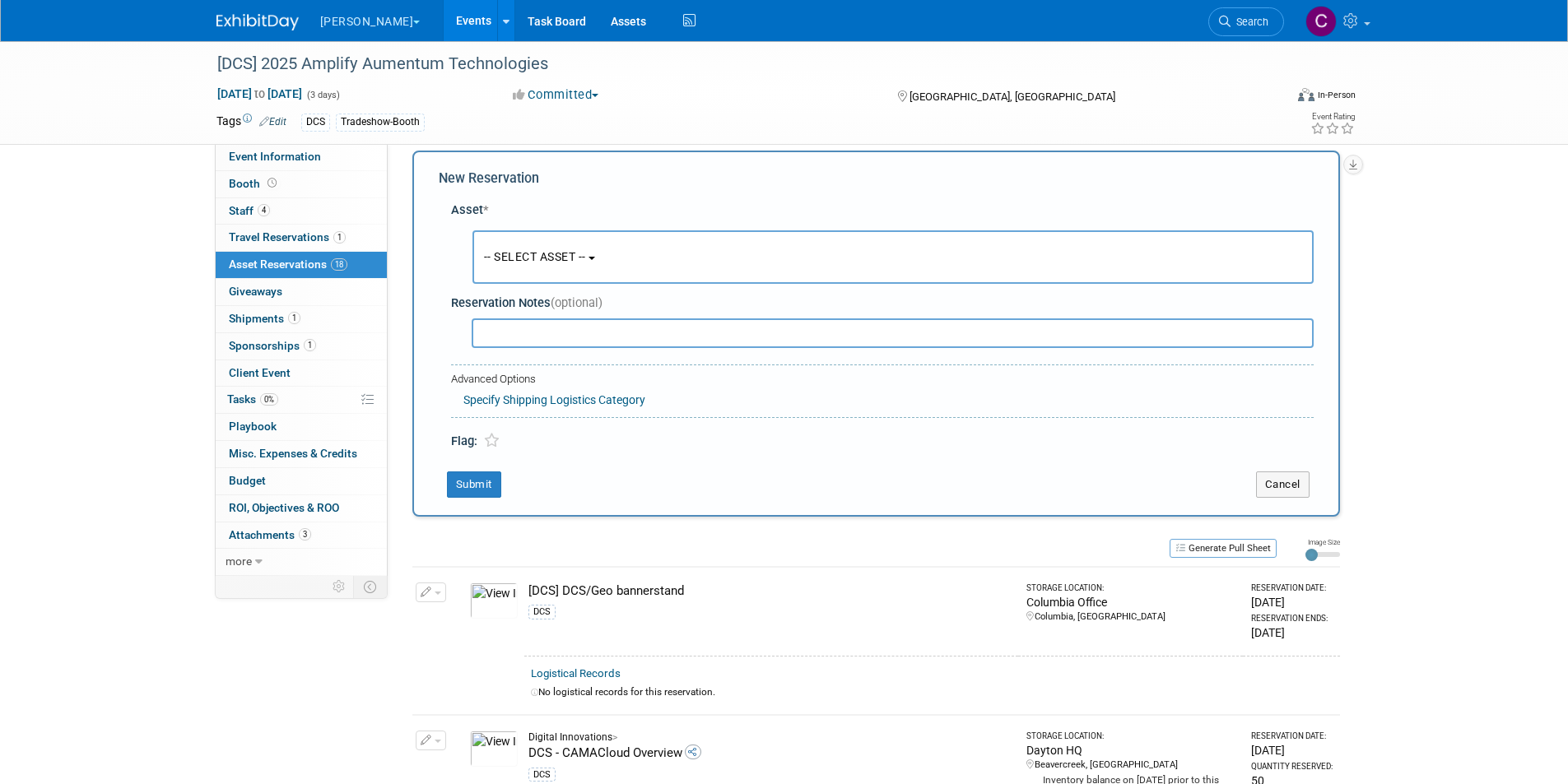
click at [521, 265] on button "-- SELECT ASSET --" at bounding box center [893, 256] width 841 height 54
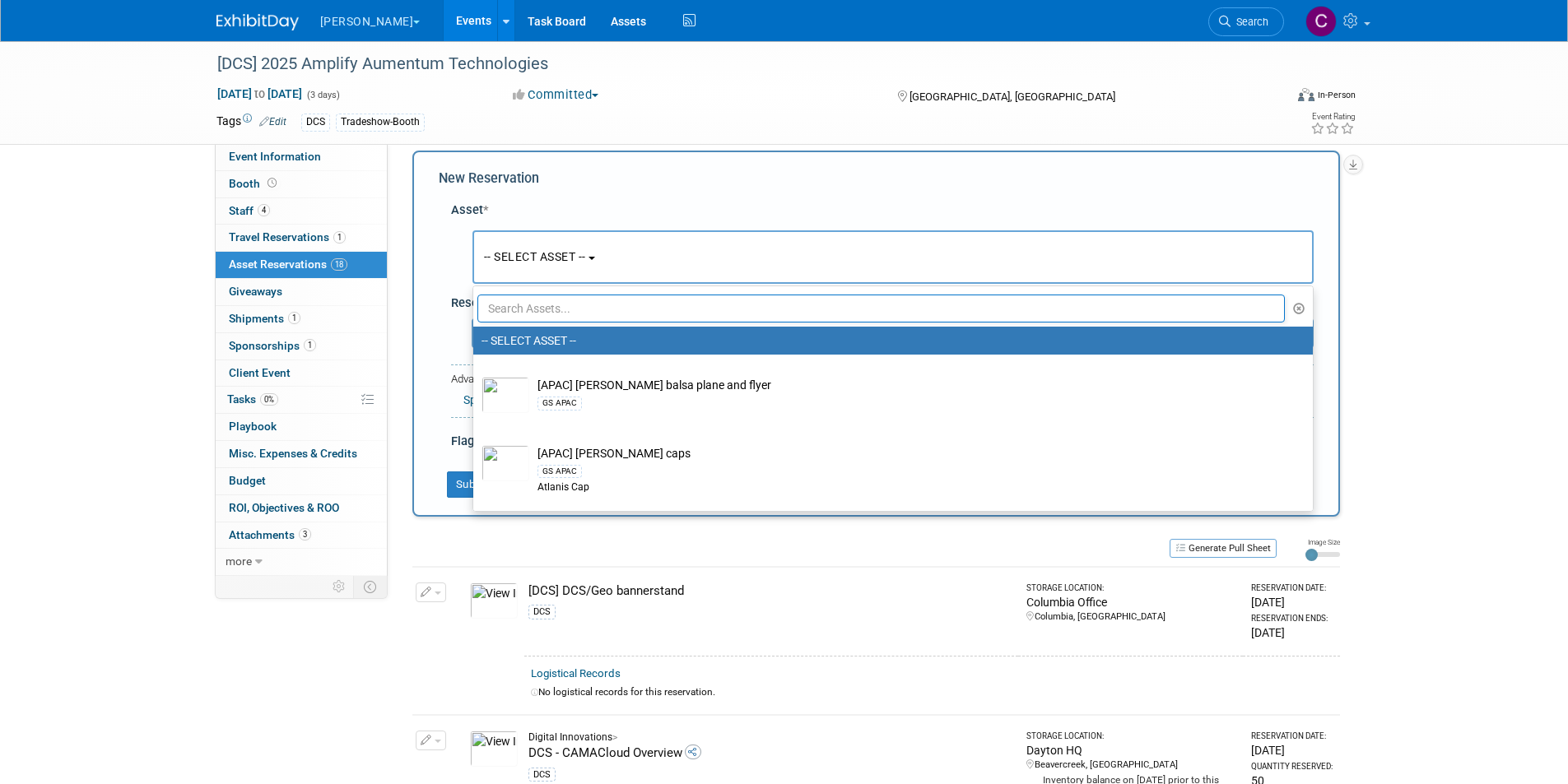
click at [508, 310] on input "text" at bounding box center [882, 308] width 808 height 28
click at [531, 306] on input "text" at bounding box center [882, 308] width 808 height 28
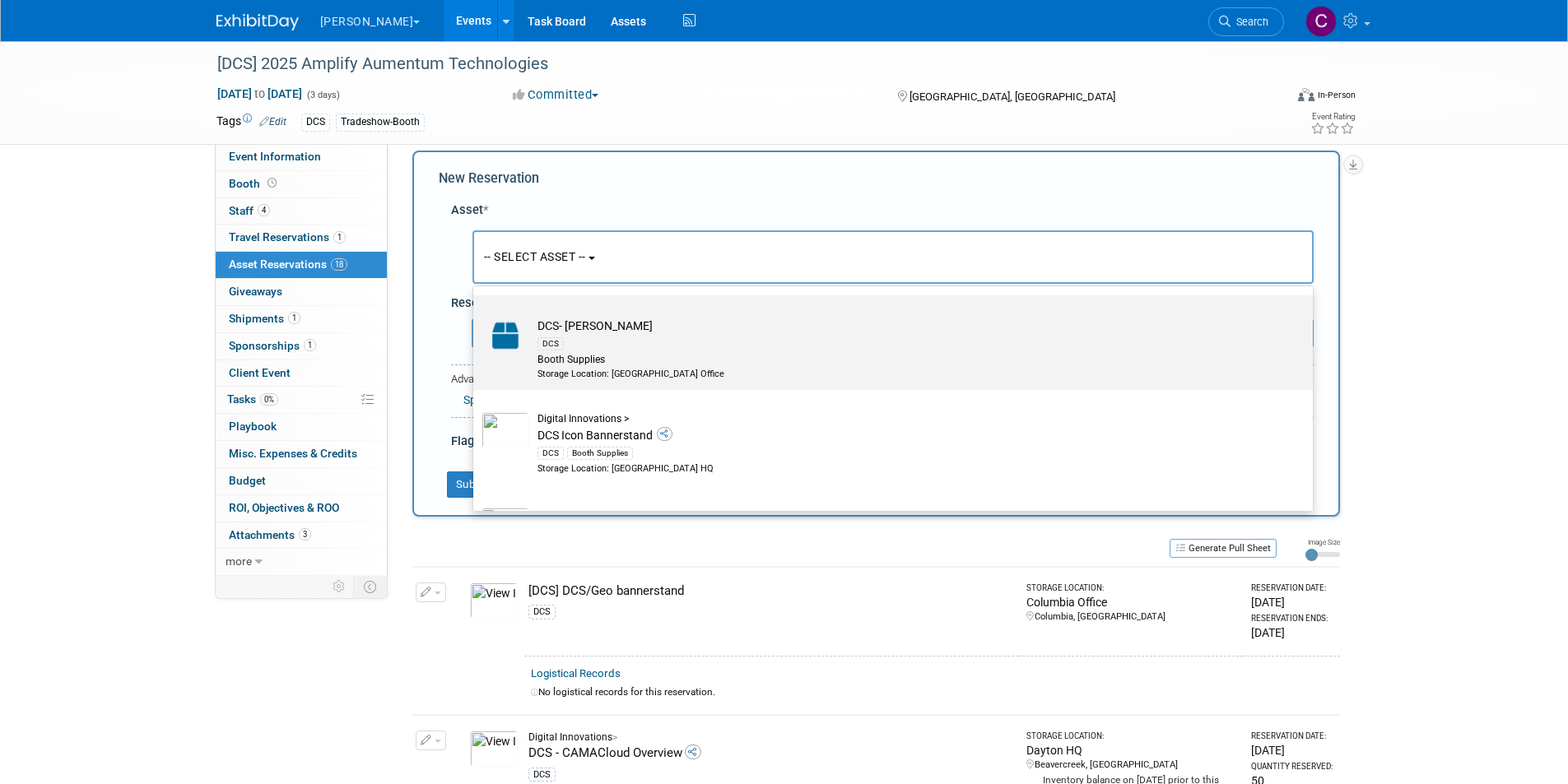
scroll to position [165, 0]
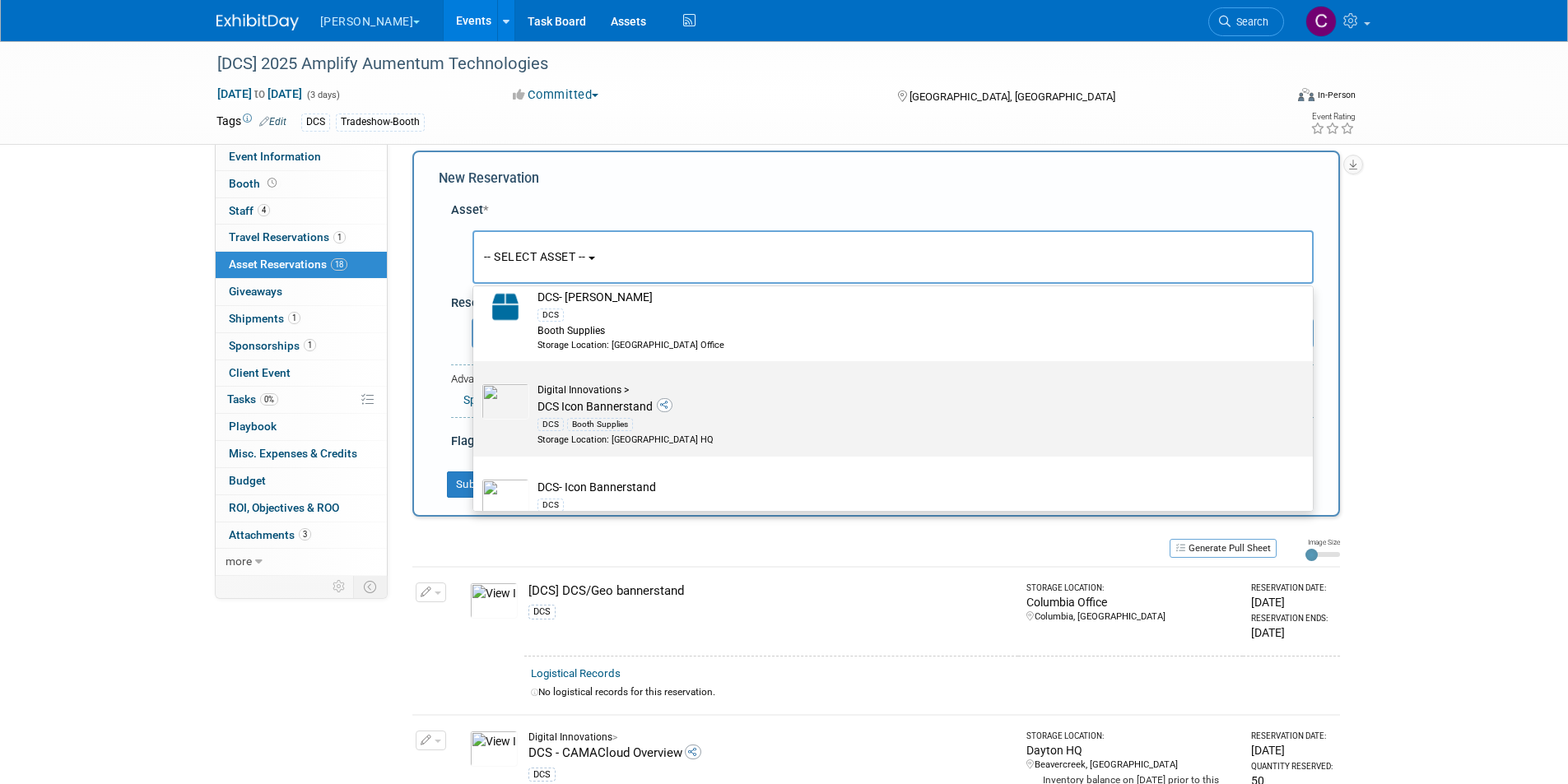
type input "bannerstand"
click at [606, 397] on div "Digital Innovations >" at bounding box center [909, 389] width 743 height 14
click at [476, 381] on input "Digital Innovations > DCS Icon Bannerstand DCS Booth Supplies Storage Location:…" at bounding box center [470, 376] width 11 height 11
select select "10724136"
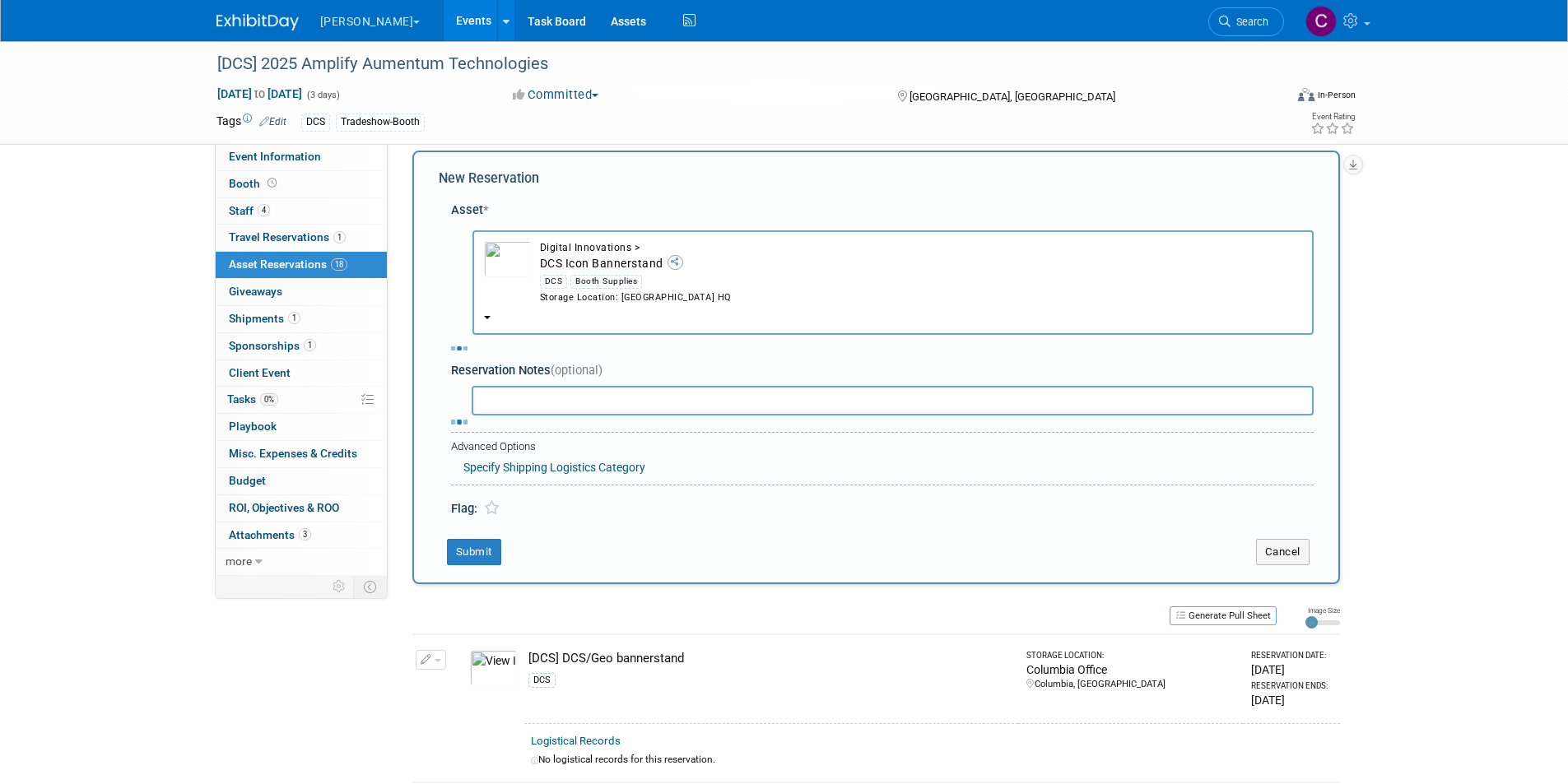
select select "9"
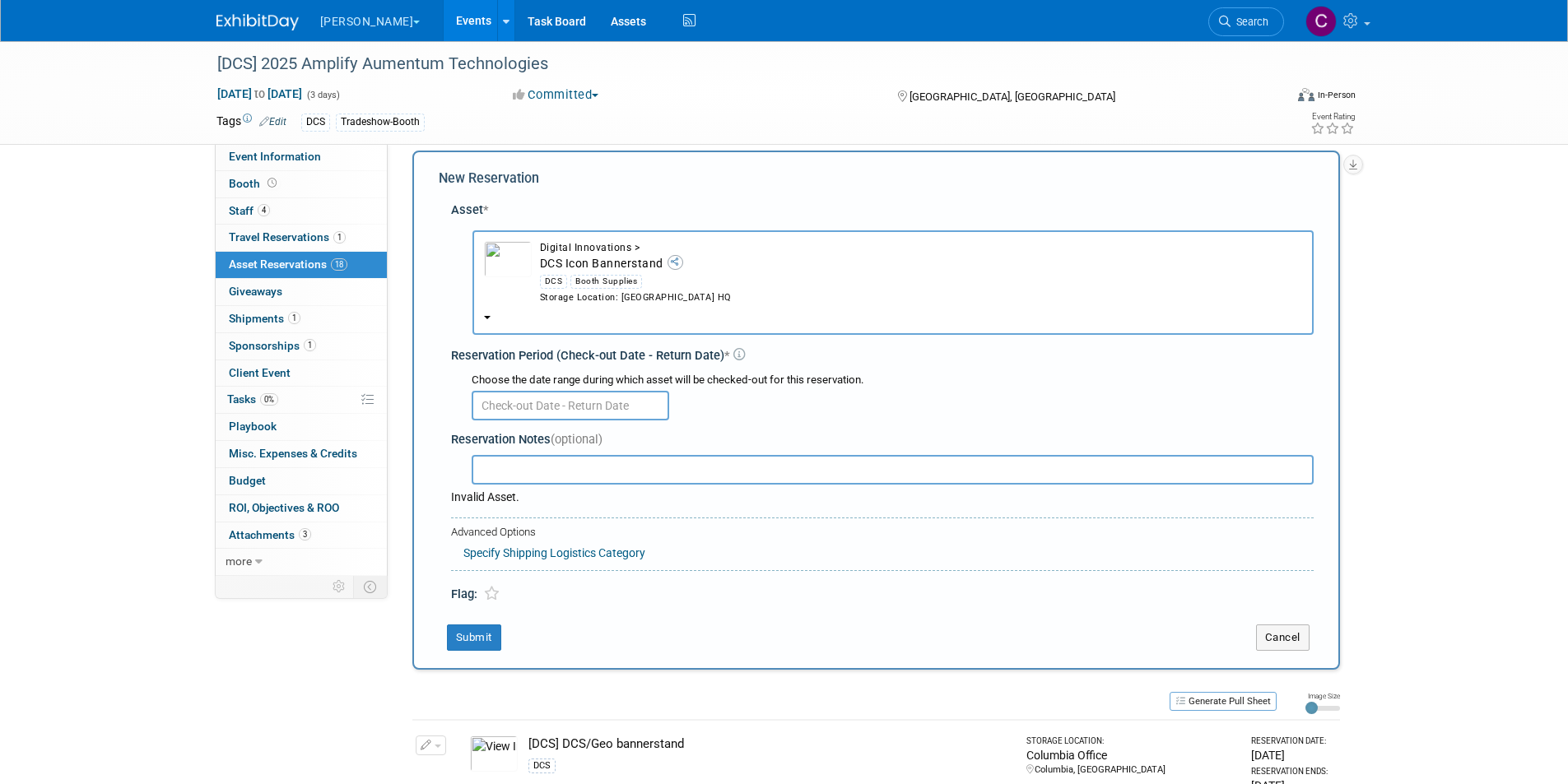
click at [517, 409] on input "text" at bounding box center [570, 406] width 197 height 30
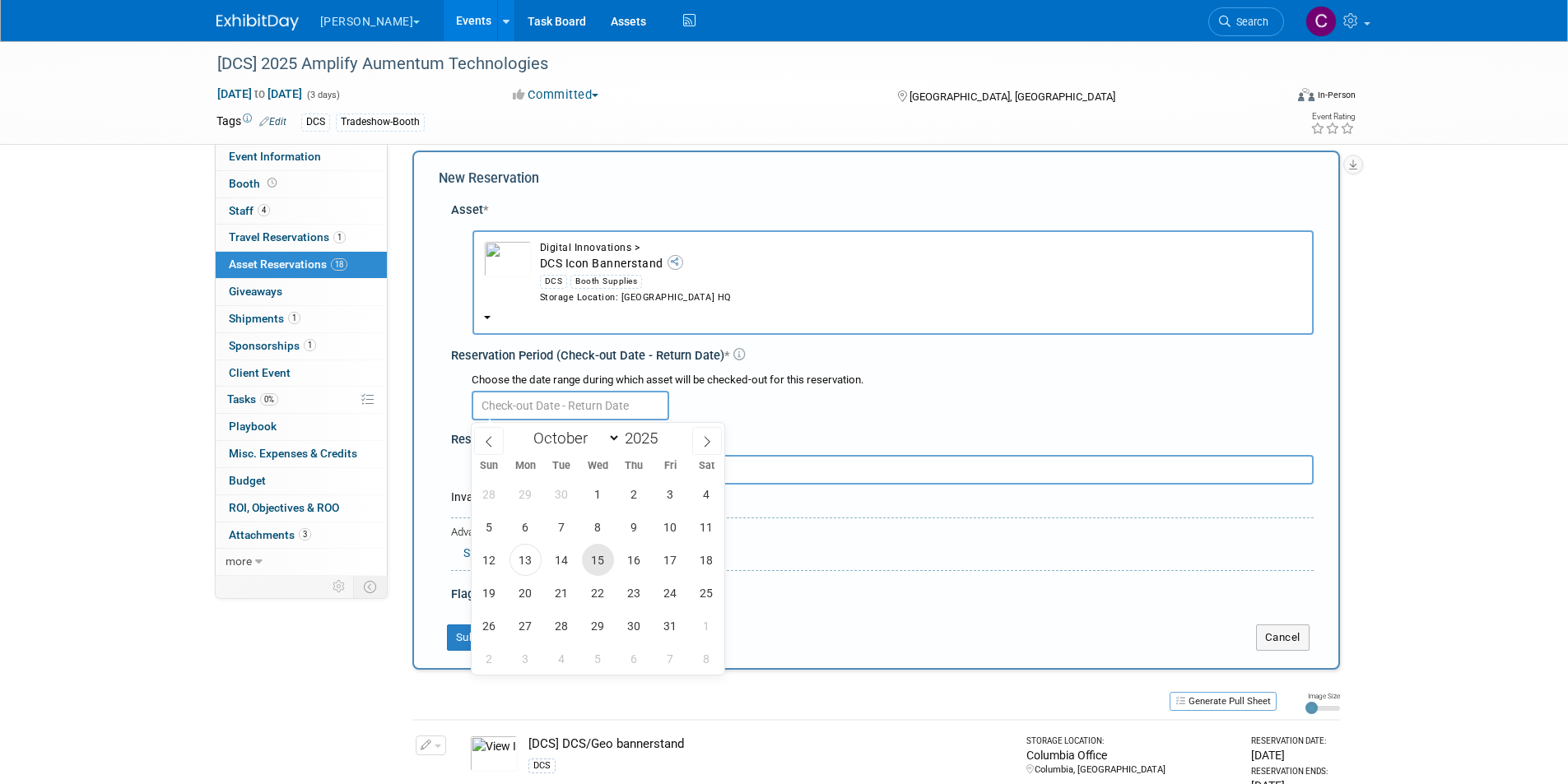
click at [594, 556] on span "15" at bounding box center [597, 559] width 32 height 32
click at [665, 585] on span "24" at bounding box center [670, 592] width 32 height 32
type input "Oct 15, 2025 to Oct 24, 2025"
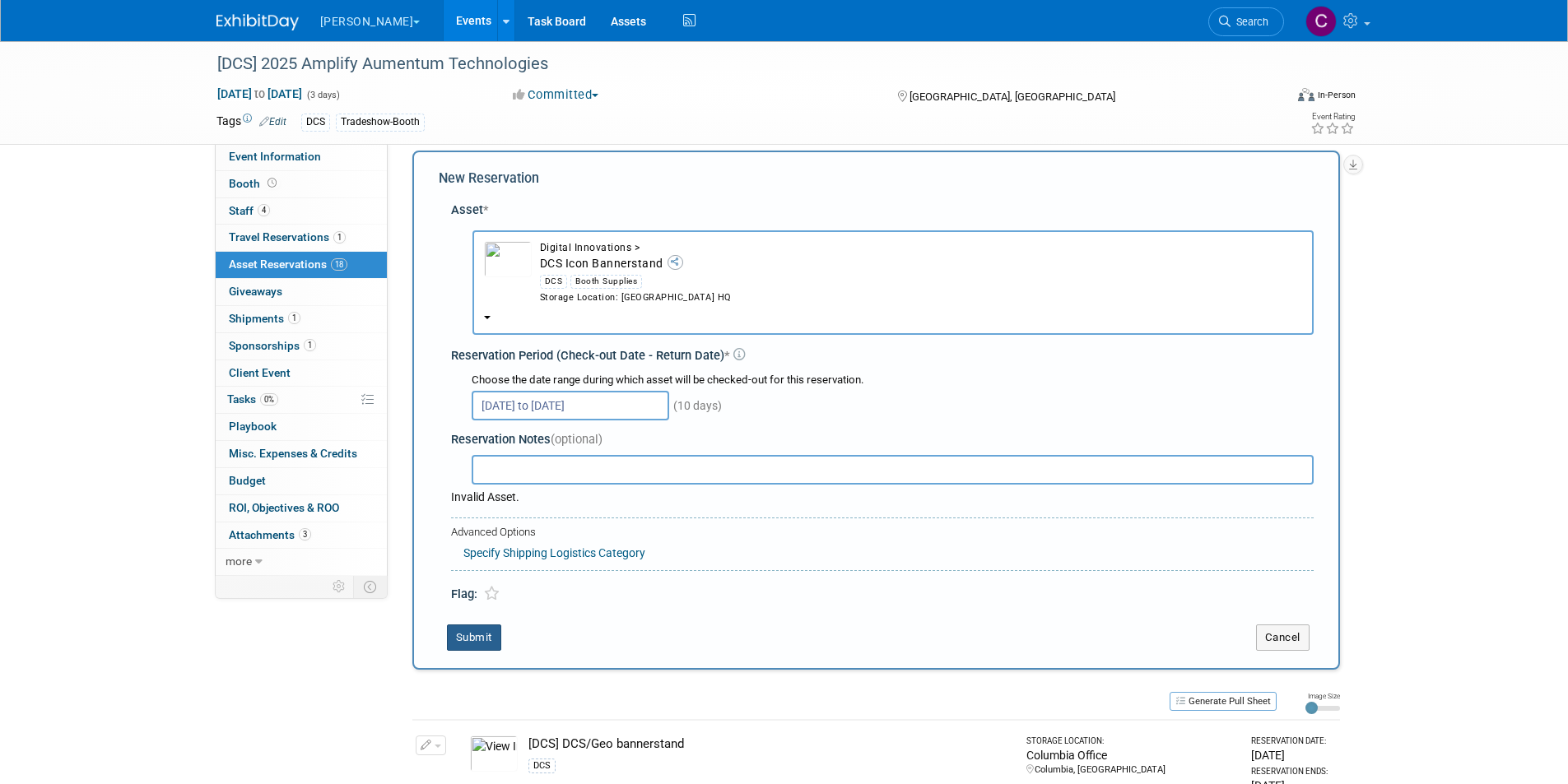
click at [460, 640] on button "Submit" at bounding box center [474, 637] width 55 height 26
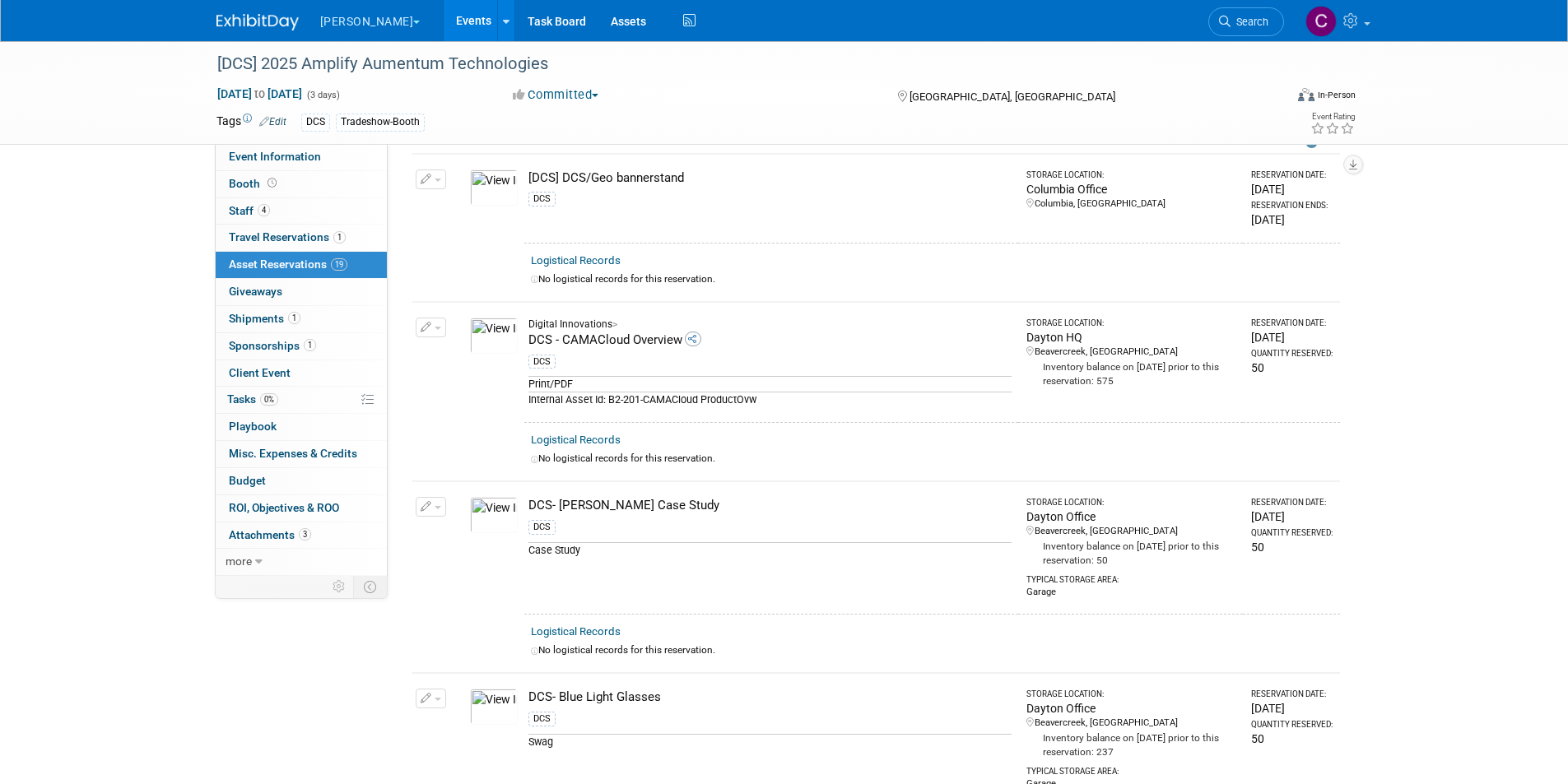
scroll to position [0, 0]
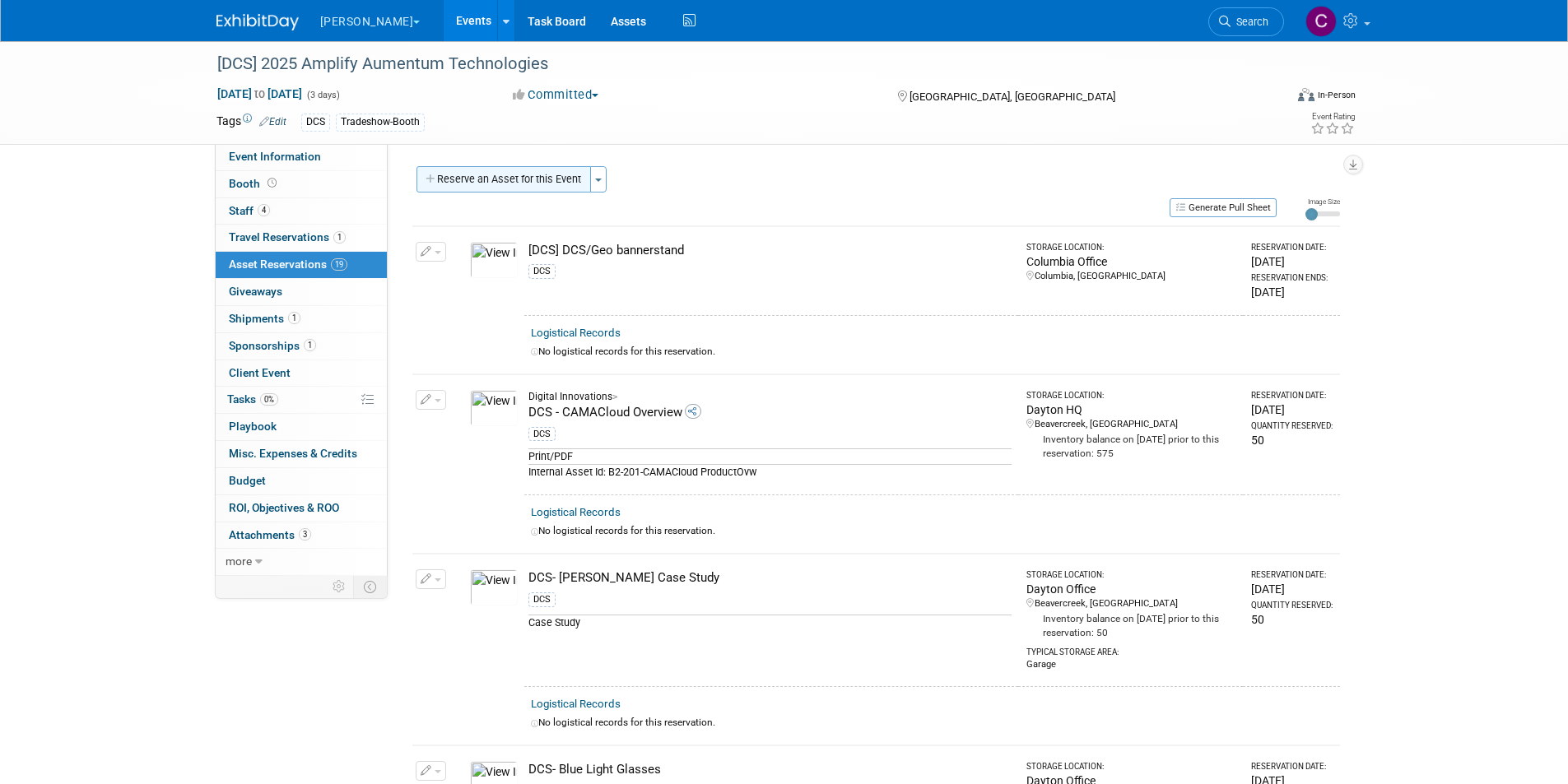
click at [495, 175] on button "Reserve an Asset for this Event" at bounding box center [504, 179] width 175 height 26
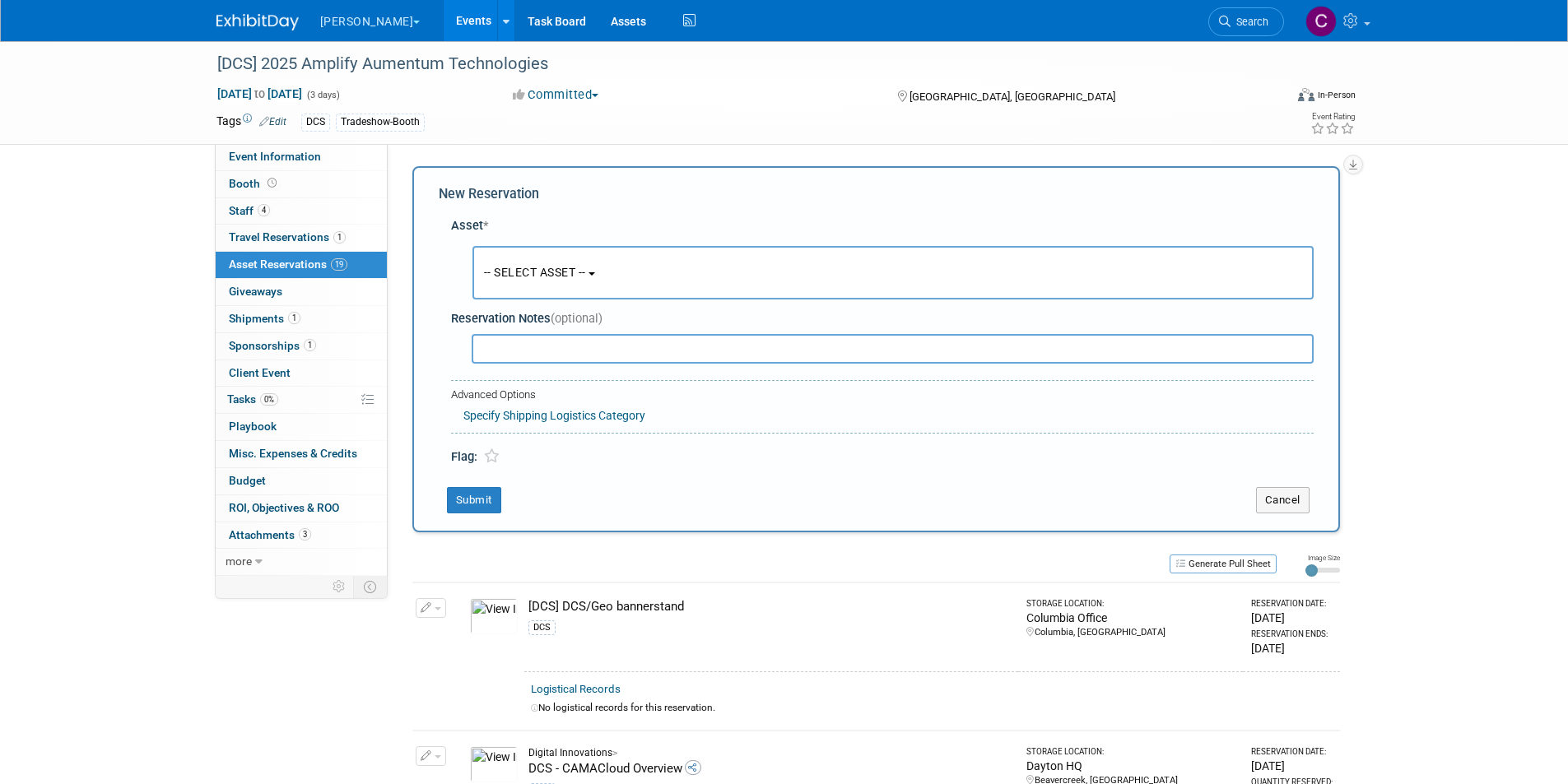
scroll to position [15, 0]
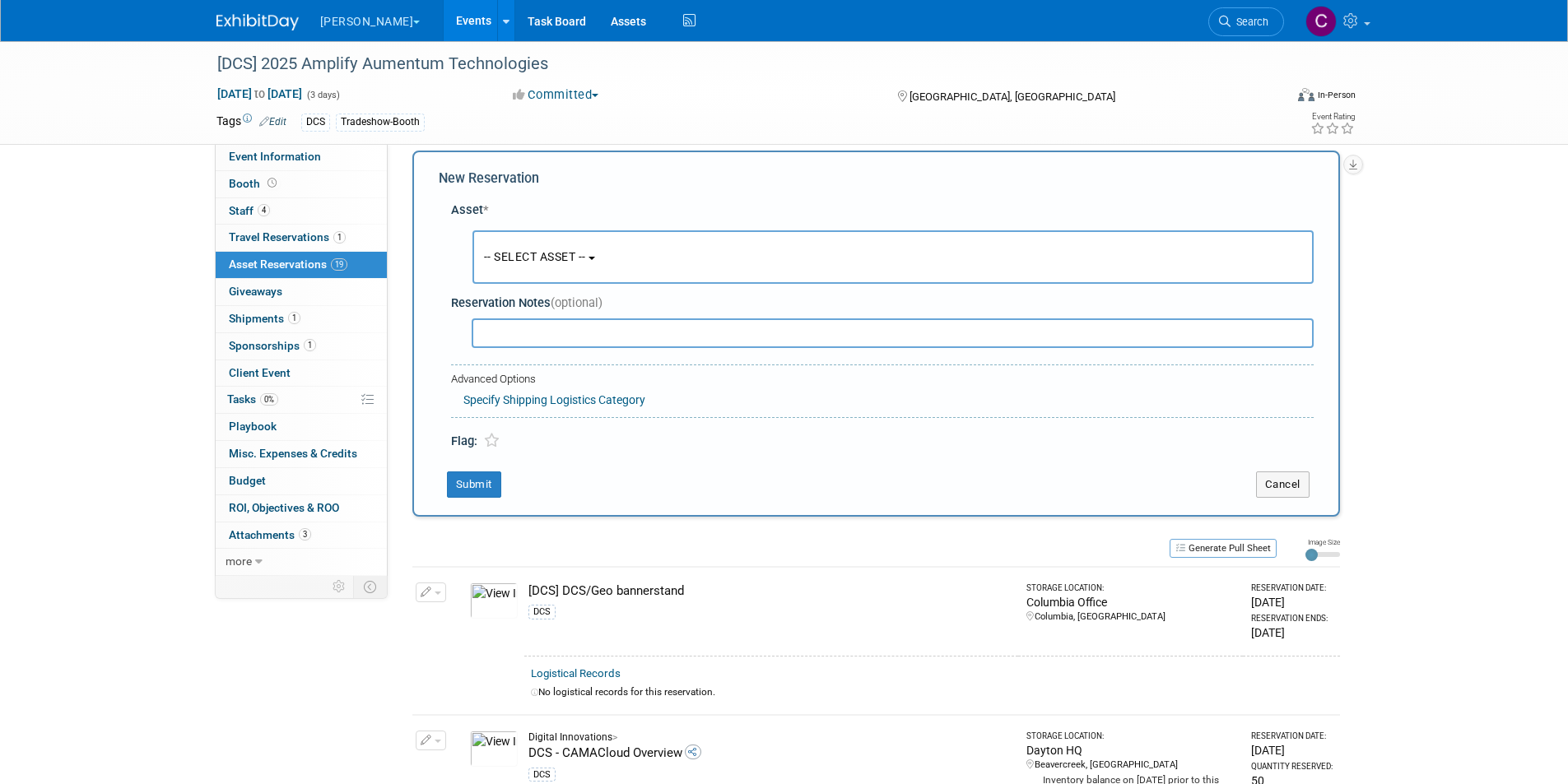
click at [530, 260] on span "-- SELECT ASSET --" at bounding box center [535, 256] width 102 height 13
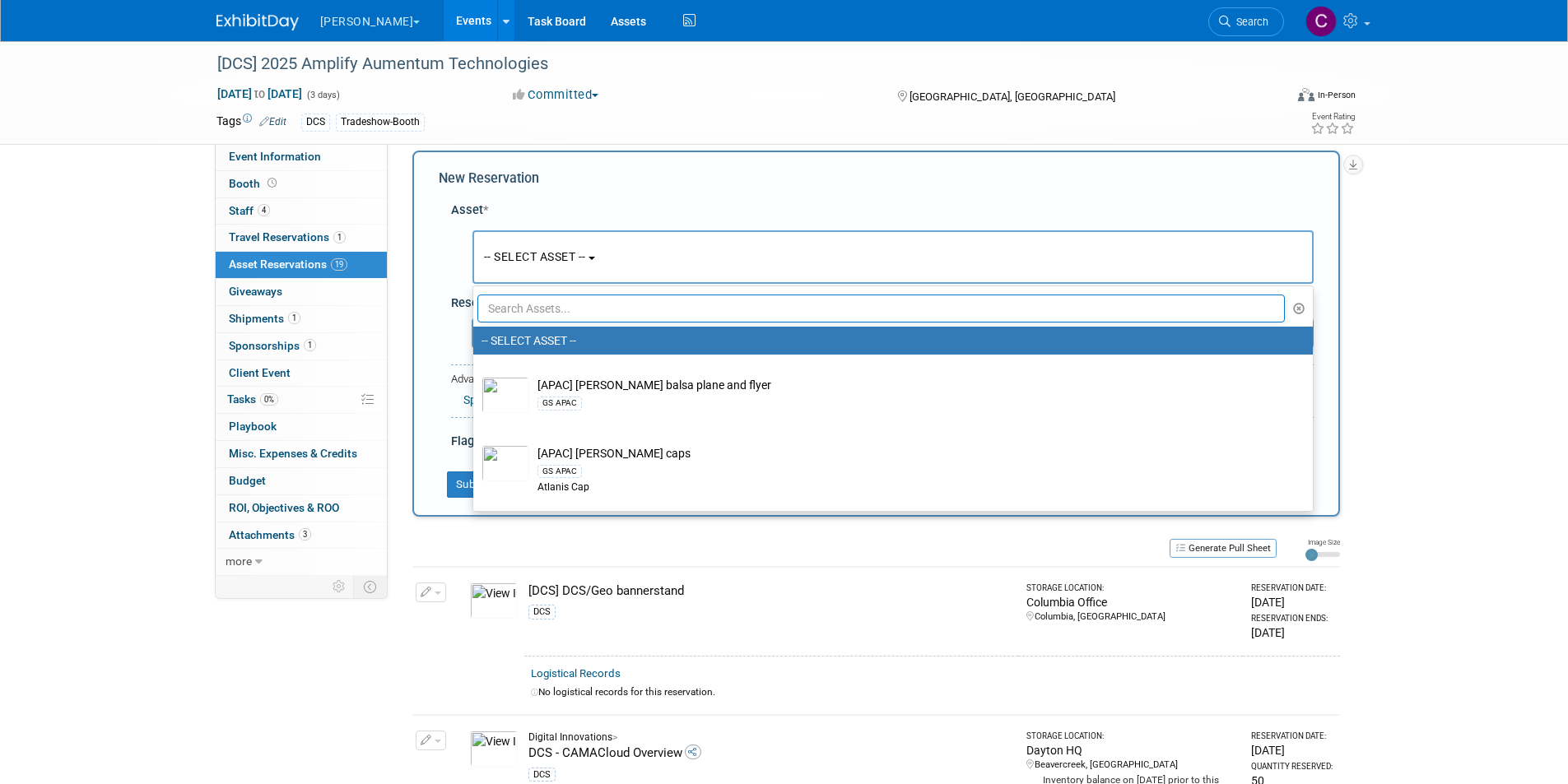
click at [514, 311] on input "text" at bounding box center [882, 308] width 808 height 28
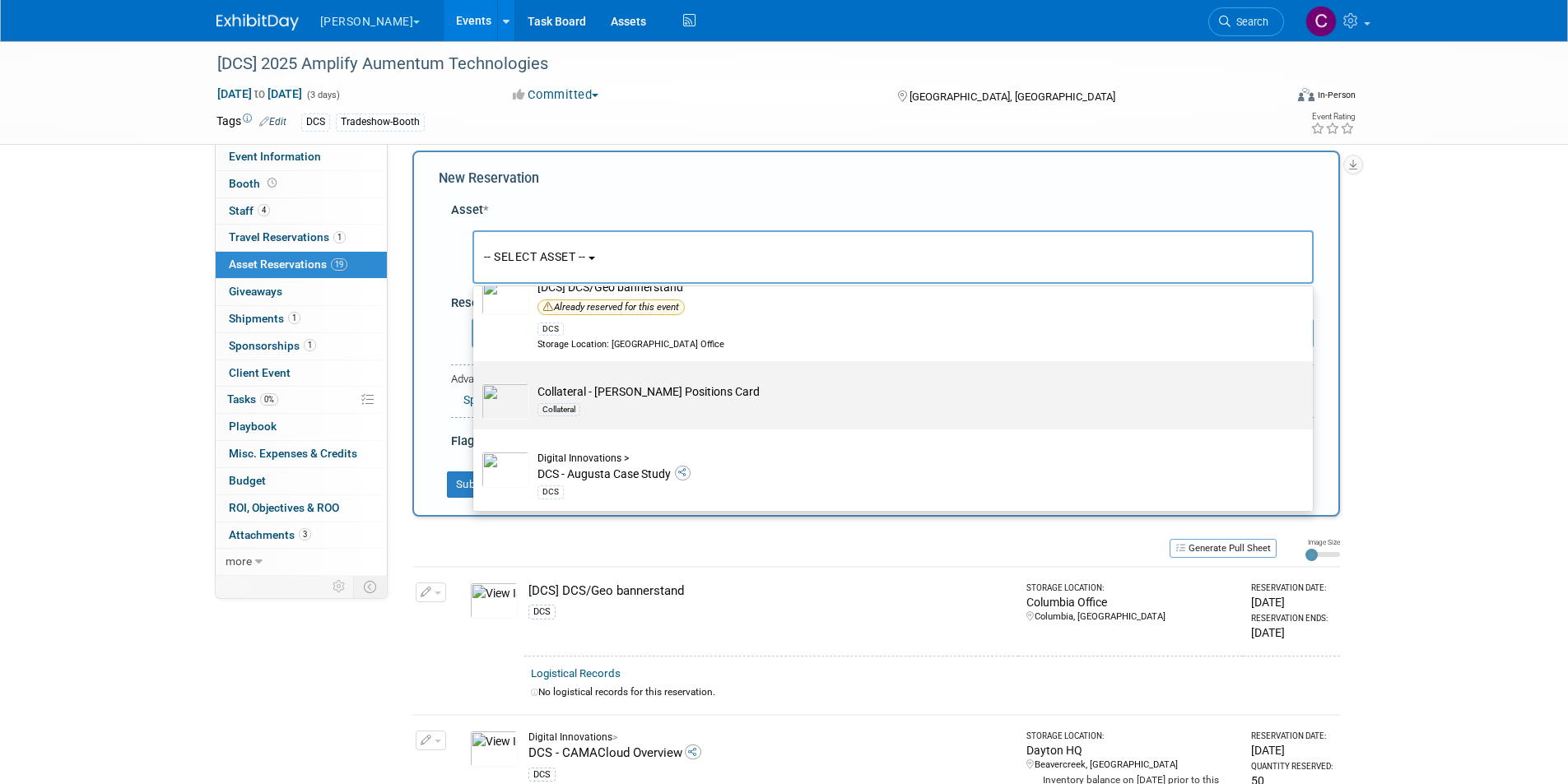
scroll to position [0, 0]
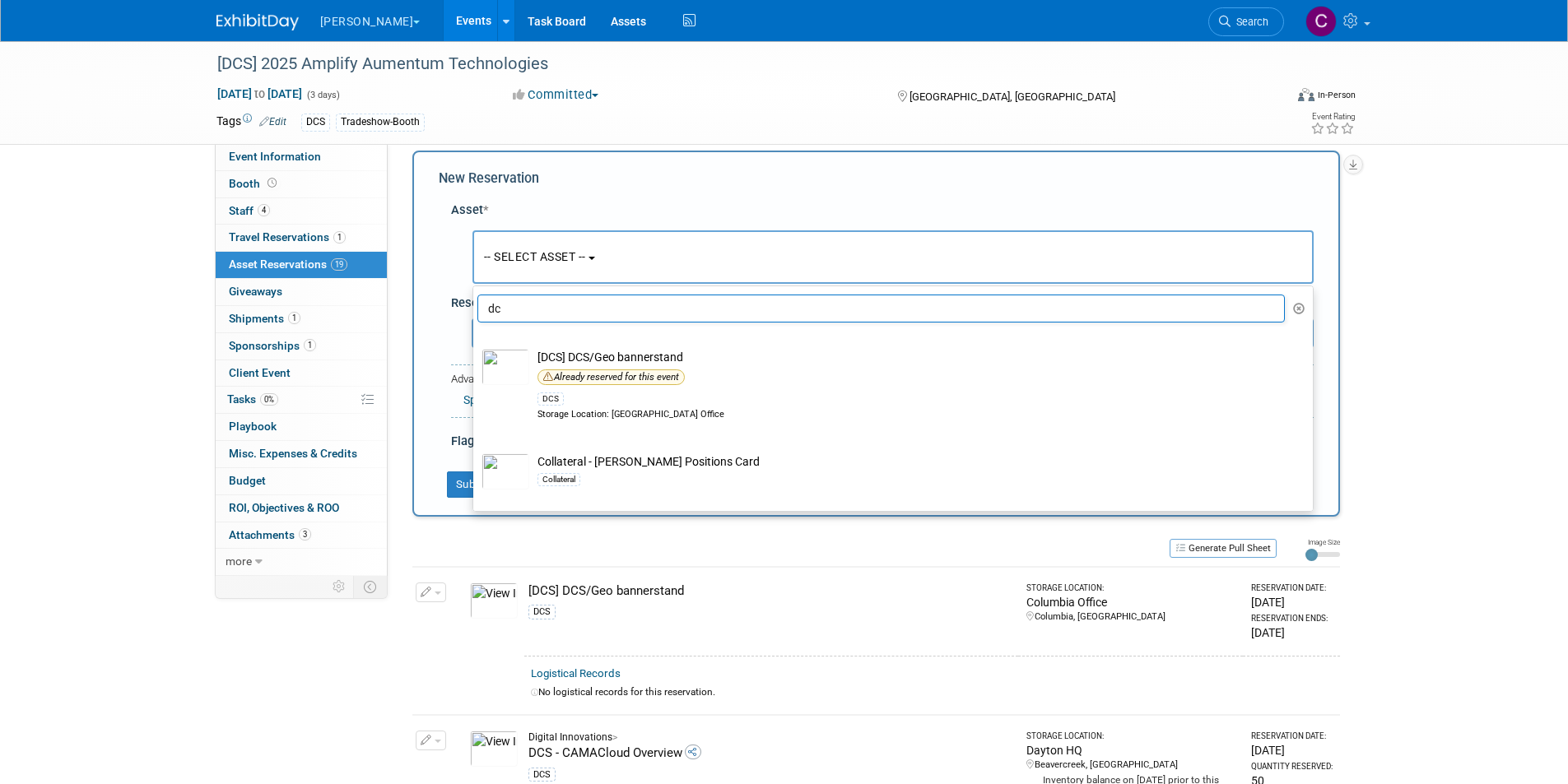
drag, startPoint x: 541, startPoint y: 320, endPoint x: 459, endPoint y: 312, distance: 82.4
click at [459, 312] on div "Asset * -- SELECT ASSET -- <table style='display: inline-block; border-style:no…" at bounding box center [875, 322] width 875 height 257
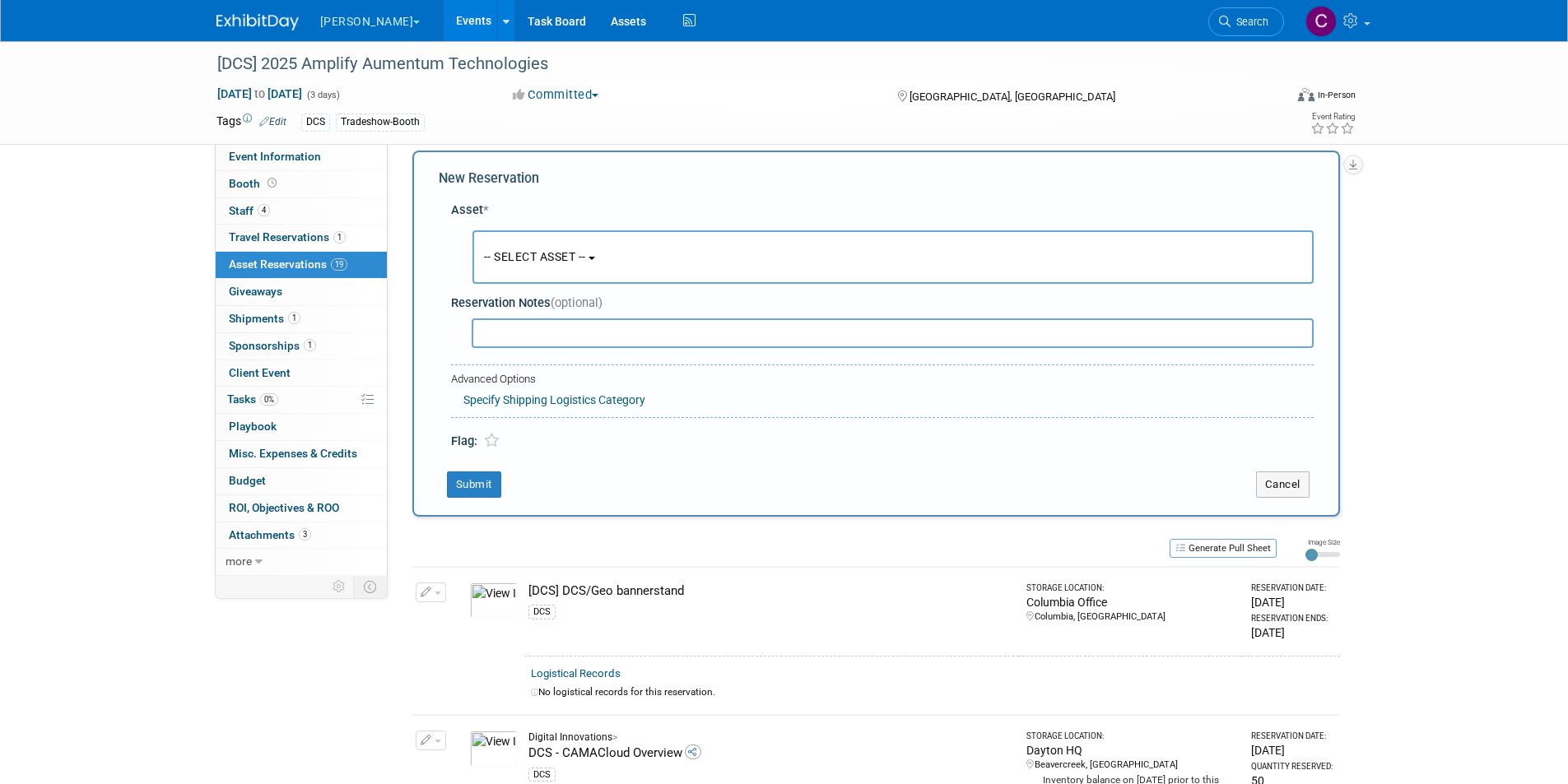
click at [546, 243] on button "-- SELECT ASSET --" at bounding box center [893, 256] width 841 height 54
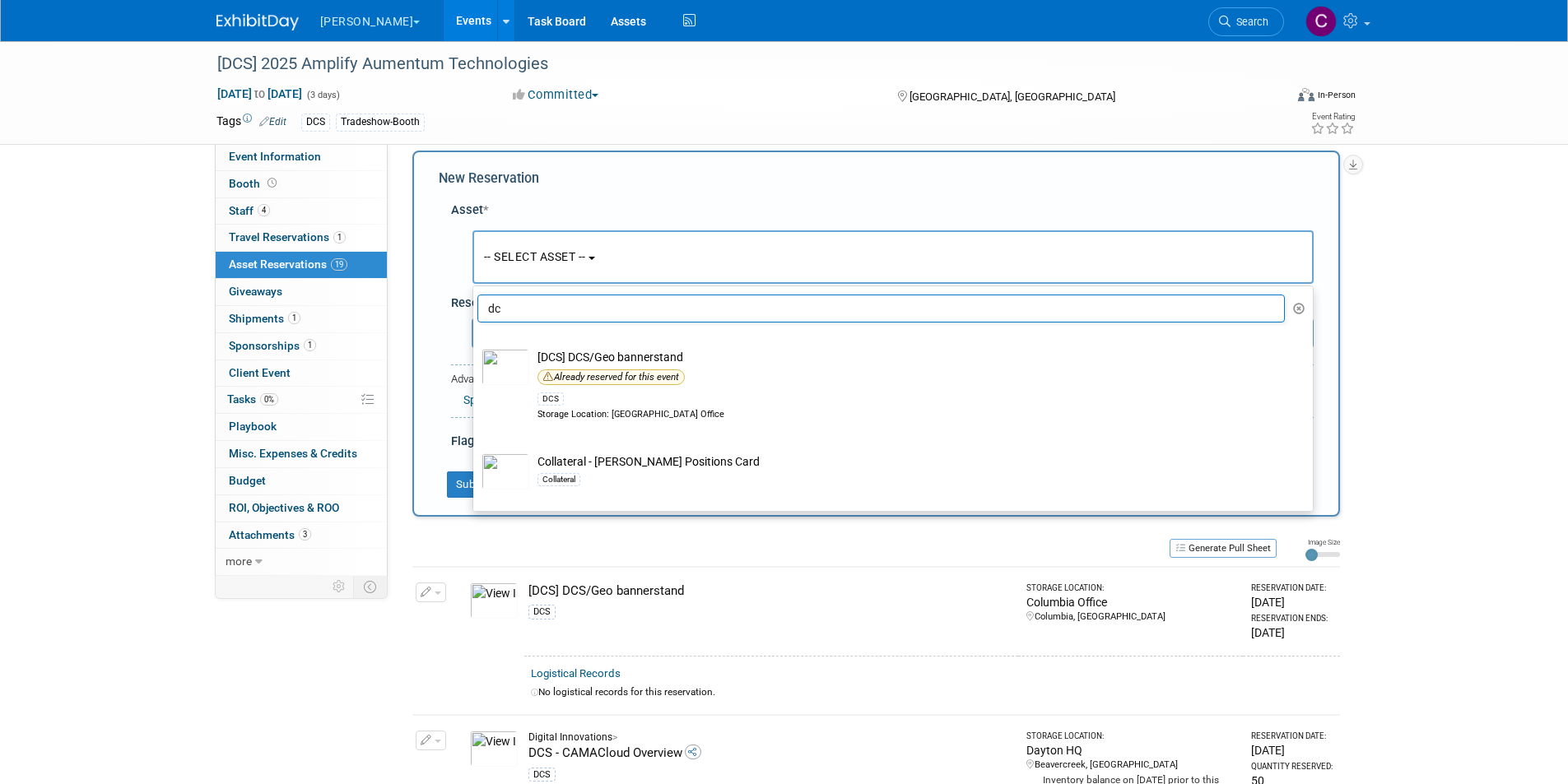
click at [523, 302] on input "dc" at bounding box center [882, 308] width 808 height 28
click at [469, 305] on div "Asset * -- SELECT ASSET -- <table style='display: inline-block; border-style:no…" at bounding box center [875, 322] width 875 height 257
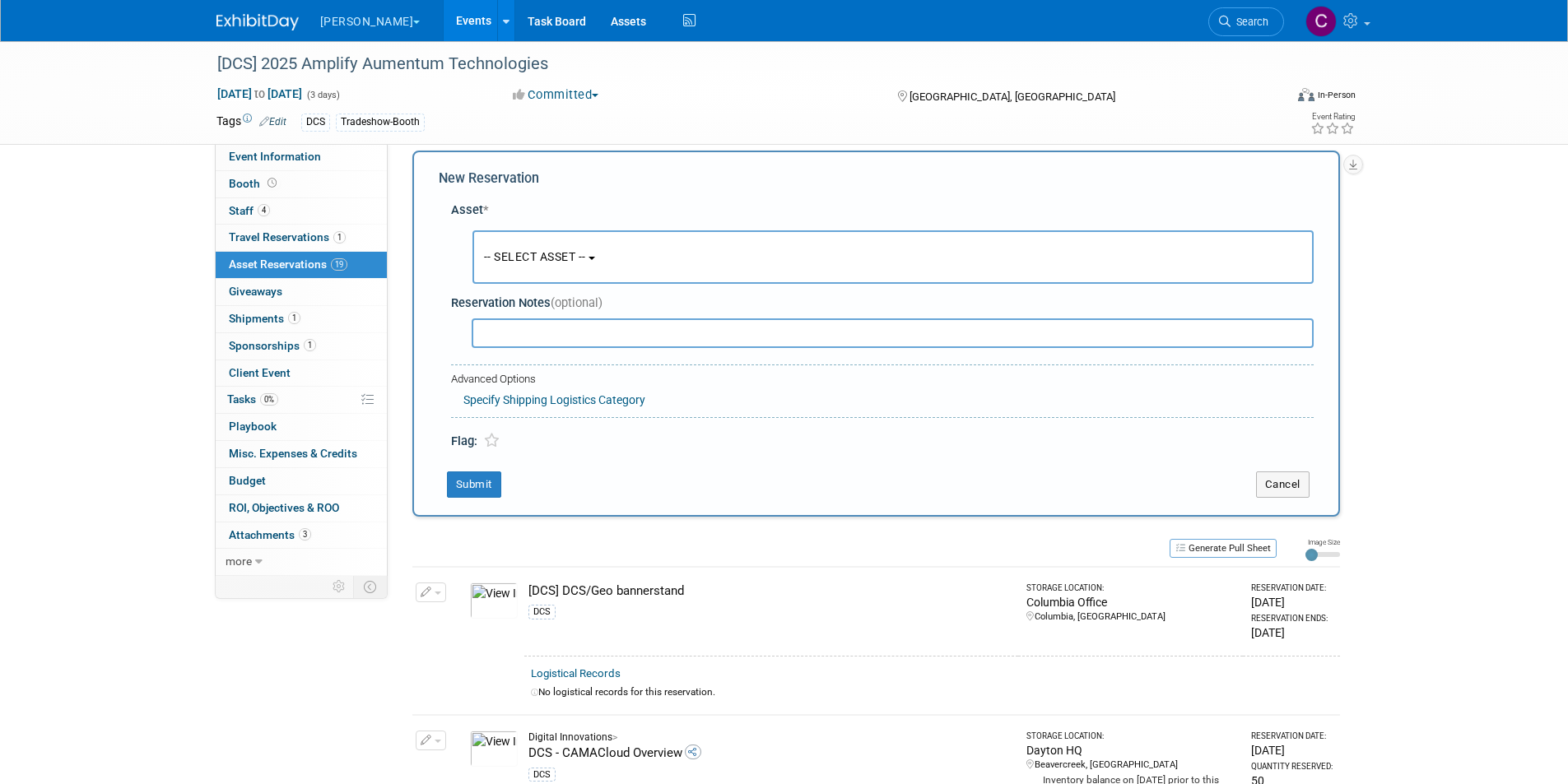
click at [539, 272] on button "-- SELECT ASSET --" at bounding box center [893, 256] width 841 height 54
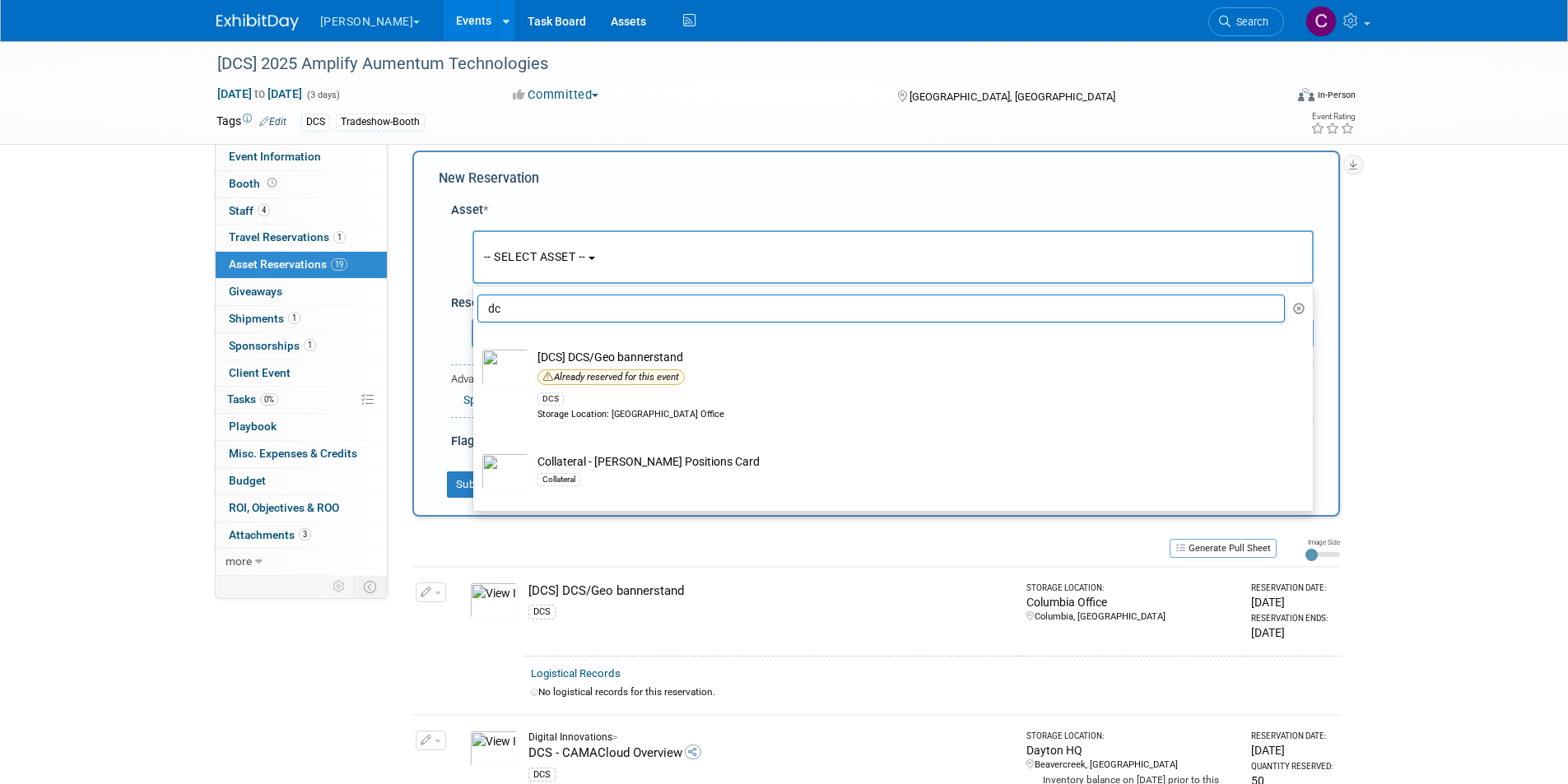
click at [529, 307] on input "dc" at bounding box center [882, 308] width 808 height 28
type input "d"
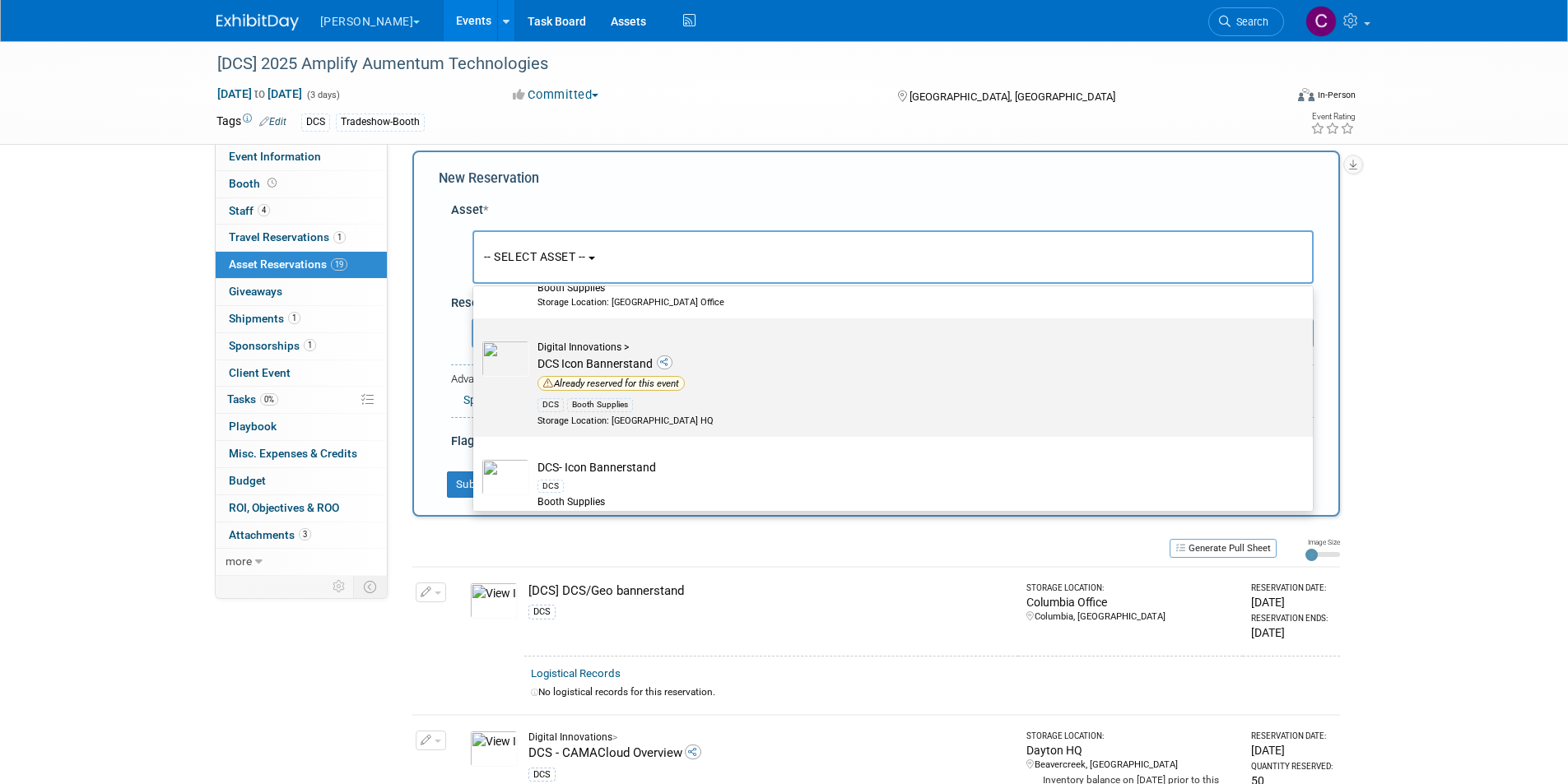
scroll to position [246, 0]
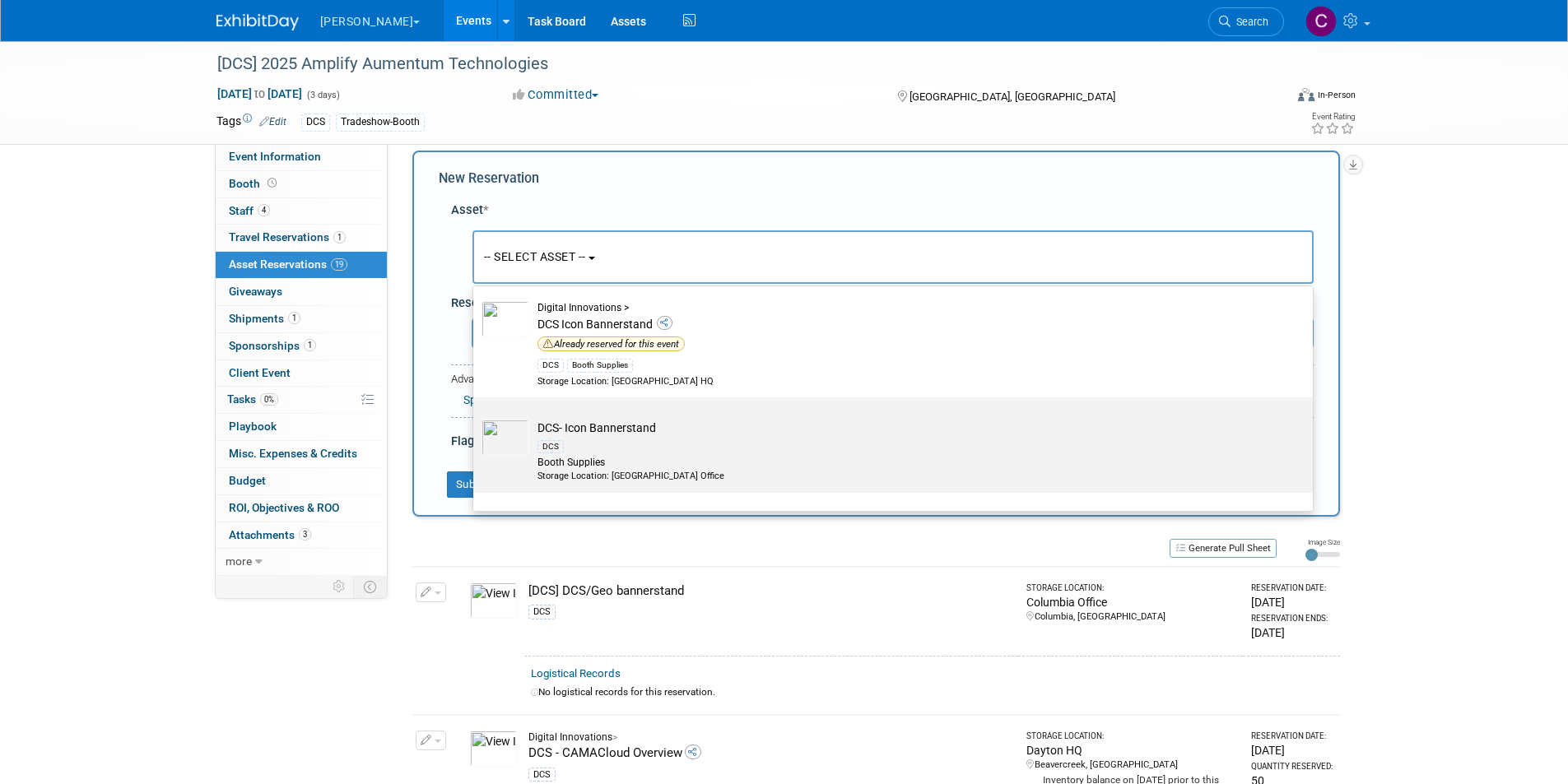
type input "banner"
click at [597, 434] on td "DCS- Icon Bannerstand DCS Booth Supplies Storage Location: Dayton Office" at bounding box center [905, 450] width 751 height 63
click at [476, 417] on input "DCS- Icon Bannerstand DCS Booth Supplies Storage Location: Dayton Office" at bounding box center [470, 412] width 11 height 11
select select "10727682"
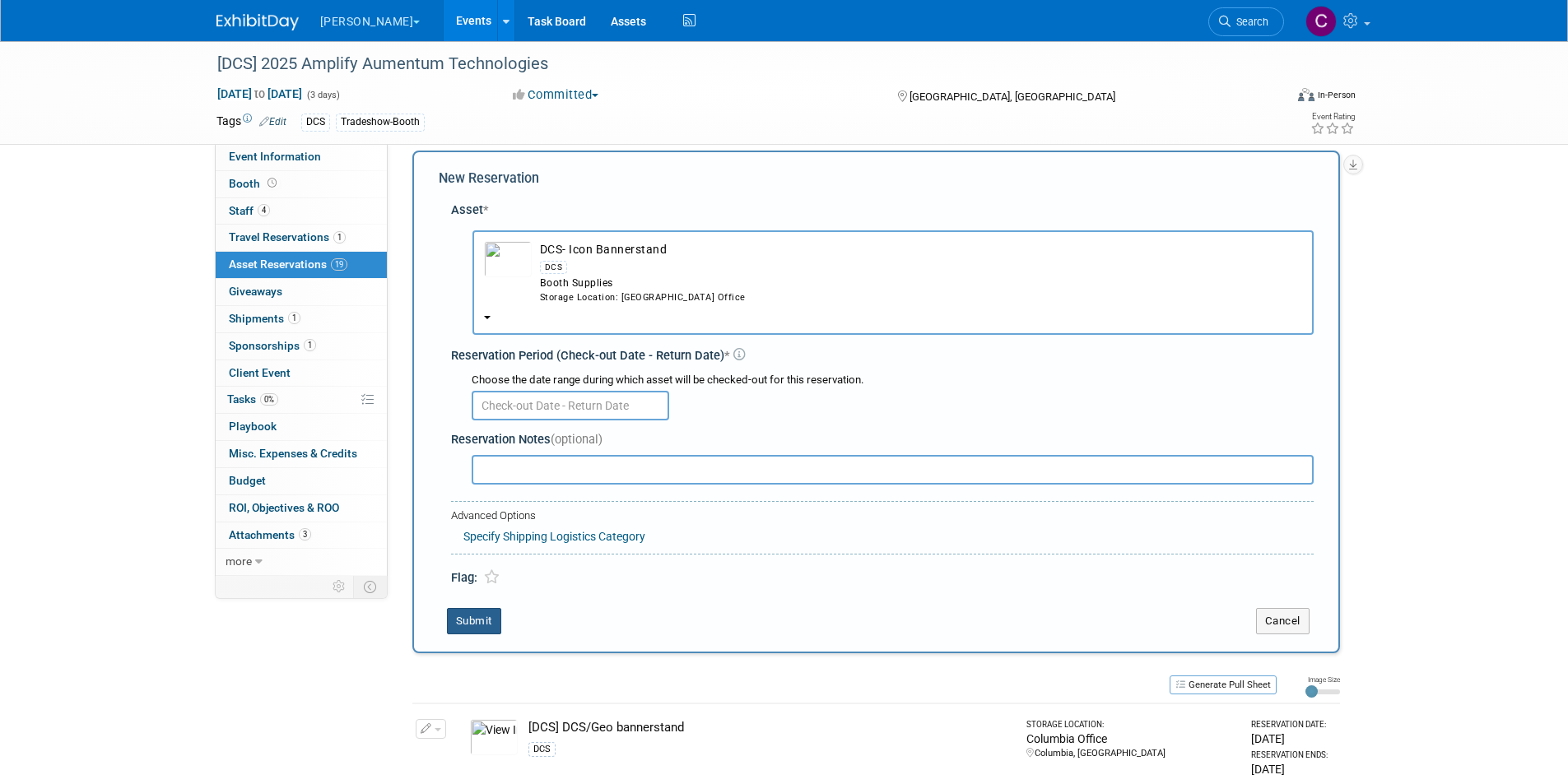
click at [473, 622] on button "Submit" at bounding box center [474, 620] width 55 height 26
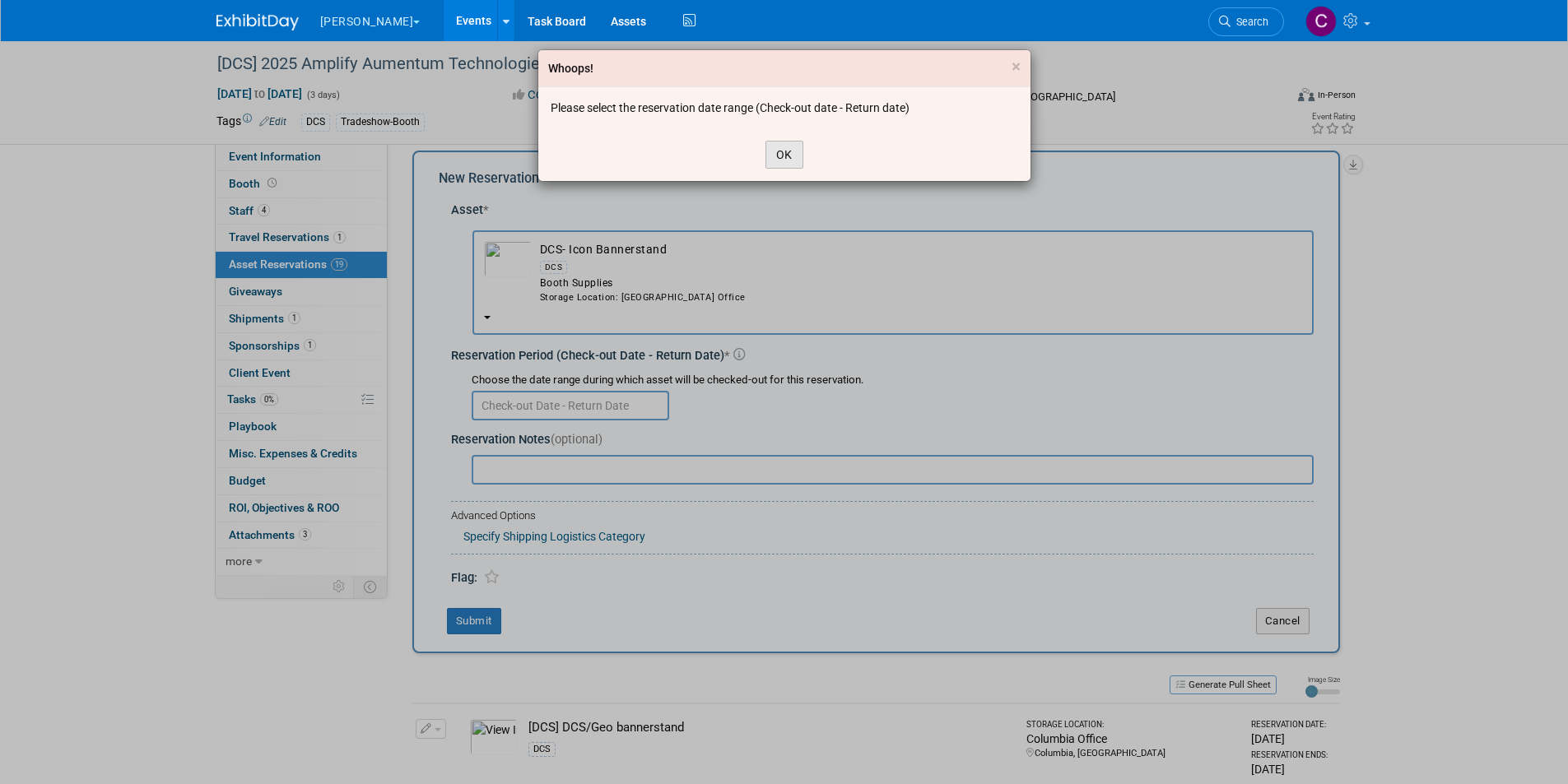
click at [787, 159] on button "OK" at bounding box center [784, 155] width 38 height 28
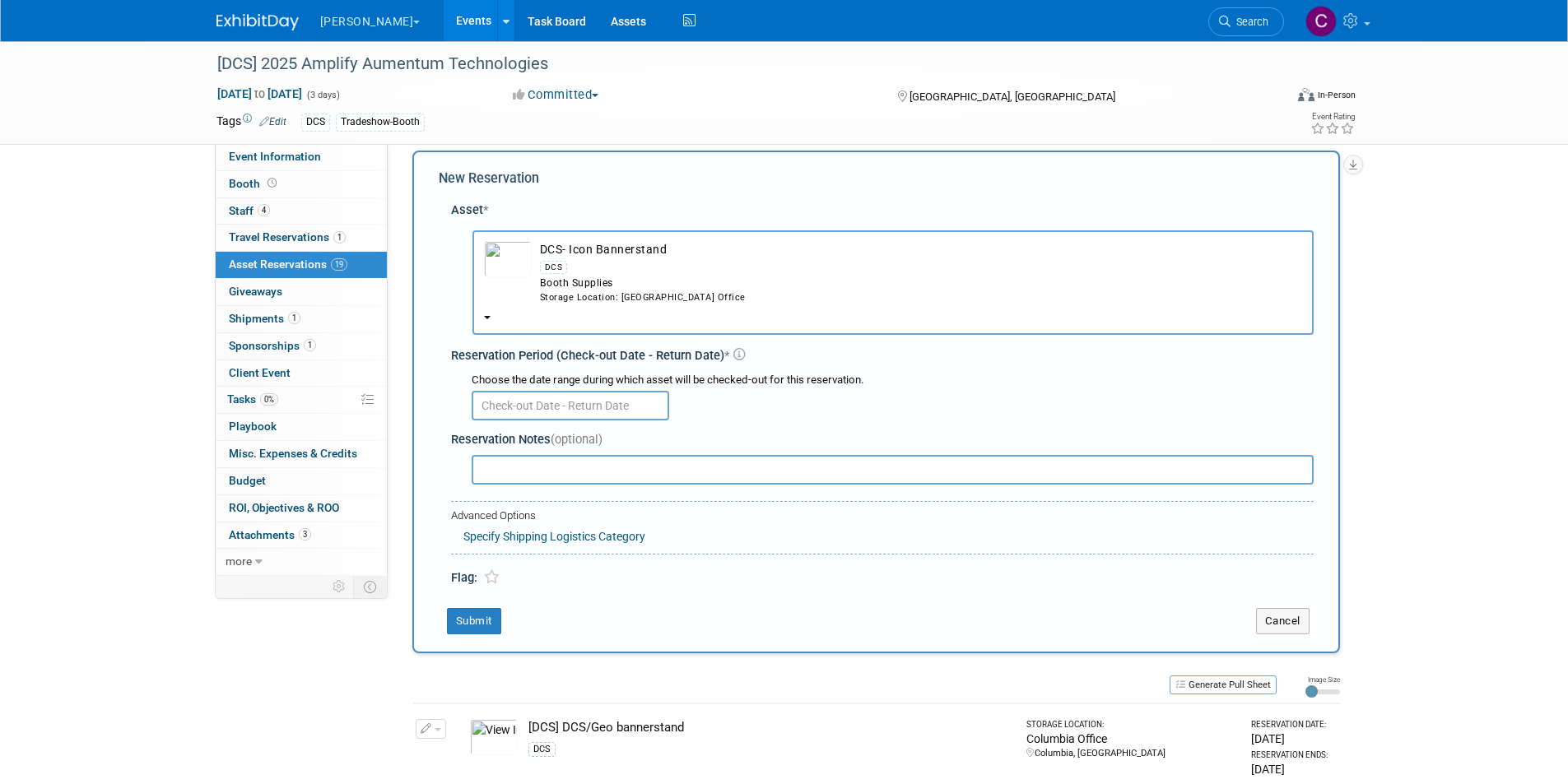
click at [588, 406] on input "text" at bounding box center [570, 406] width 197 height 30
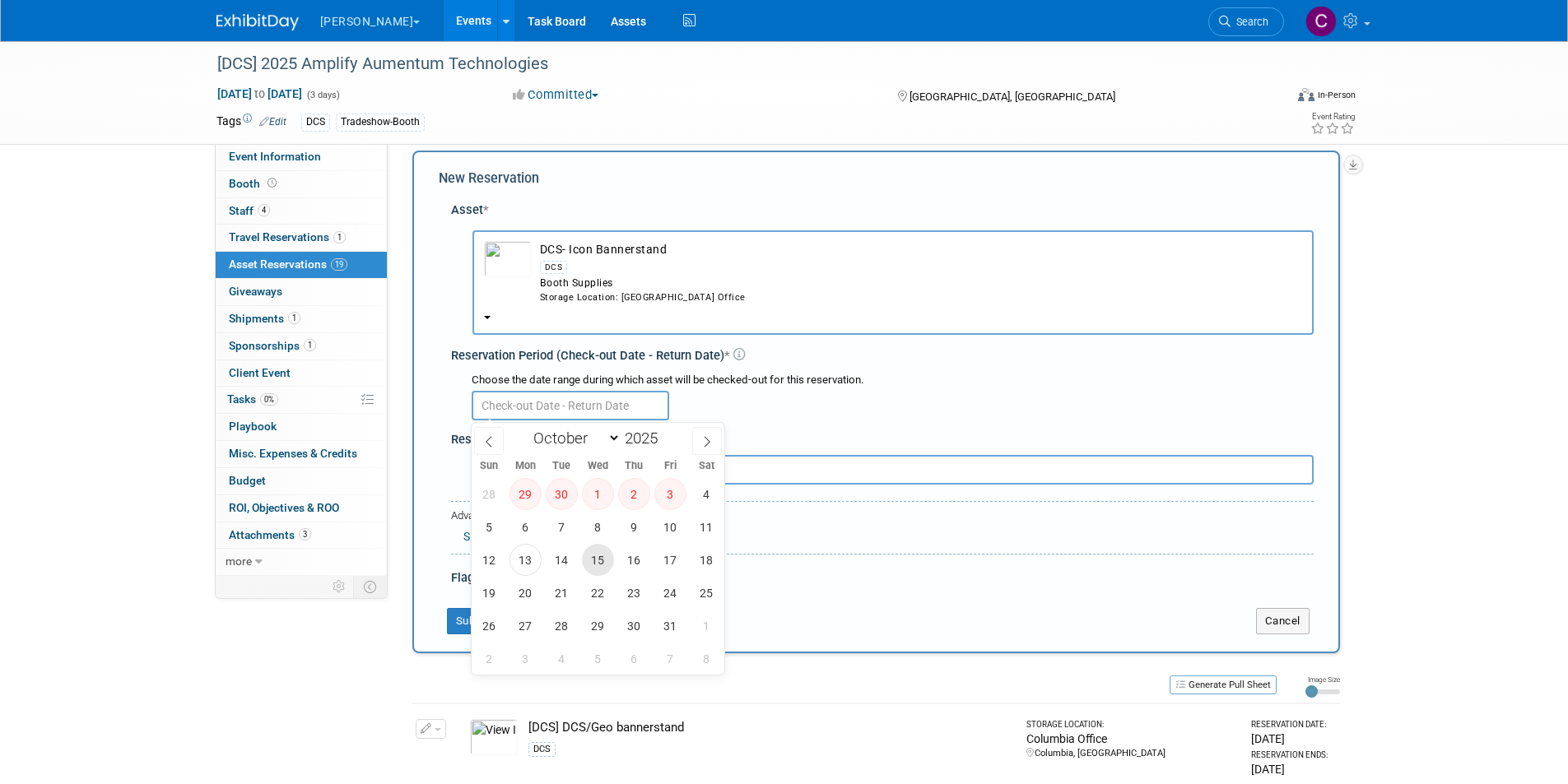
click at [585, 561] on span "15" at bounding box center [597, 559] width 32 height 32
click at [669, 597] on span "24" at bounding box center [670, 592] width 32 height 32
type input "Oct 15, 2025 to Oct 24, 2025"
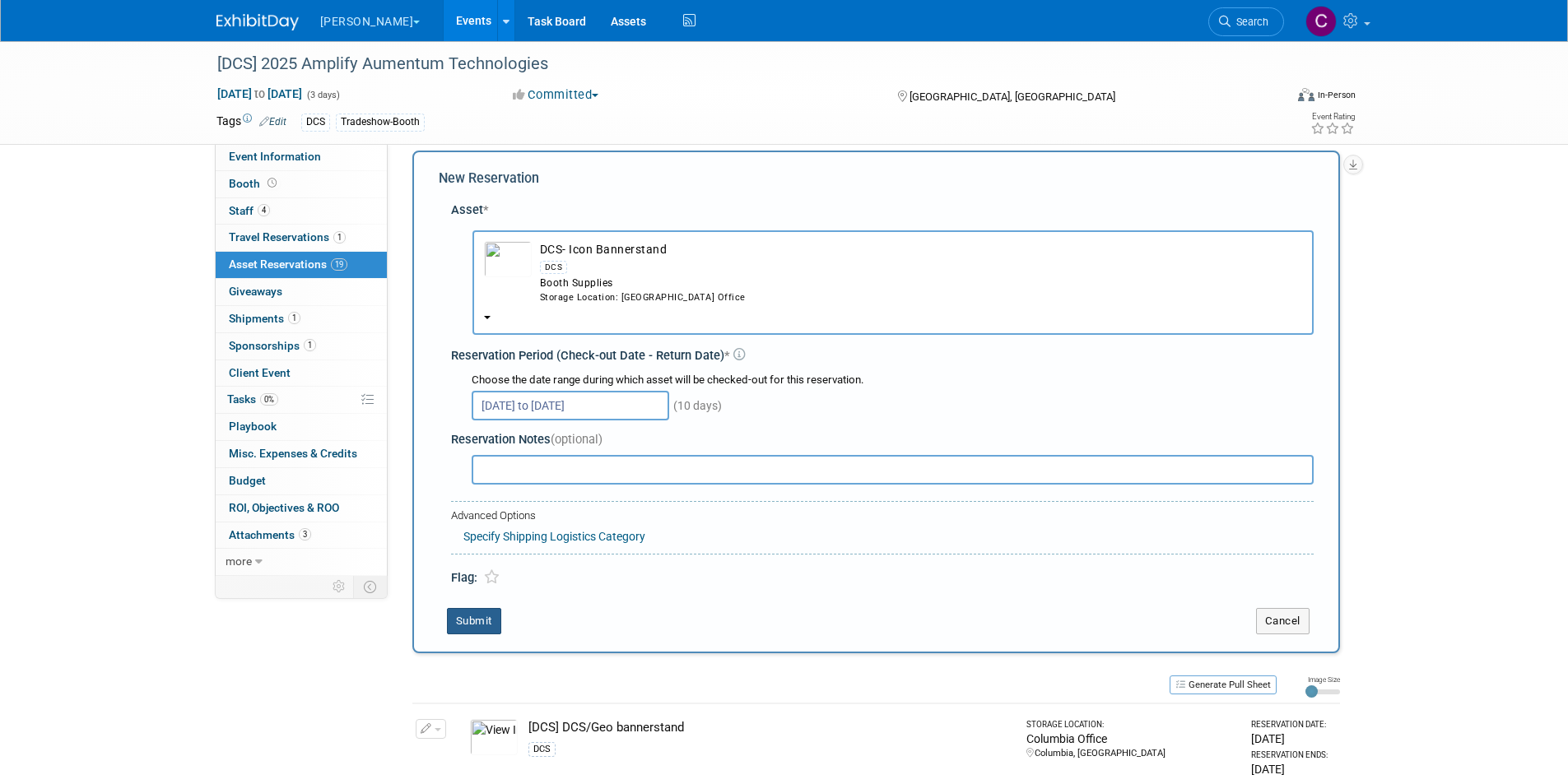
click at [478, 624] on button "Submit" at bounding box center [474, 620] width 55 height 26
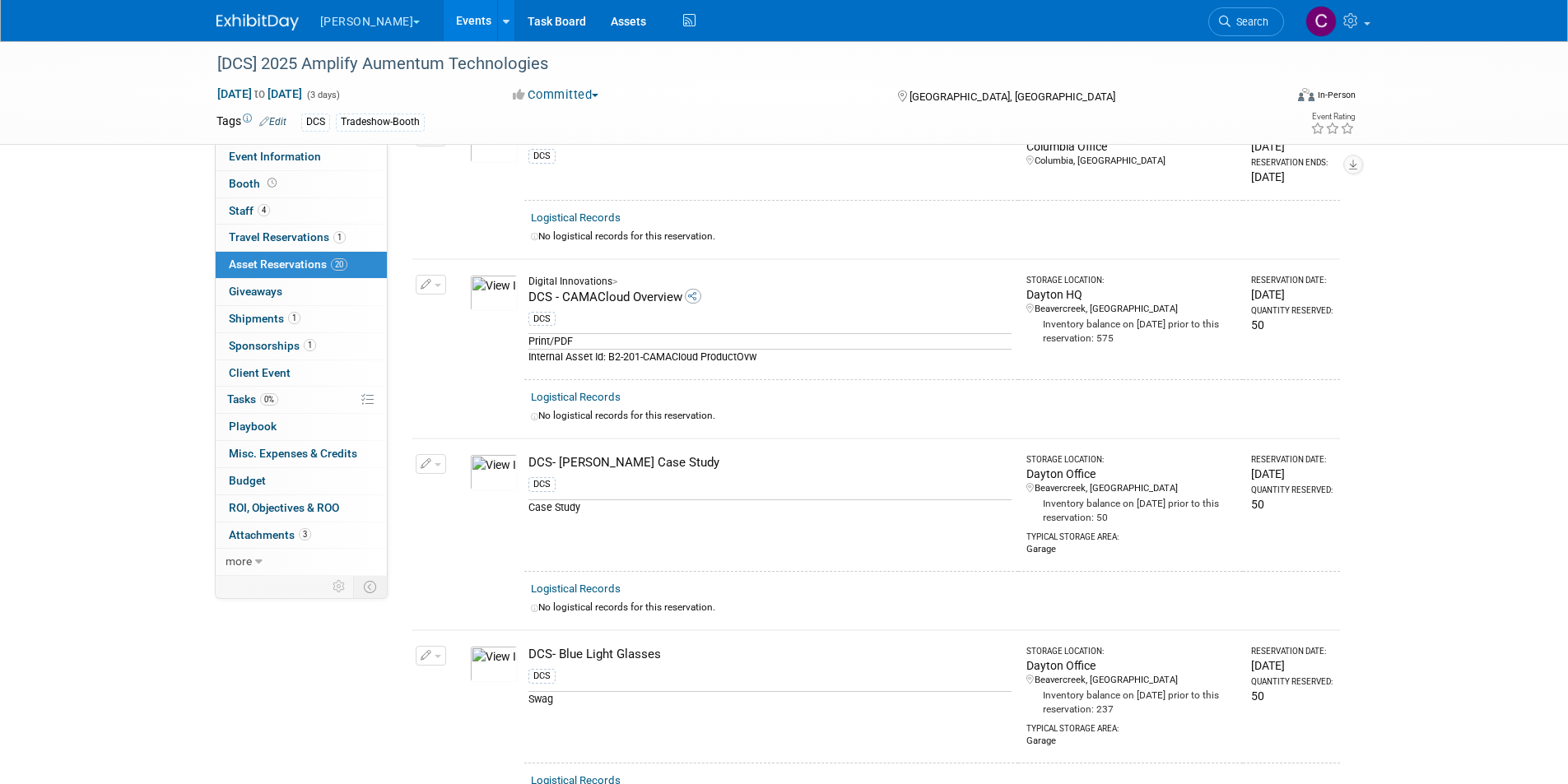
scroll to position [0, 0]
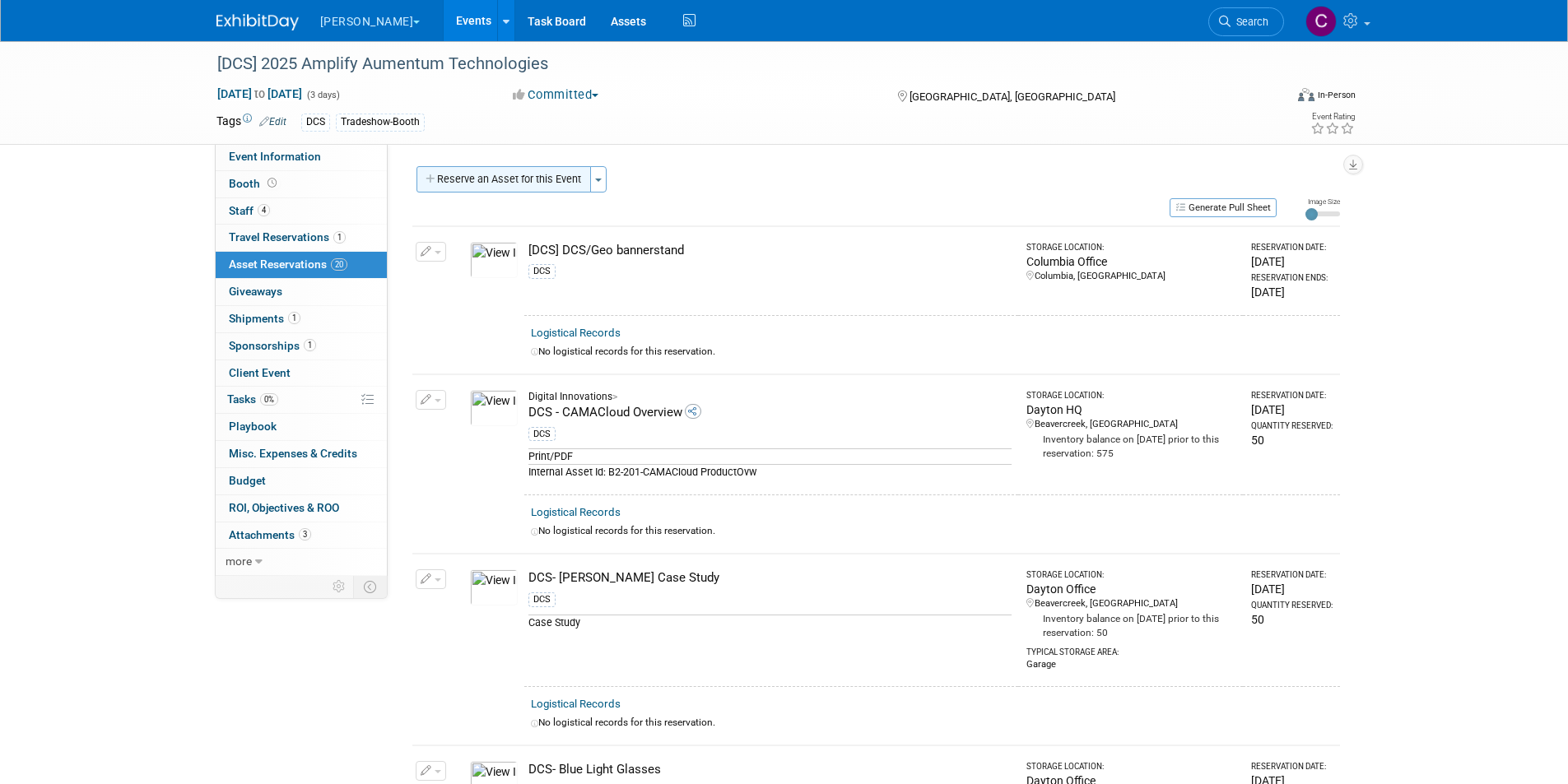
click at [467, 185] on button "Reserve an Asset for this Event" at bounding box center [504, 179] width 175 height 26
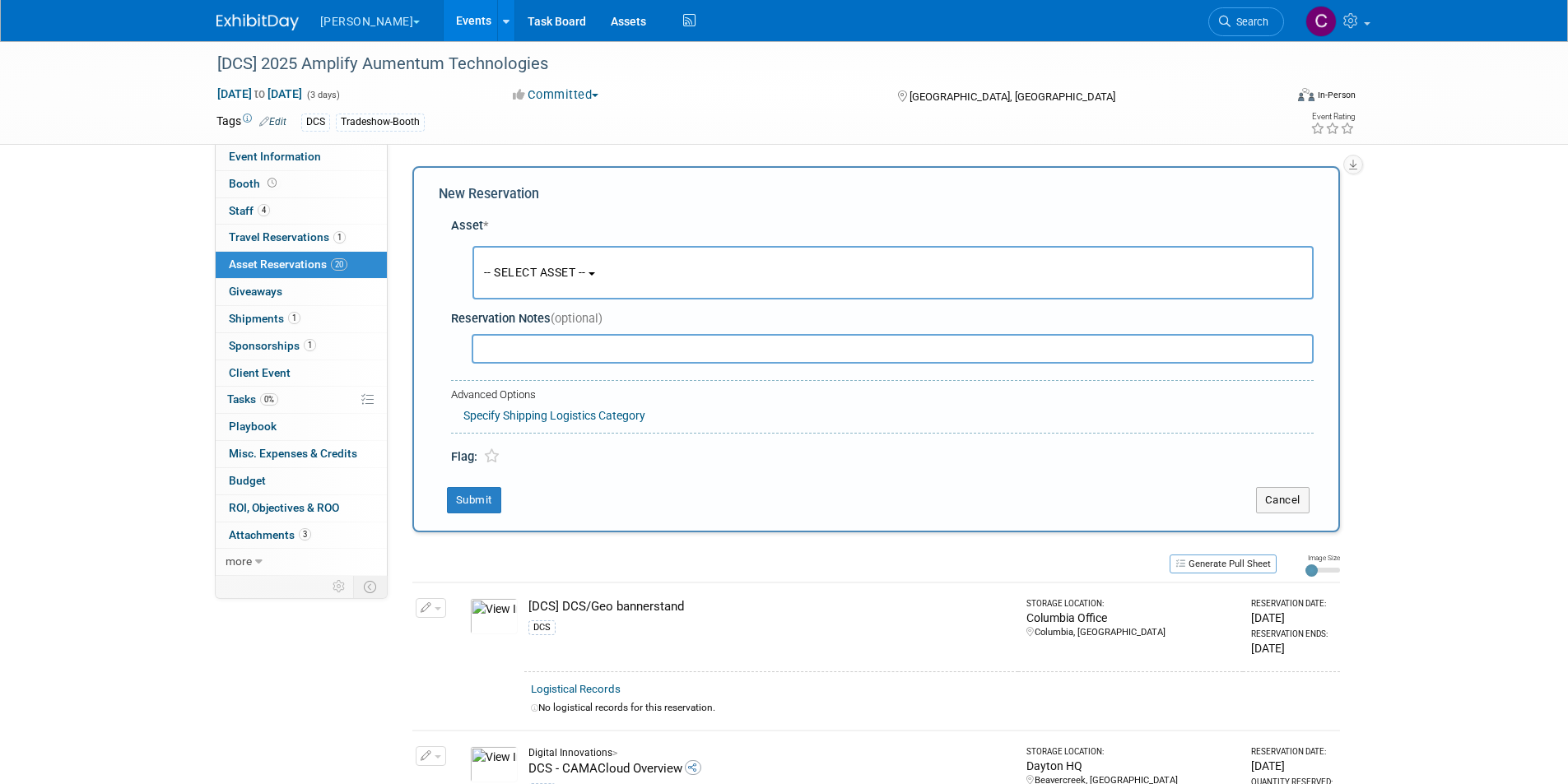
scroll to position [15, 0]
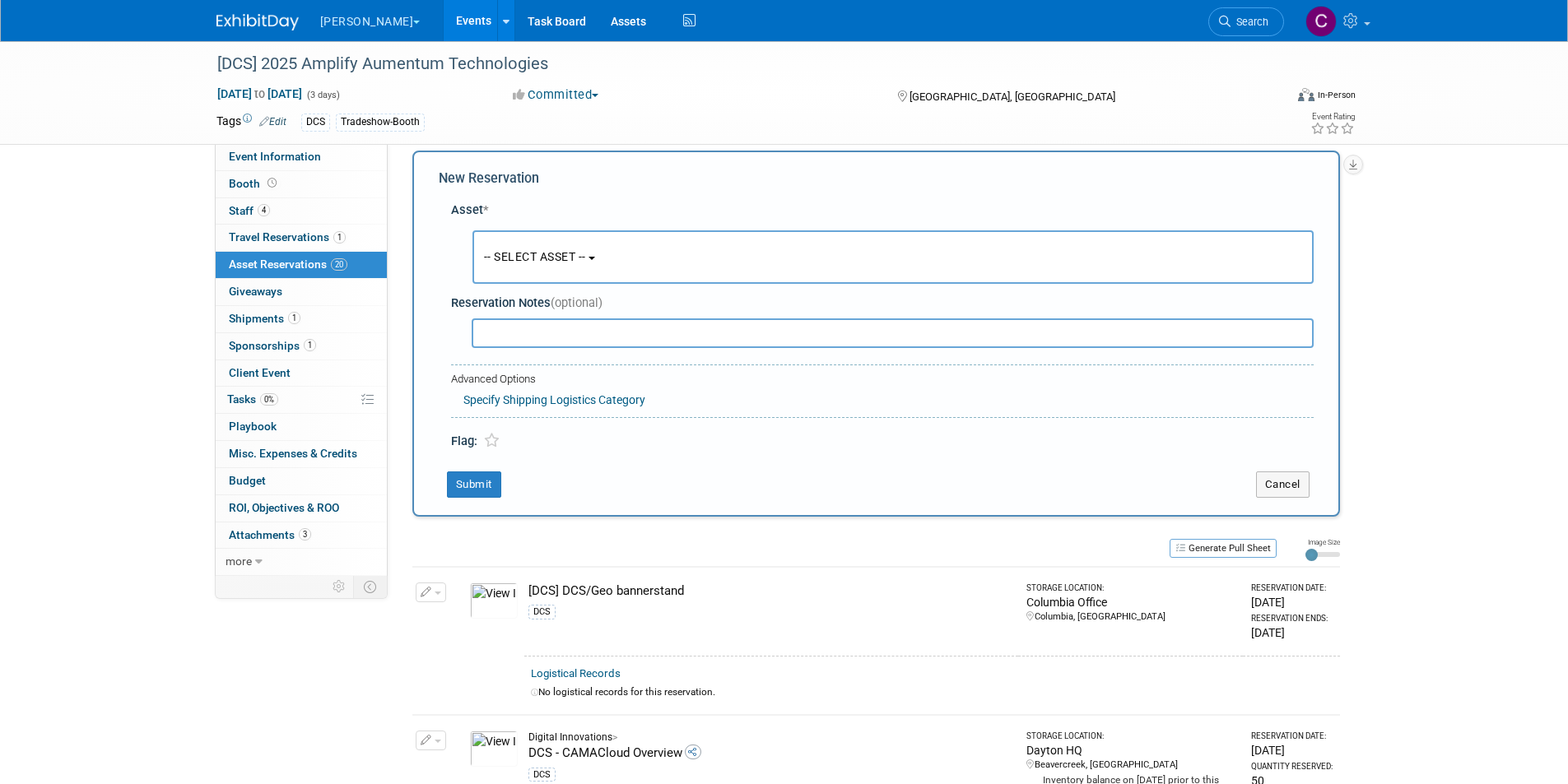
click at [538, 255] on span "-- SELECT ASSET --" at bounding box center [535, 256] width 102 height 13
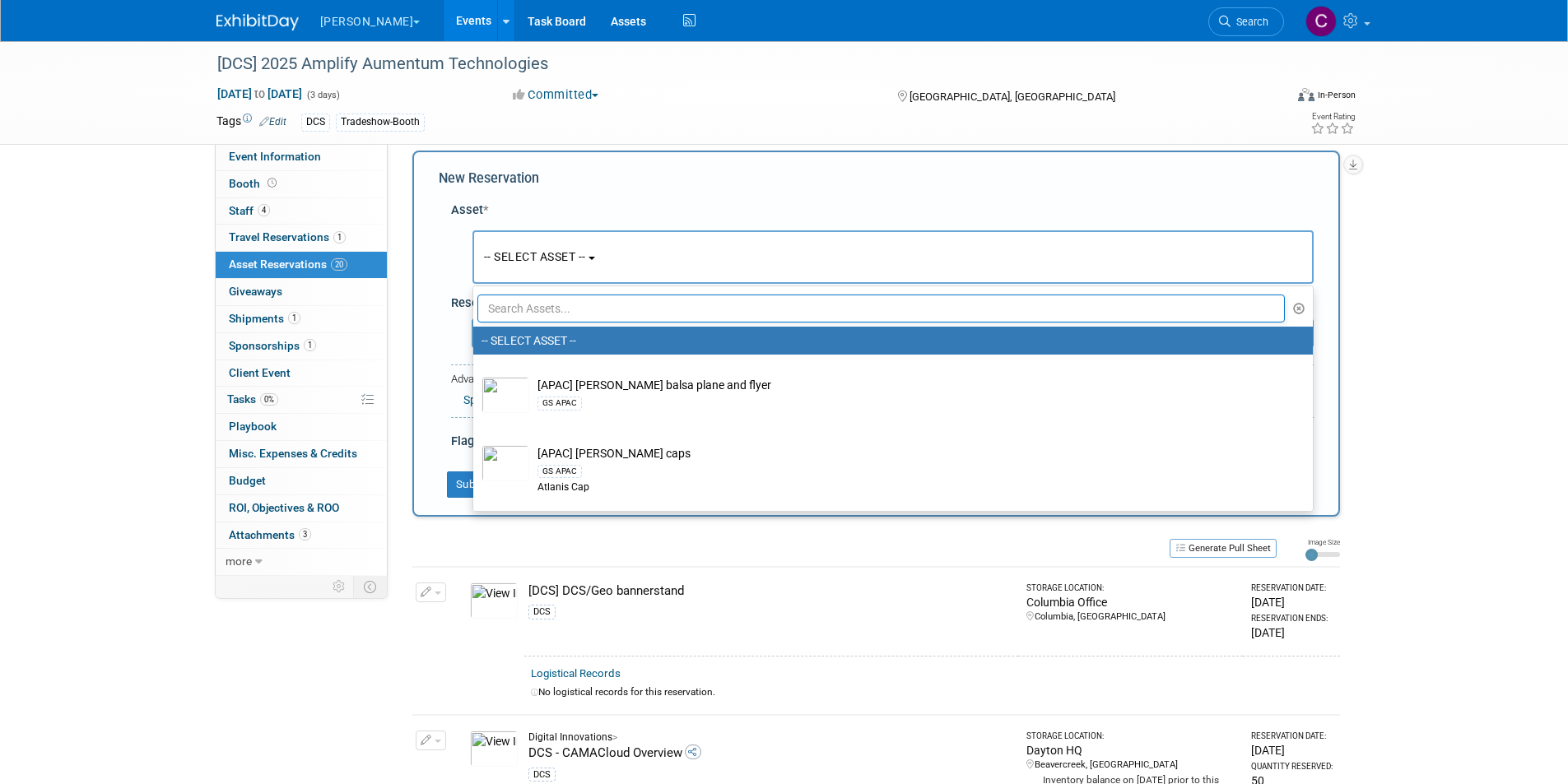
click at [527, 304] on input "text" at bounding box center [882, 308] width 808 height 28
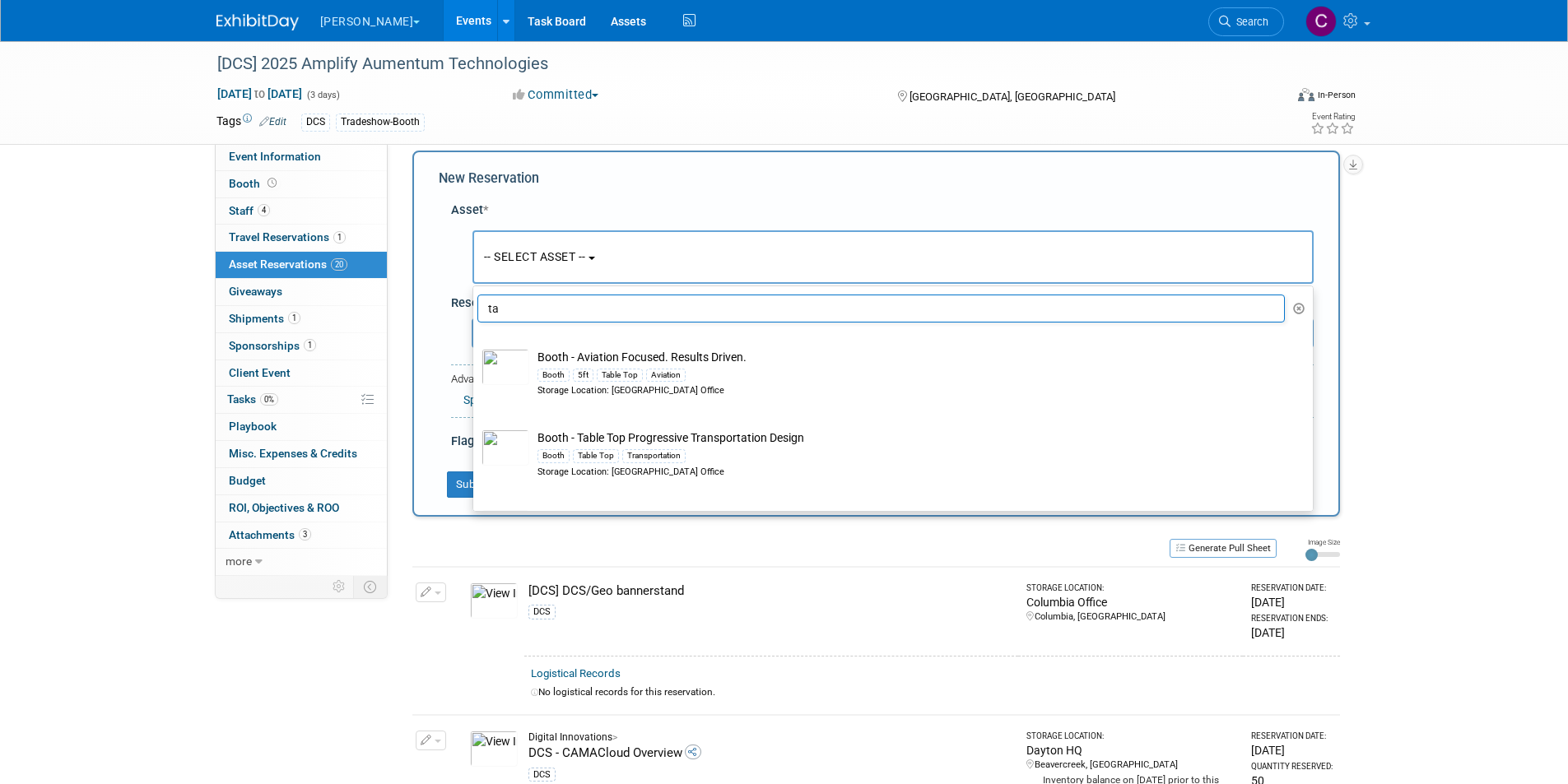
type input "t"
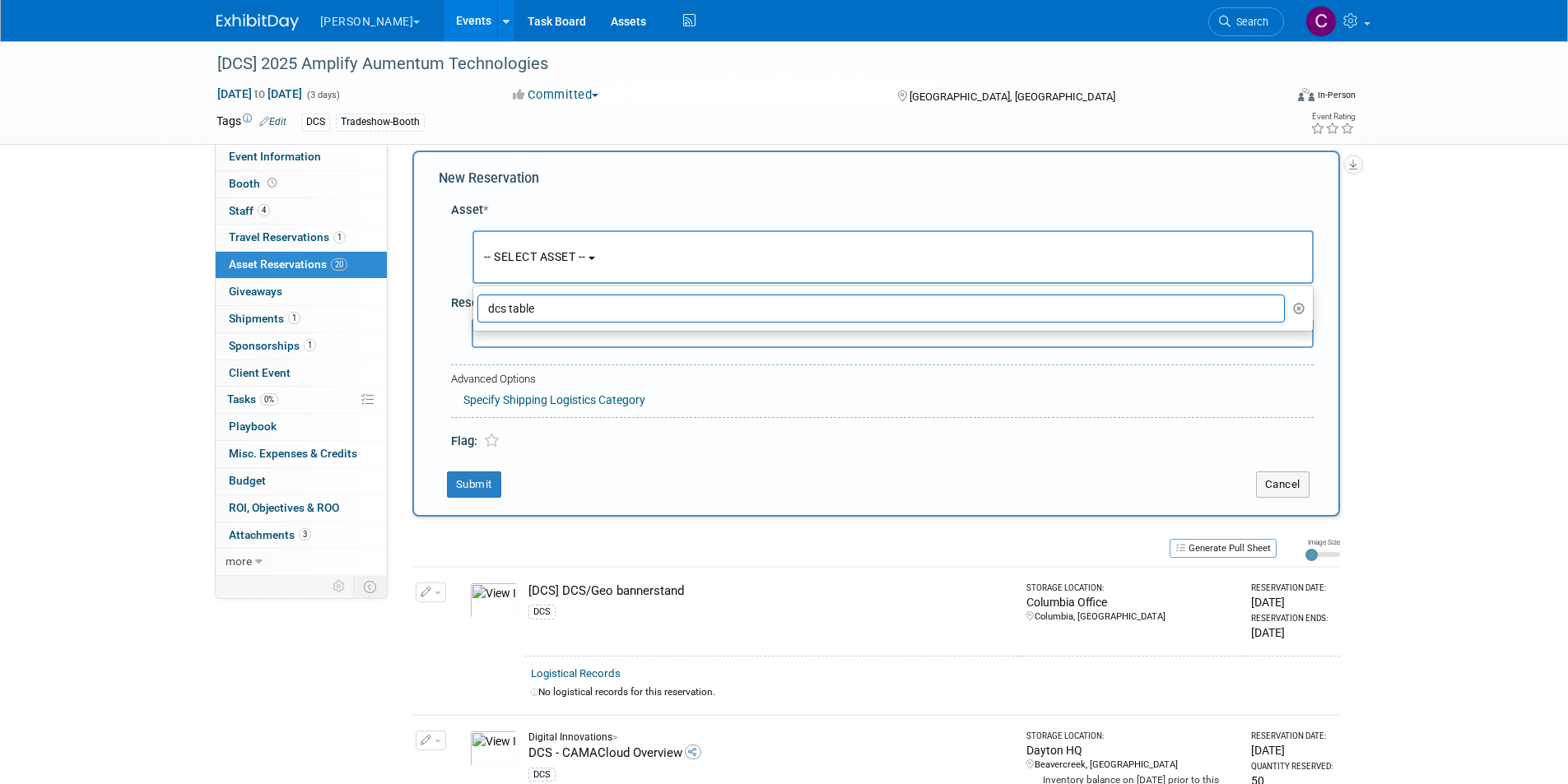
click at [571, 307] on input "dcs table" at bounding box center [882, 308] width 808 height 28
click at [485, 306] on input "dcs table" at bounding box center [882, 308] width 808 height 28
click at [511, 308] on input "[dcs table" at bounding box center [882, 308] width 808 height 28
type input "[dcs] table"
drag, startPoint x: 551, startPoint y: 309, endPoint x: 443, endPoint y: 297, distance: 108.7
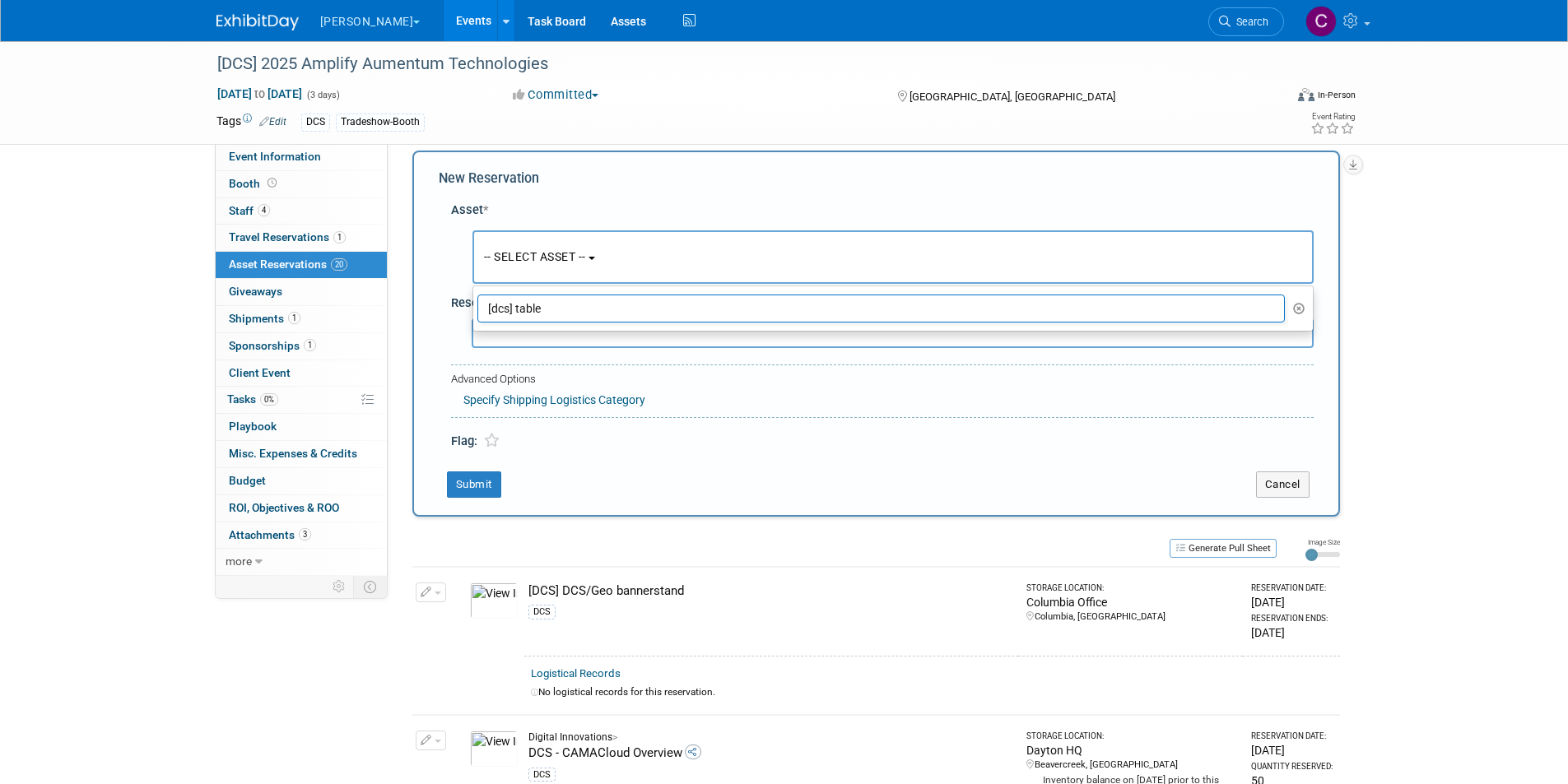
click at [443, 297] on div "Asset * -- SELECT ASSET -- <table style='display: inline-block; border-style:no…" at bounding box center [875, 322] width 875 height 257
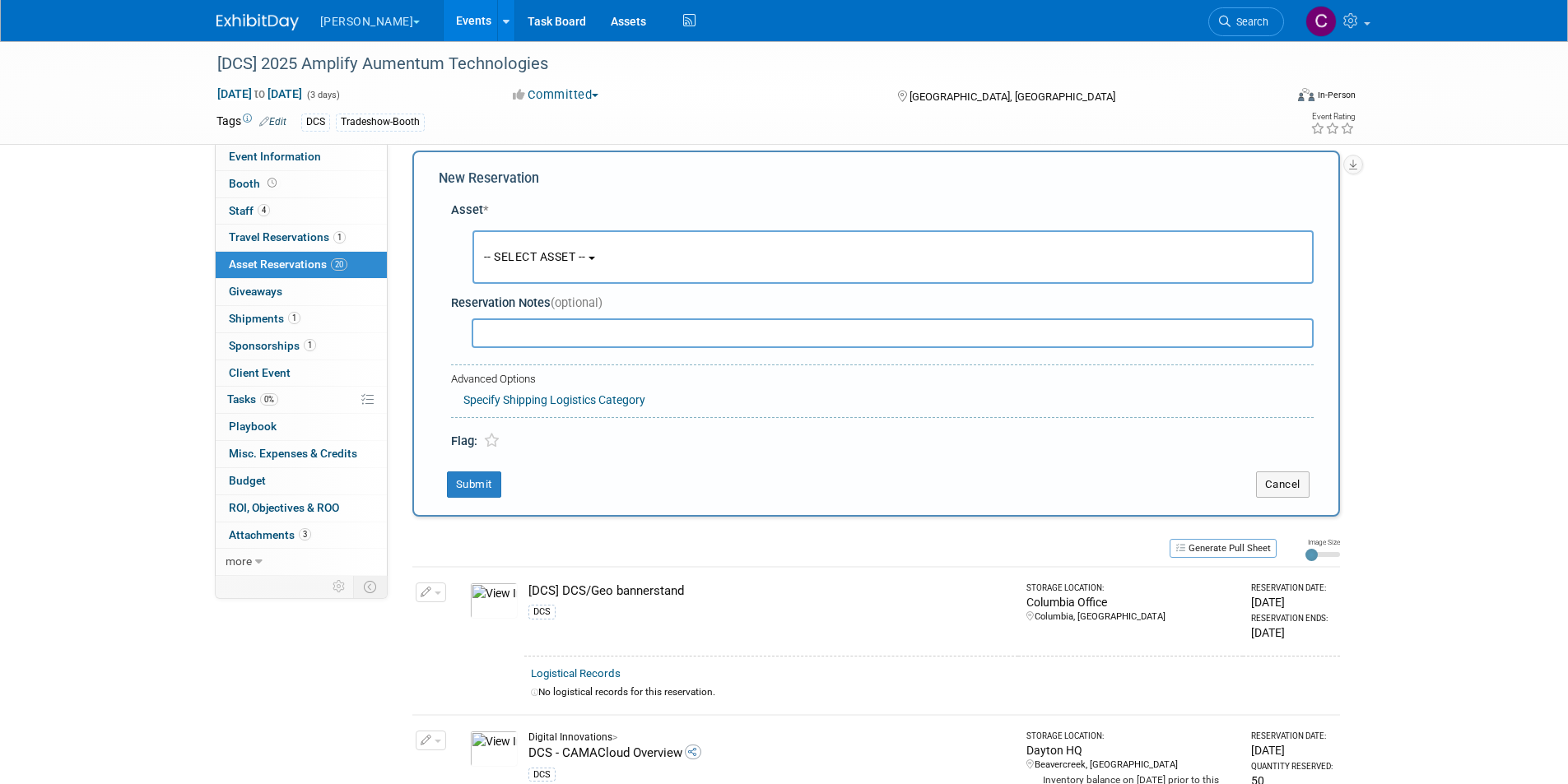
click at [600, 245] on button "-- SELECT ASSET --" at bounding box center [893, 256] width 841 height 54
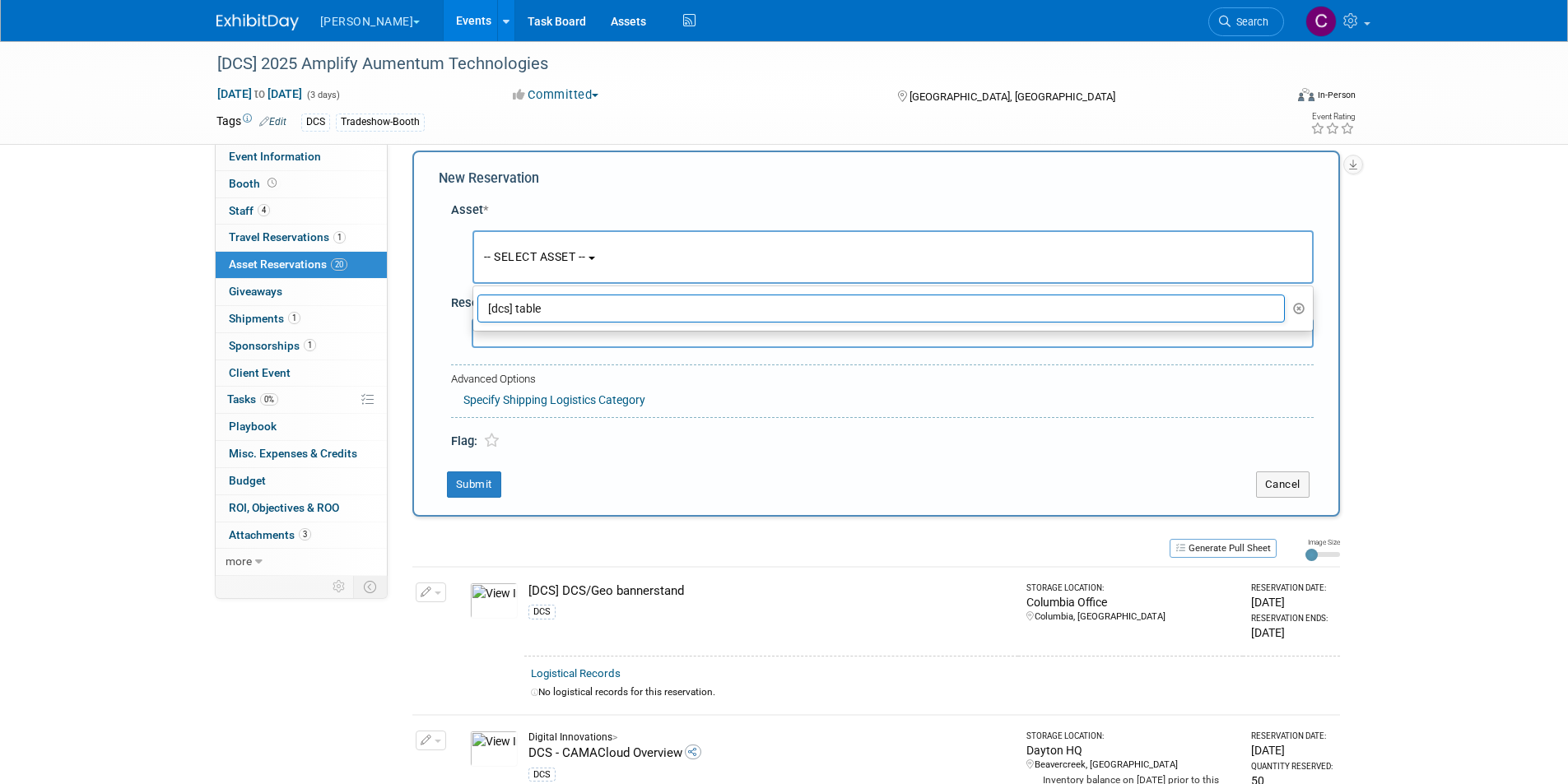
drag, startPoint x: 550, startPoint y: 305, endPoint x: 471, endPoint y: 305, distance: 79.0
click at [472, 305] on ul "[dcs] table -- SELECT ASSET -- [APAC] Woolpert balsa plane and flyer GS APAC [A…" at bounding box center [893, 308] width 841 height 46
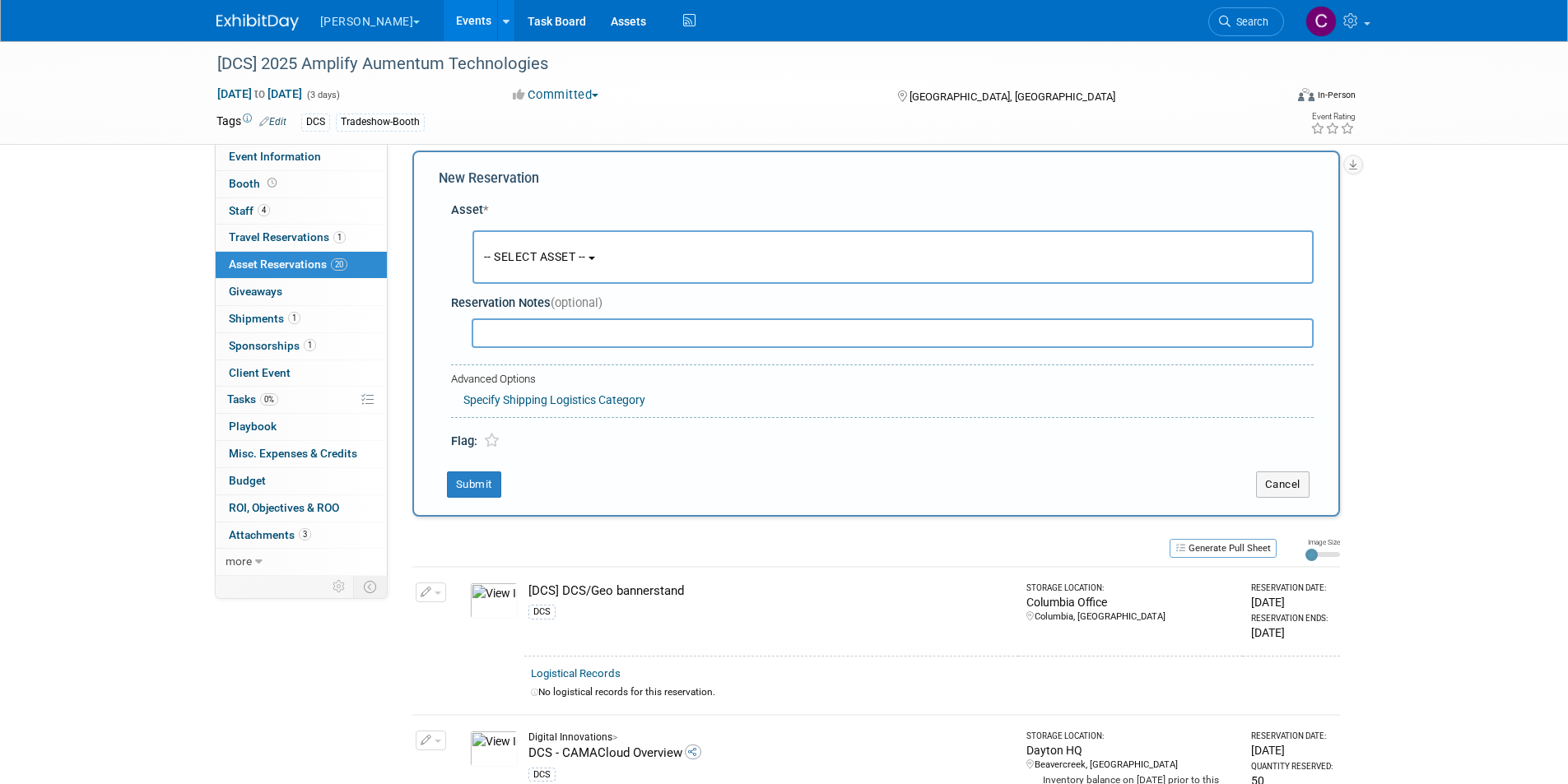
click at [616, 260] on button "-- SELECT ASSET --" at bounding box center [893, 256] width 841 height 54
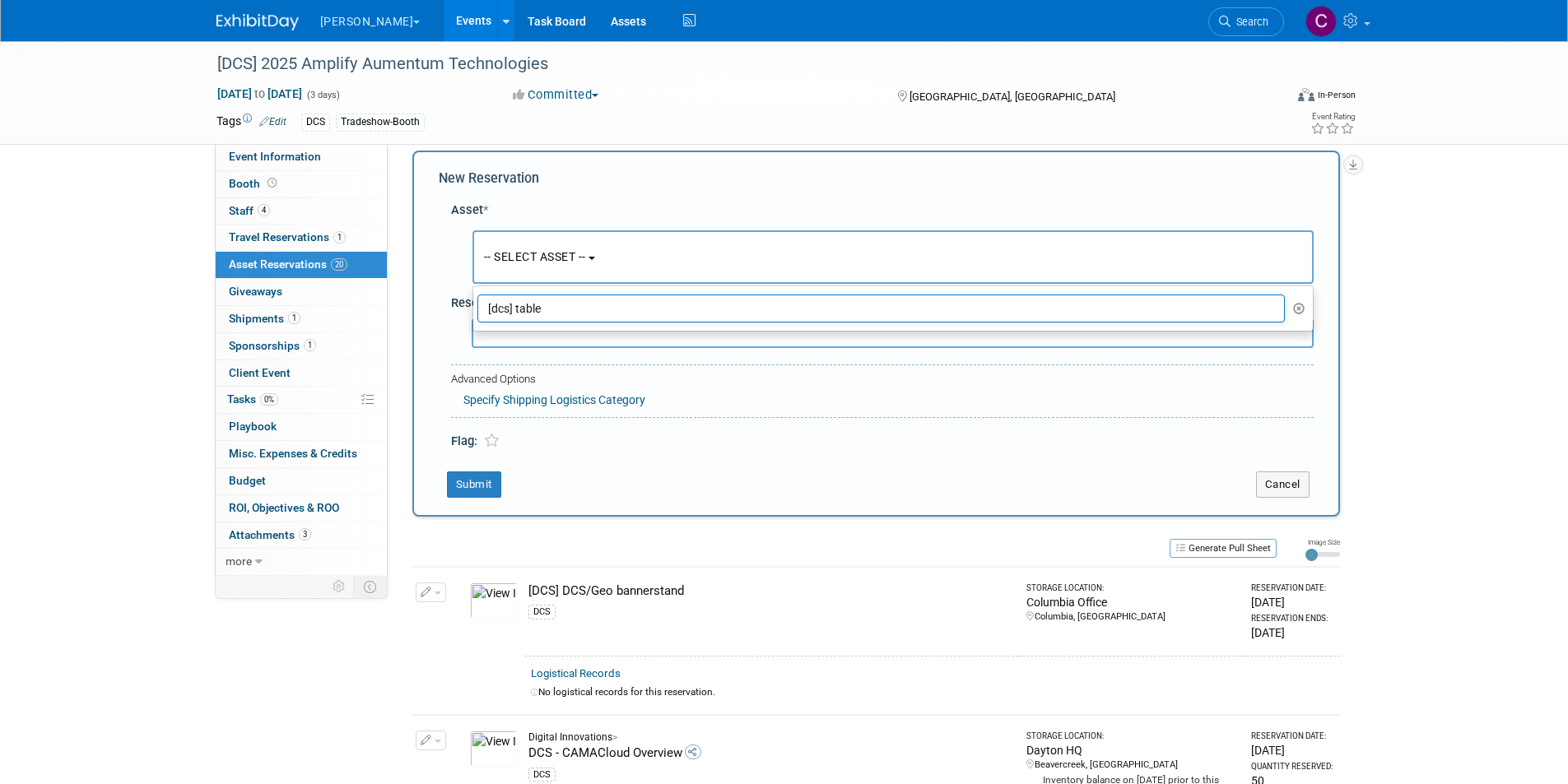
click at [554, 299] on input "[dcs] table" at bounding box center [882, 308] width 808 height 28
drag, startPoint x: 552, startPoint y: 305, endPoint x: 462, endPoint y: 297, distance: 90.4
click at [462, 297] on div "Asset * -- SELECT ASSET -- <table style='display: inline-block; border-style:no…" at bounding box center [875, 322] width 875 height 257
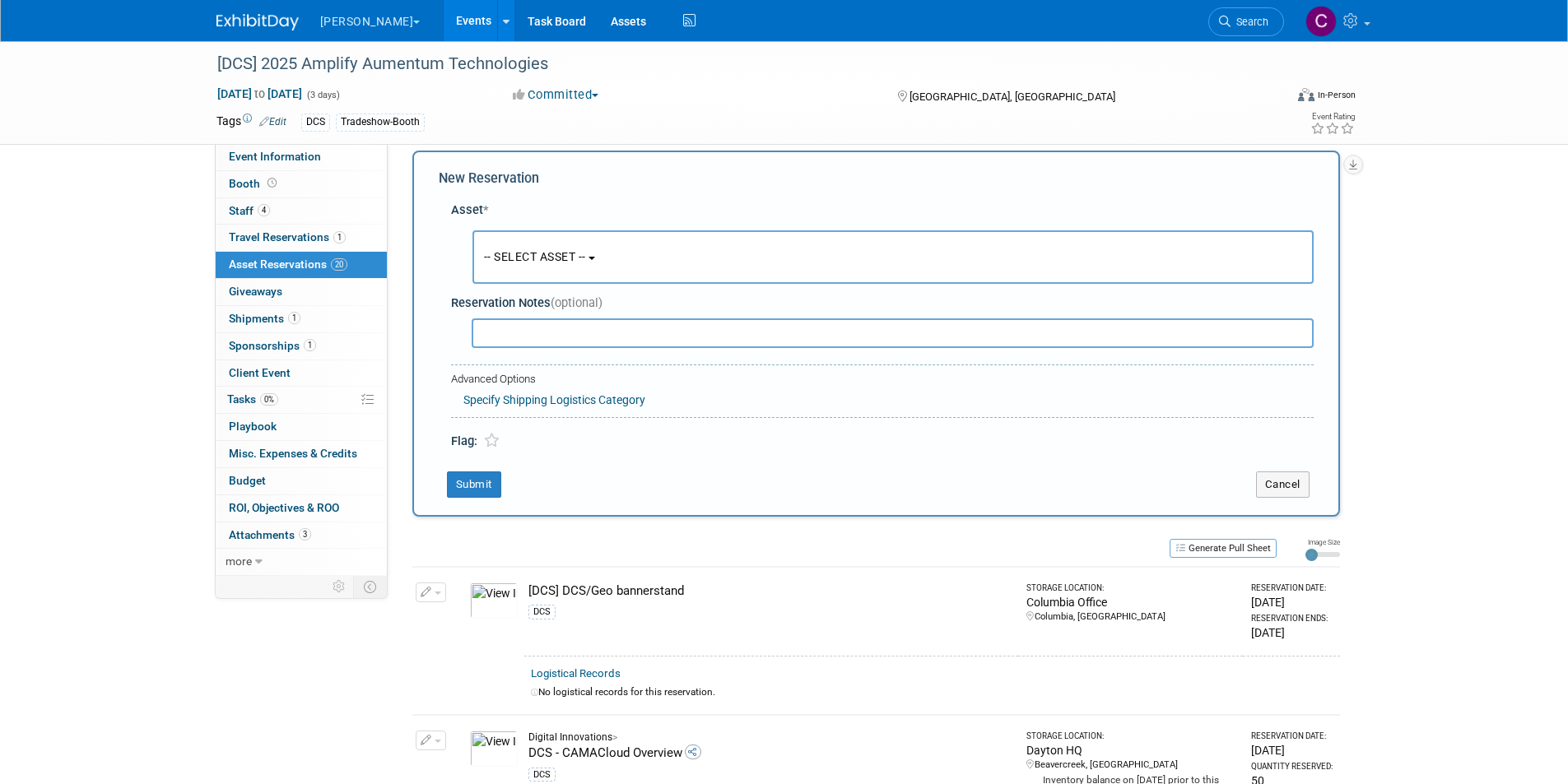
click at [583, 266] on button "-- SELECT ASSET --" at bounding box center [893, 256] width 841 height 54
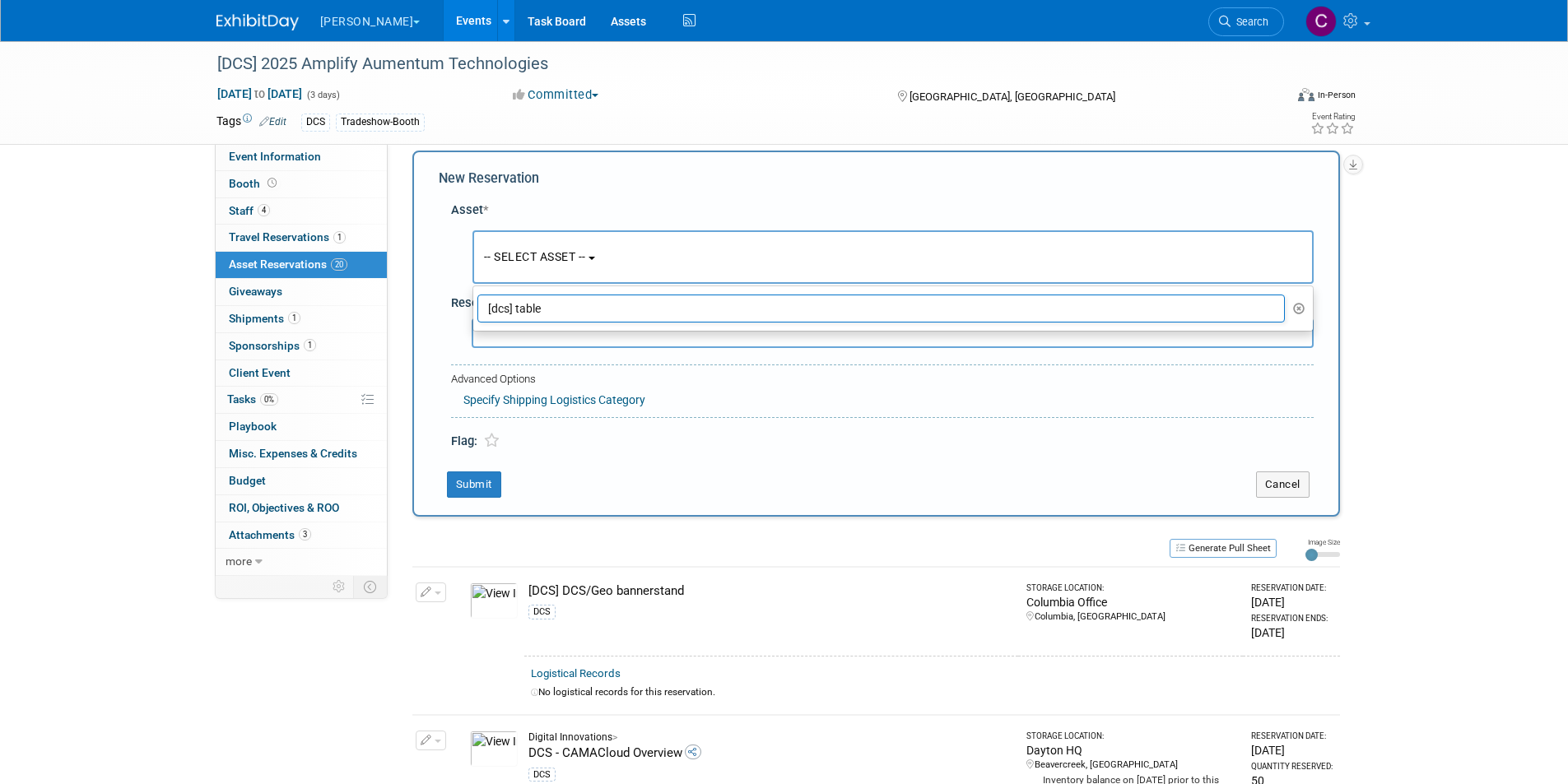
click at [1302, 305] on icon "button" at bounding box center [1300, 308] width 13 height 12
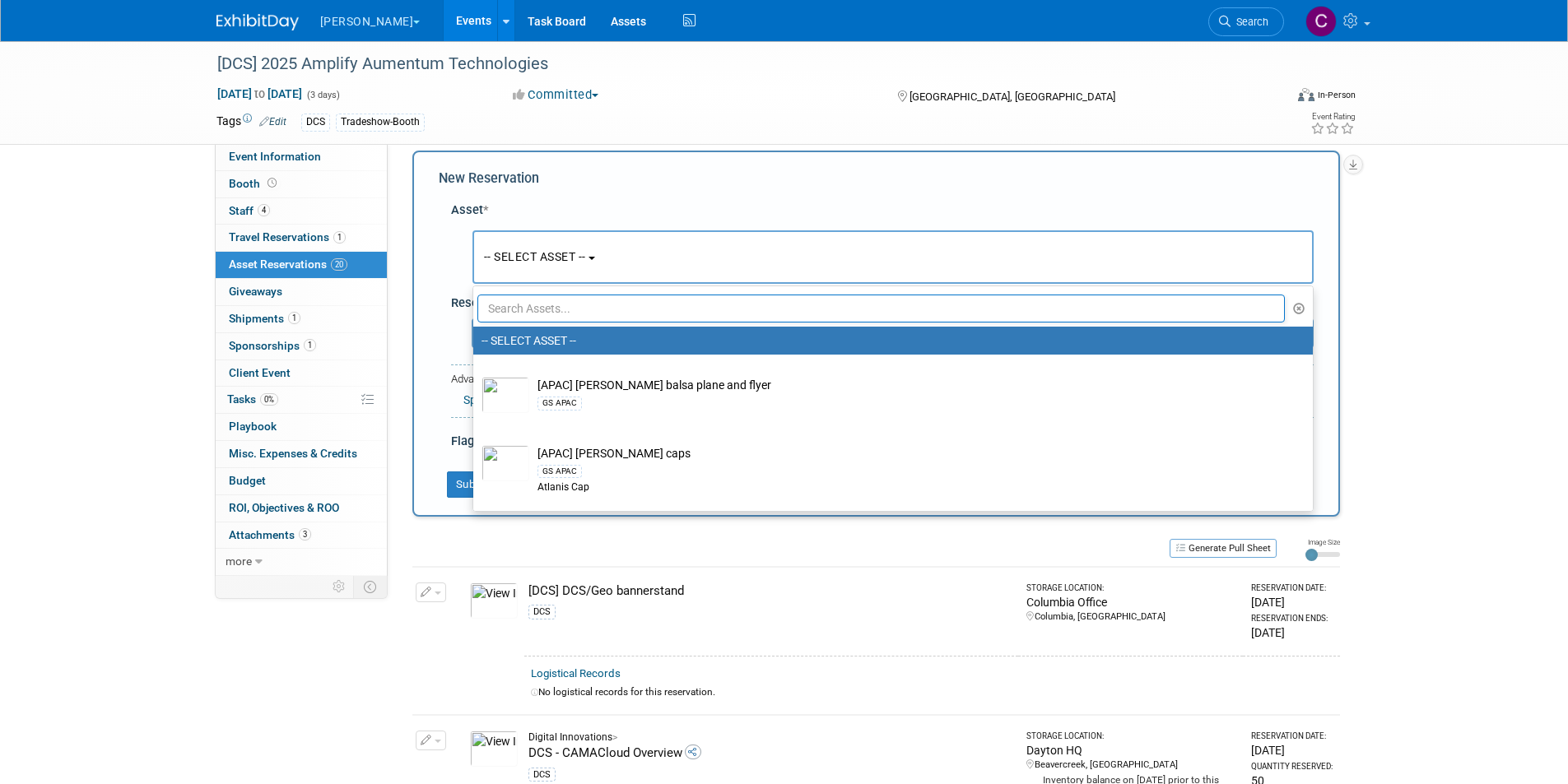
click at [550, 302] on input "text" at bounding box center [882, 308] width 808 height 28
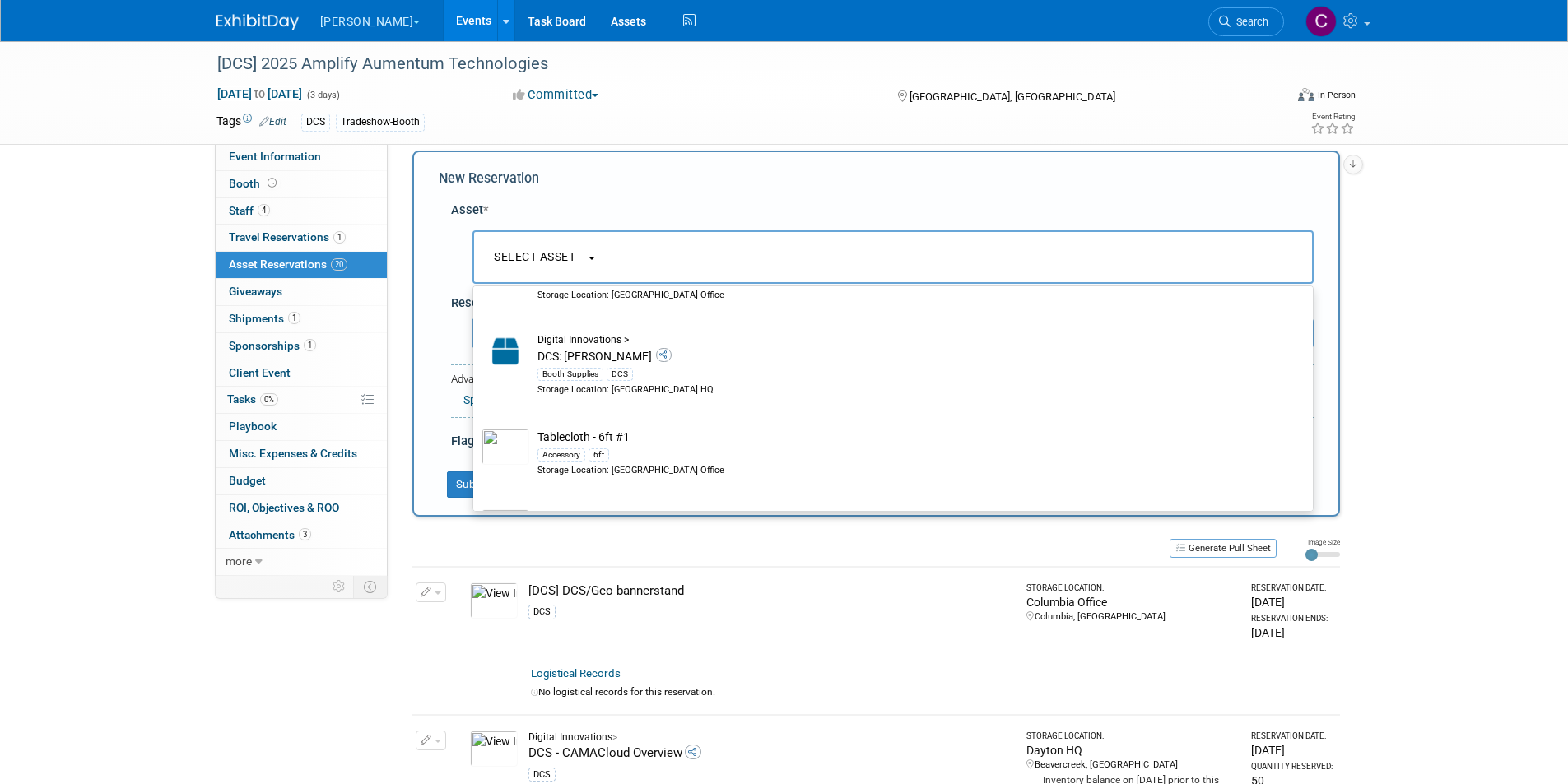
scroll to position [0, 0]
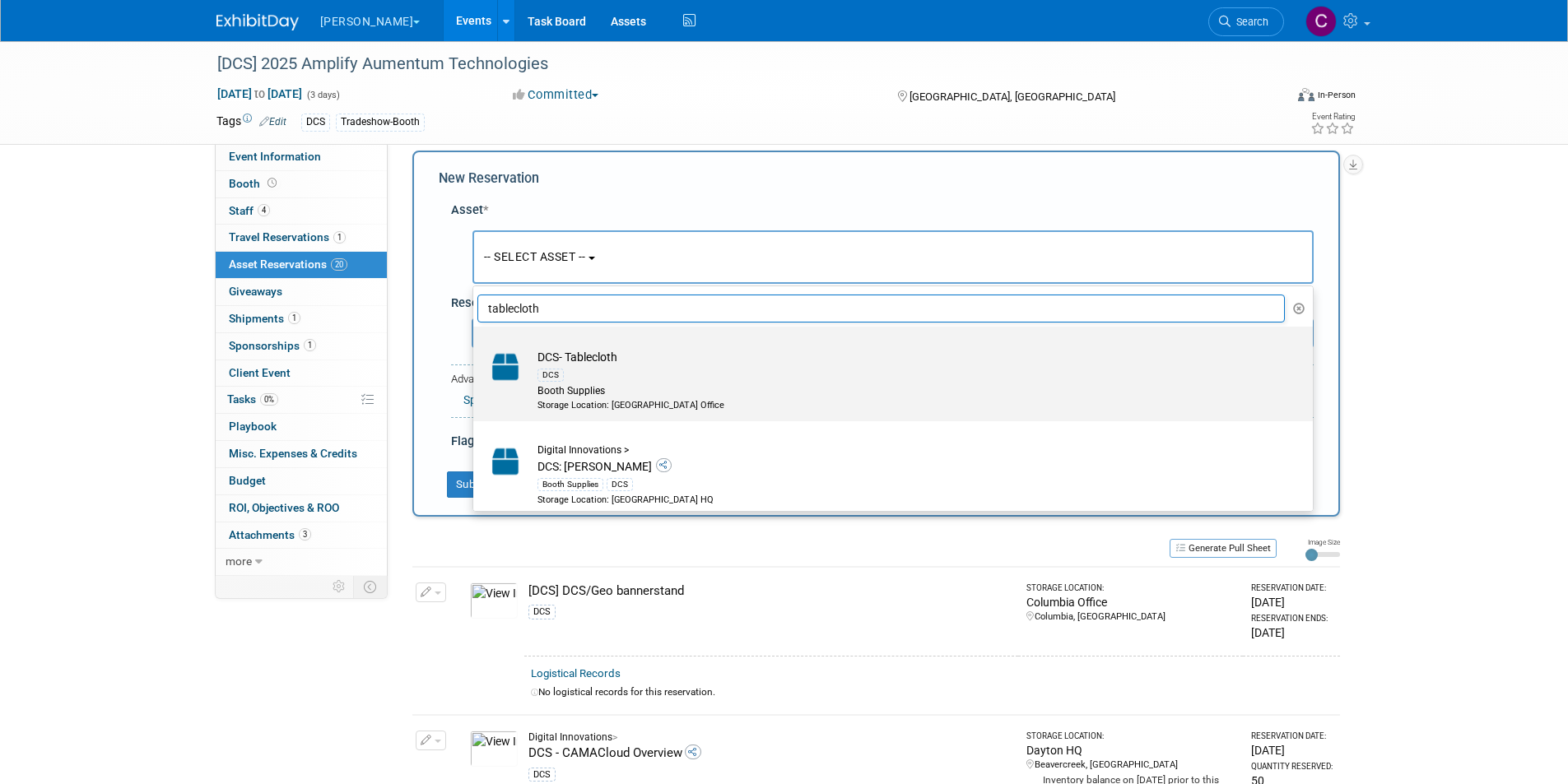
type input "tablecloth"
click at [622, 363] on td "DCS- Tablecloth DCS Booth Supplies Storage Location: Dayton Office" at bounding box center [905, 379] width 751 height 63
click at [476, 347] on input "DCS- Tablecloth DCS Booth Supplies Storage Location: Dayton Office" at bounding box center [470, 341] width 11 height 11
select select "10727689"
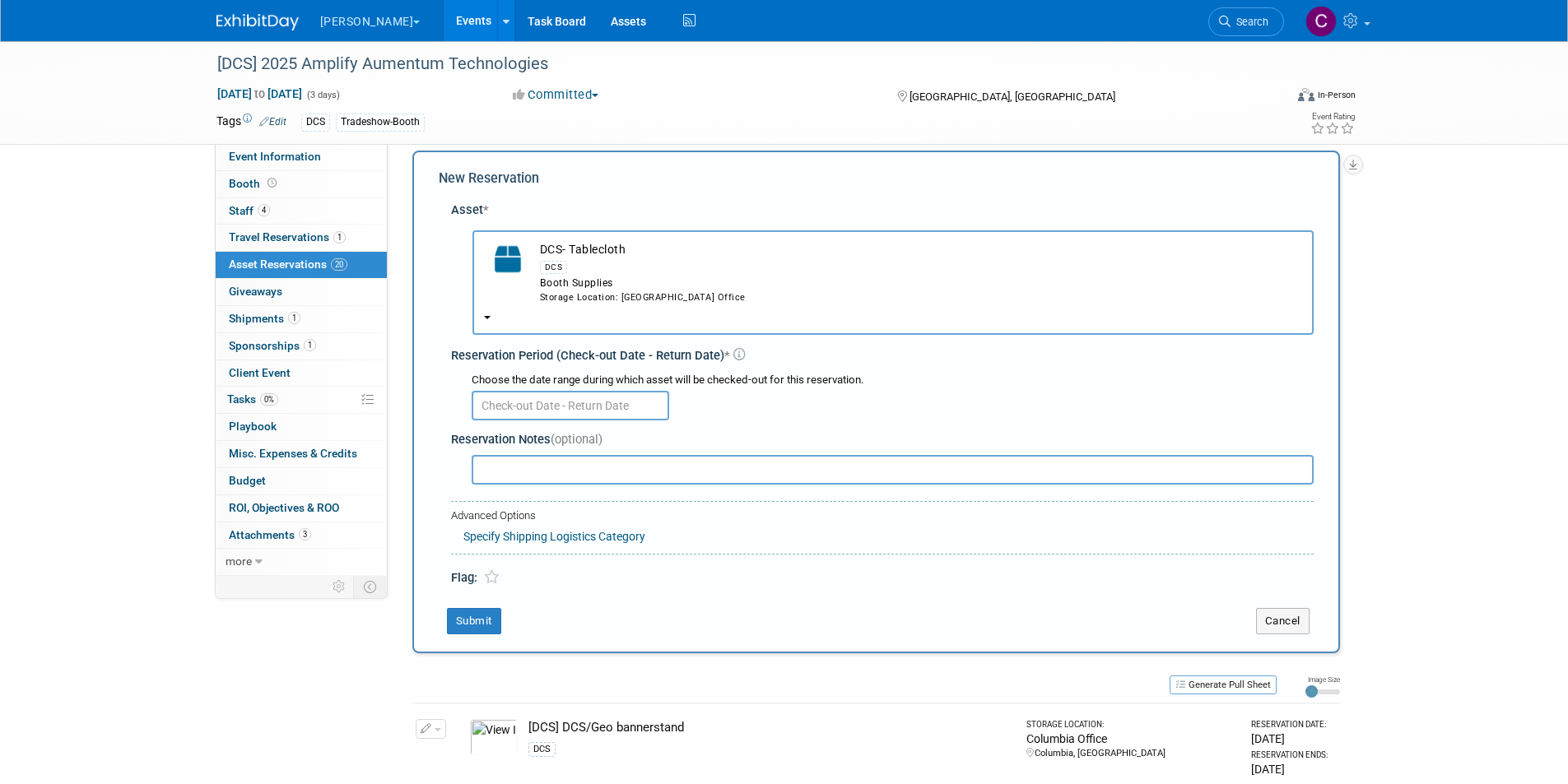
click at [524, 467] on input "text" at bounding box center [892, 469] width 842 height 30
type input "8ft tablecloth"
click at [565, 406] on input "text" at bounding box center [570, 406] width 197 height 30
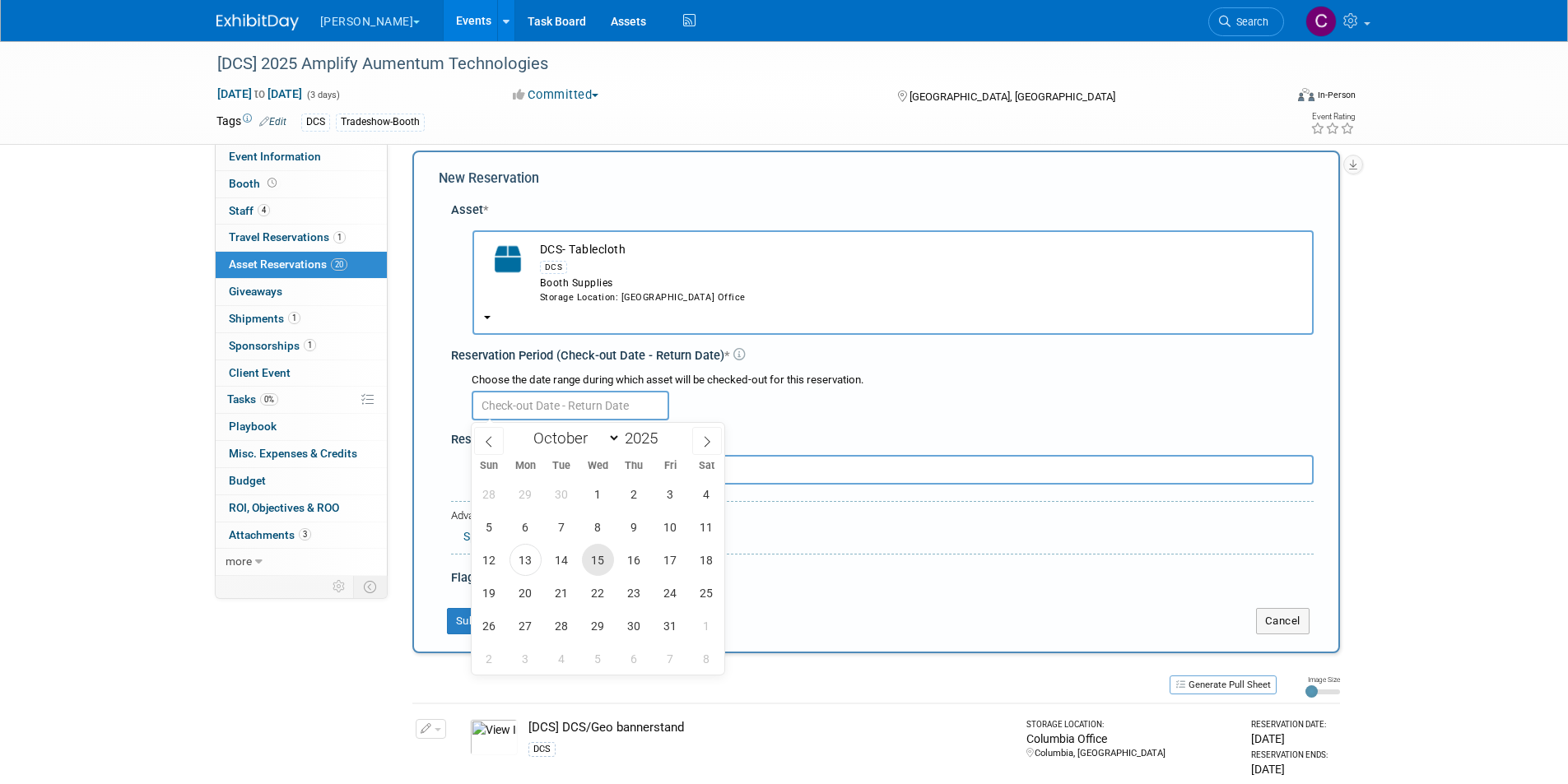
click at [591, 558] on span "15" at bounding box center [597, 559] width 32 height 32
click at [664, 590] on span "24" at bounding box center [670, 592] width 32 height 32
type input "Oct 15, 2025 to Oct 24, 2025"
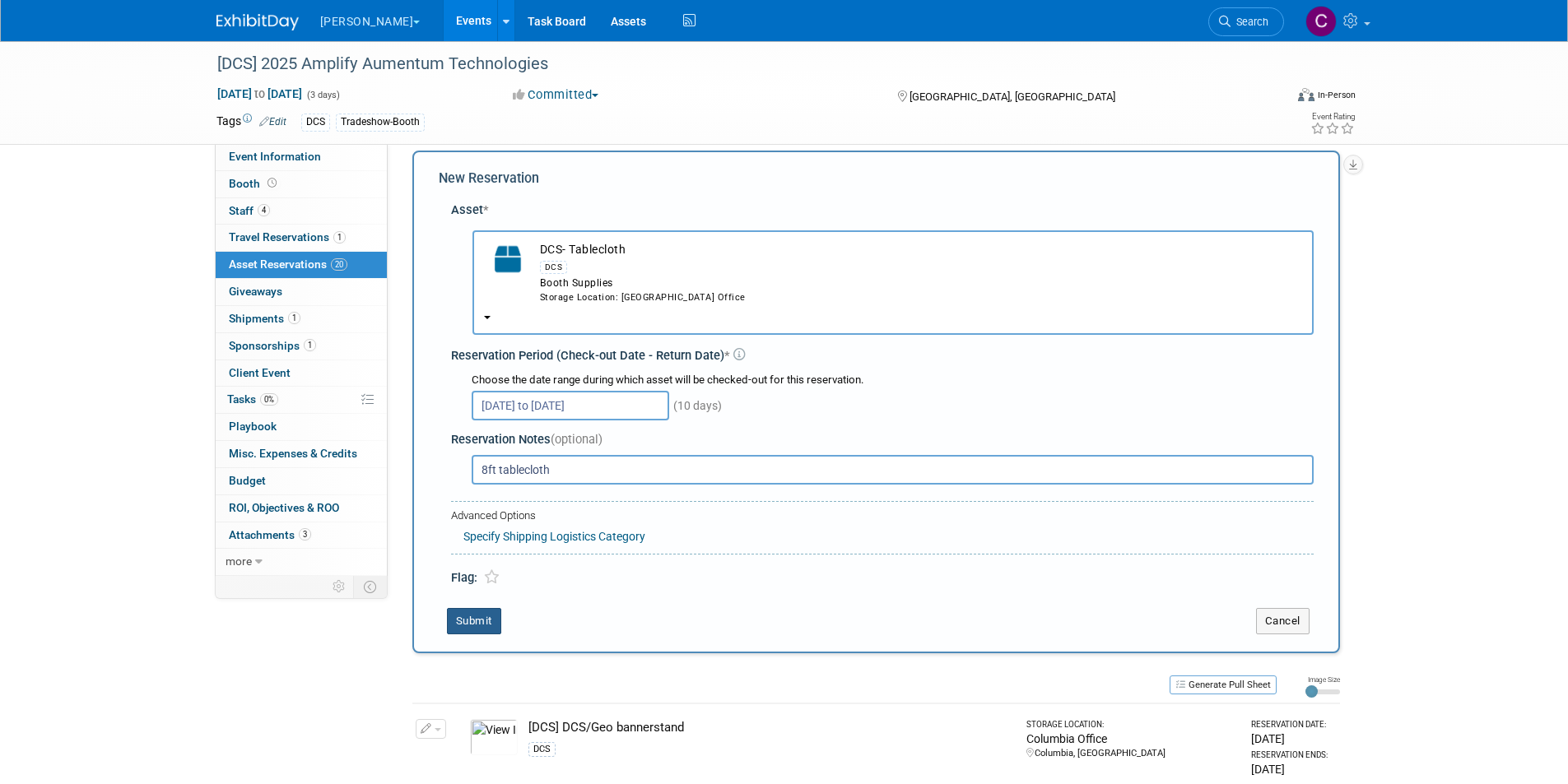
click at [472, 620] on button "Submit" at bounding box center [474, 620] width 55 height 26
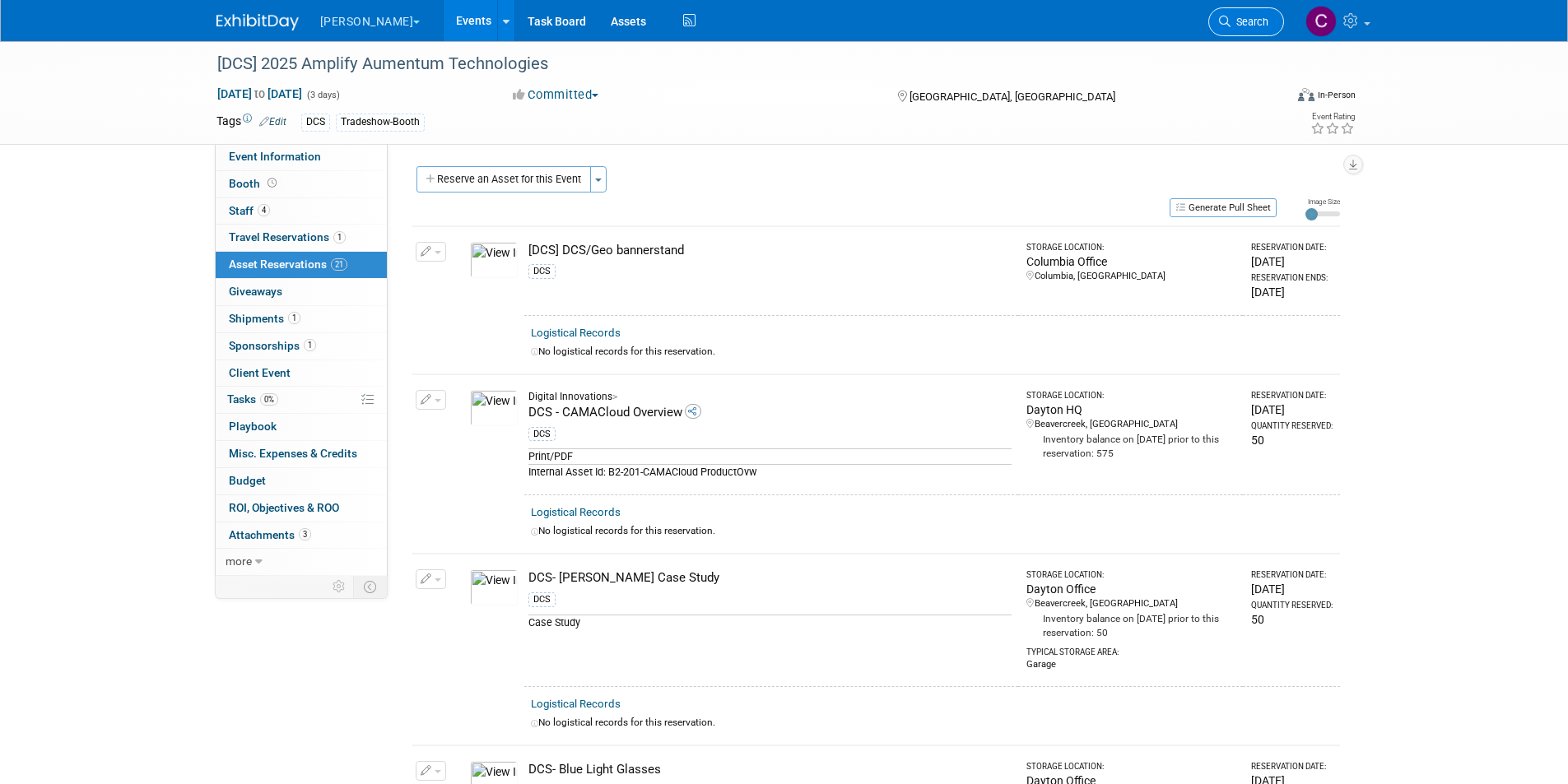
click at [1237, 15] on span "Search" at bounding box center [1249, 22] width 38 height 13
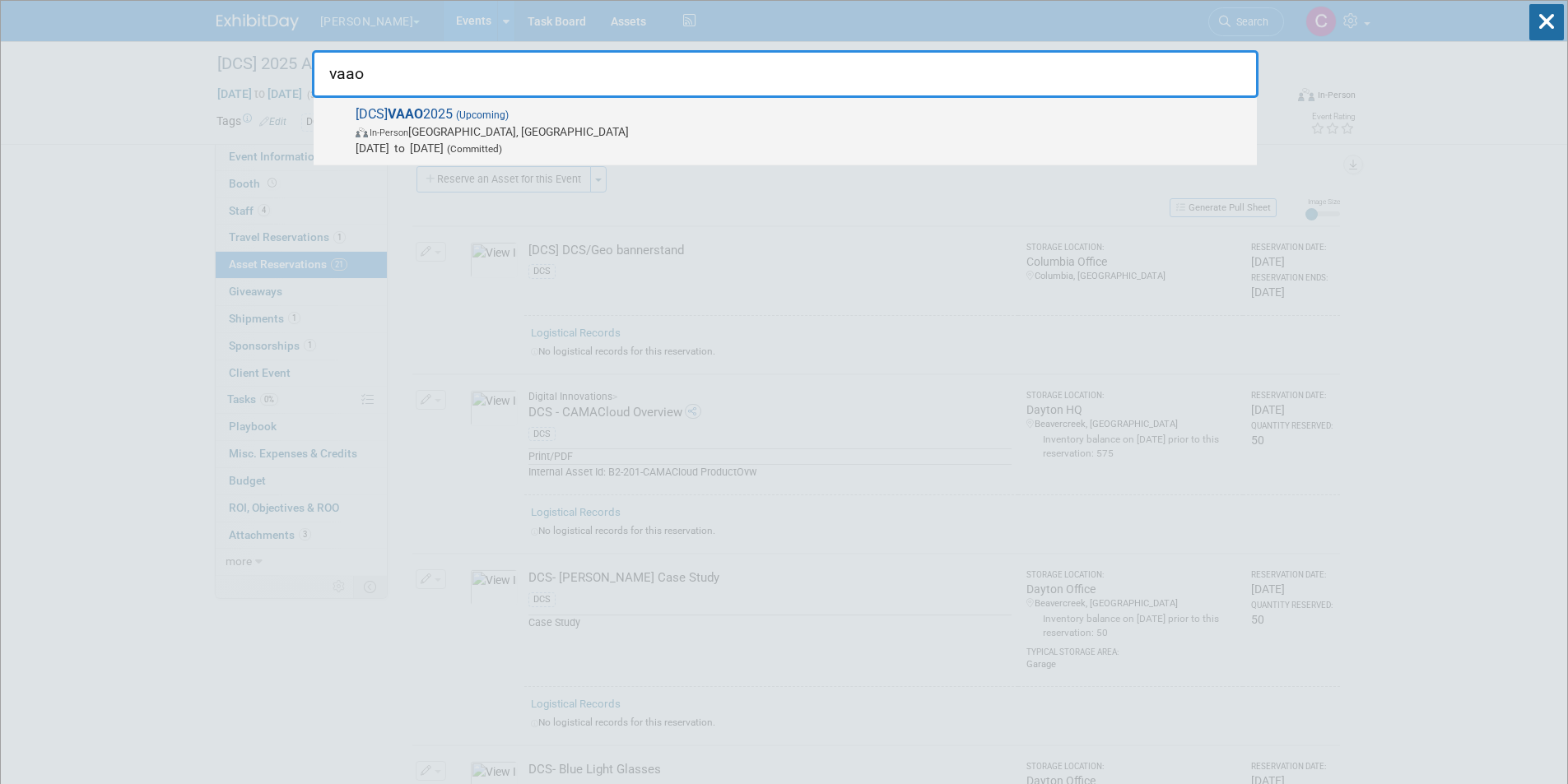
type input "vaao"
click at [470, 120] on span "(Upcoming)" at bounding box center [481, 115] width 56 height 12
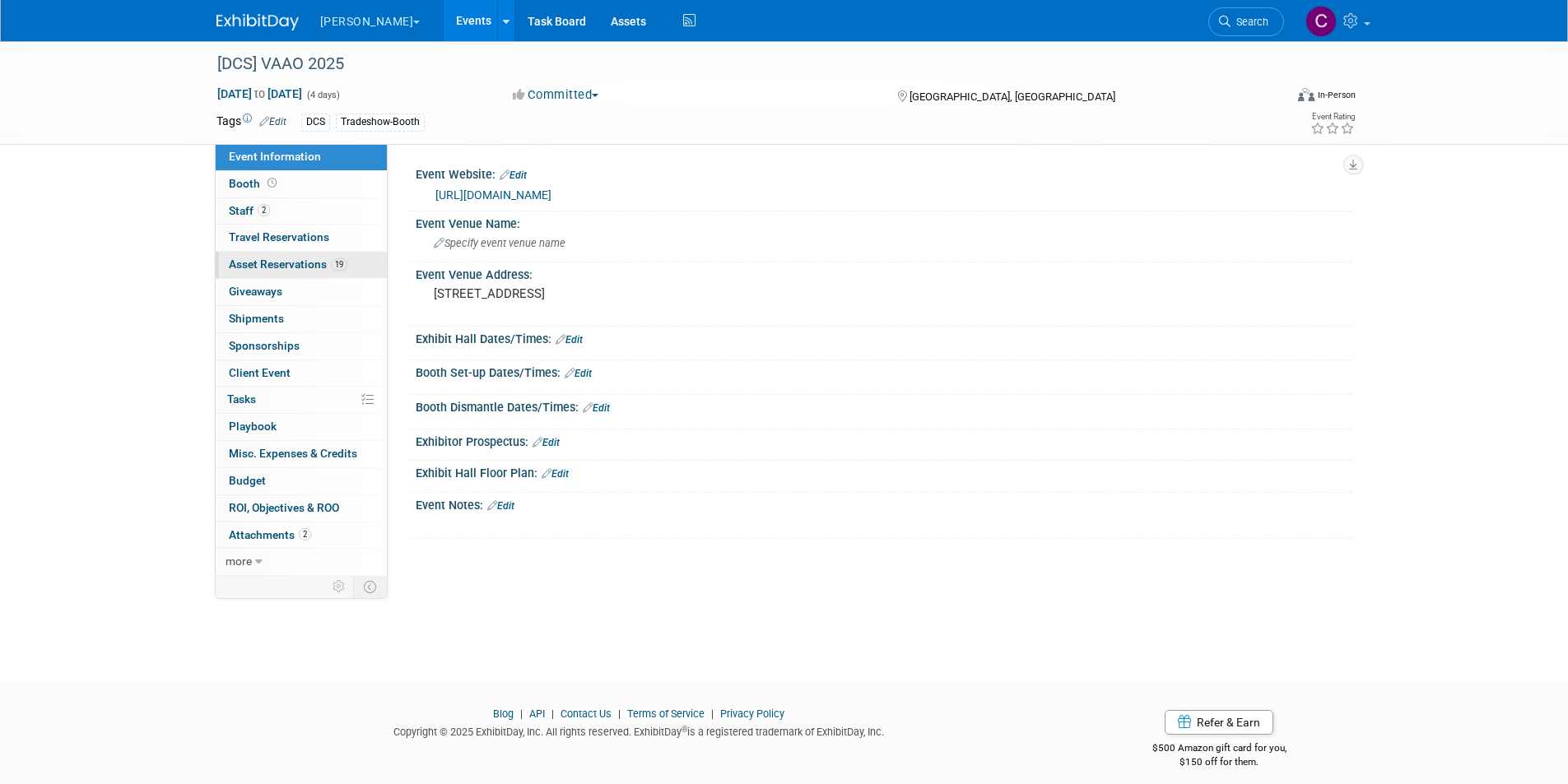
click at [287, 261] on span "Asset Reservations 19" at bounding box center [288, 264] width 118 height 13
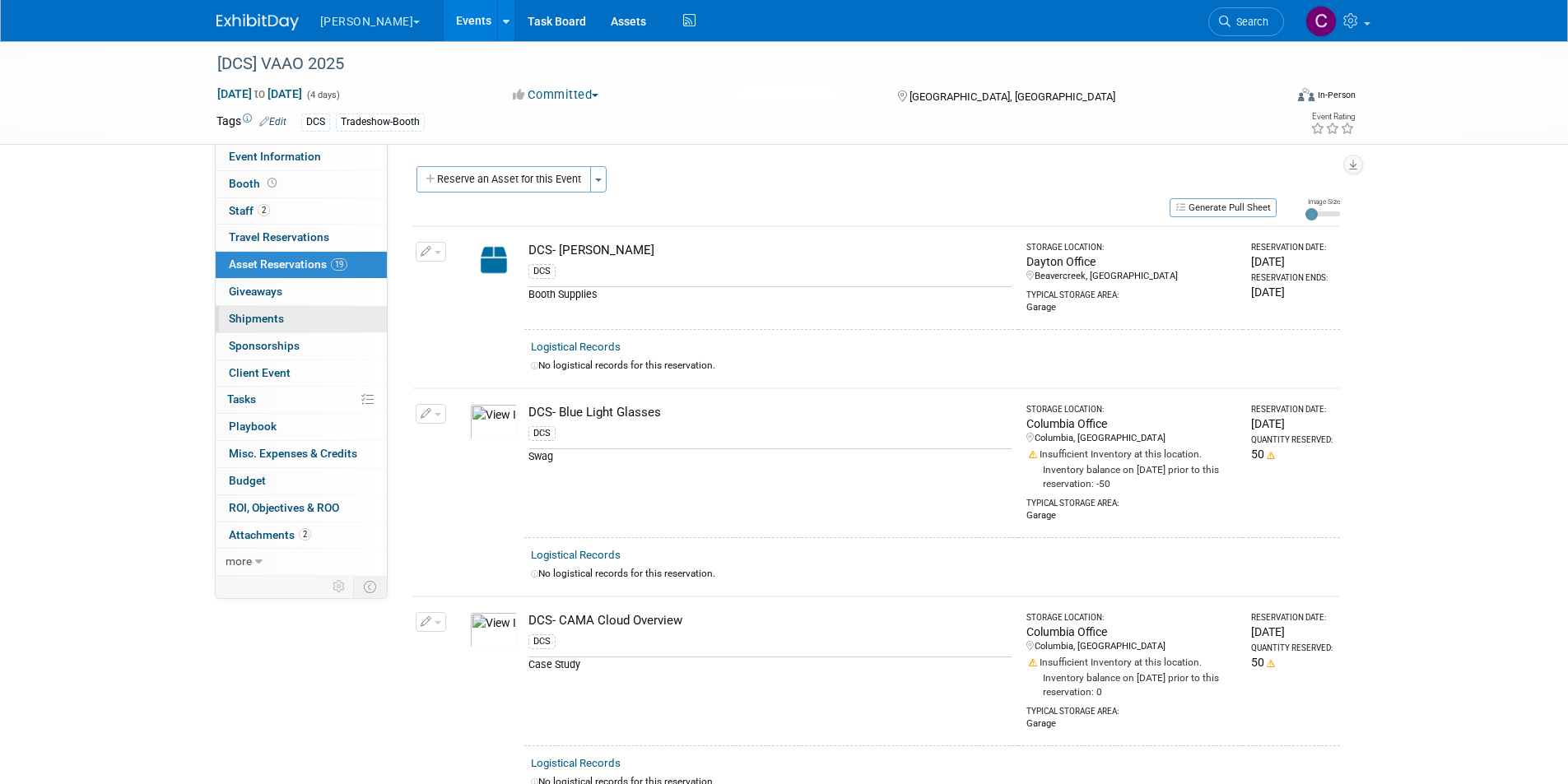
click at [271, 326] on link "0 Shipments 0" at bounding box center [301, 318] width 171 height 26
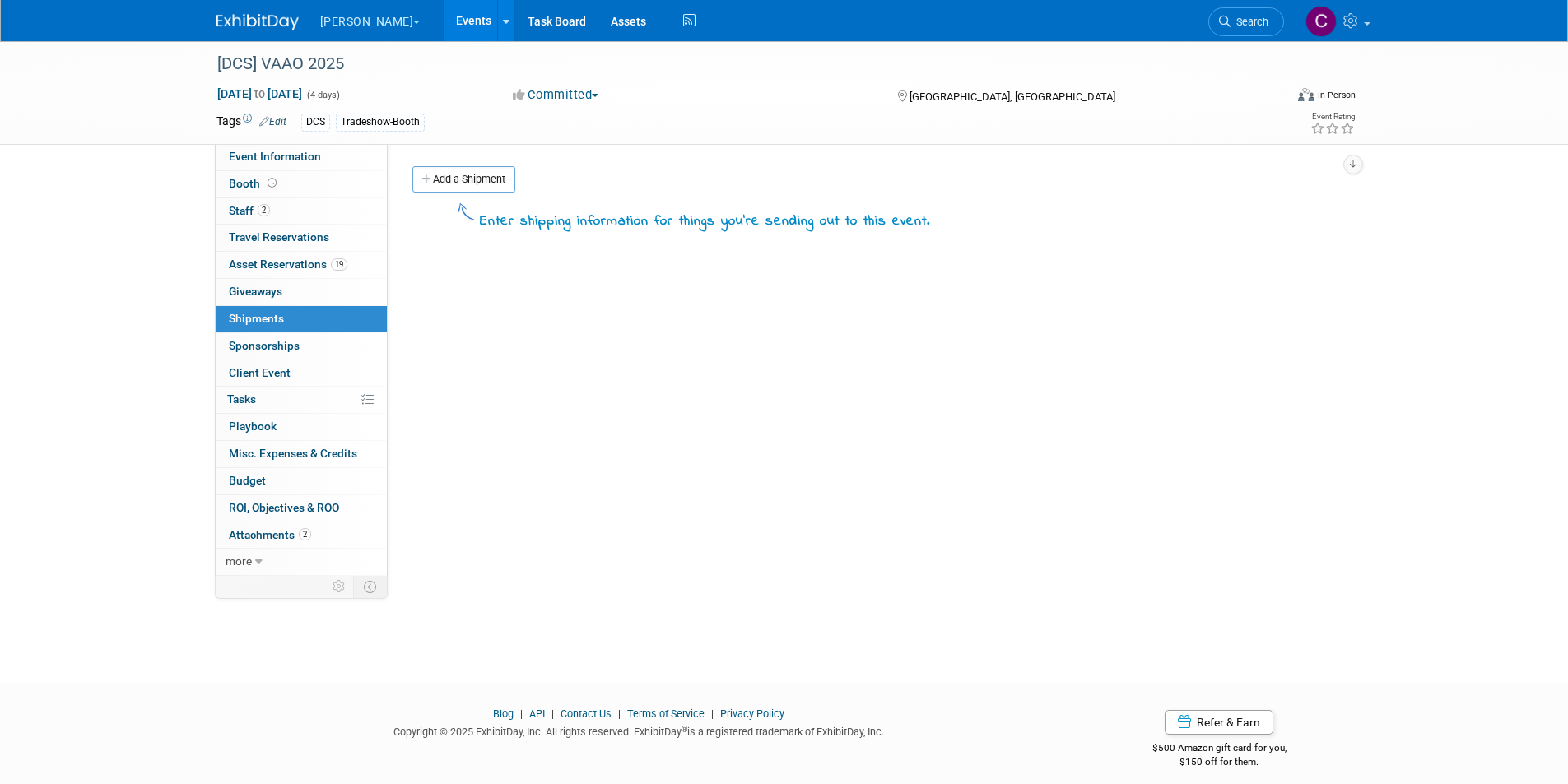
drag, startPoint x: 662, startPoint y: 392, endPoint x: 437, endPoint y: 156, distance: 326.1
click at [662, 392] on div "Event Website: Edit https://vaao.org/education/events-registration/ Event Venue…" at bounding box center [870, 359] width 965 height 432
click at [445, 174] on link "Add a Shipment" at bounding box center [463, 179] width 103 height 26
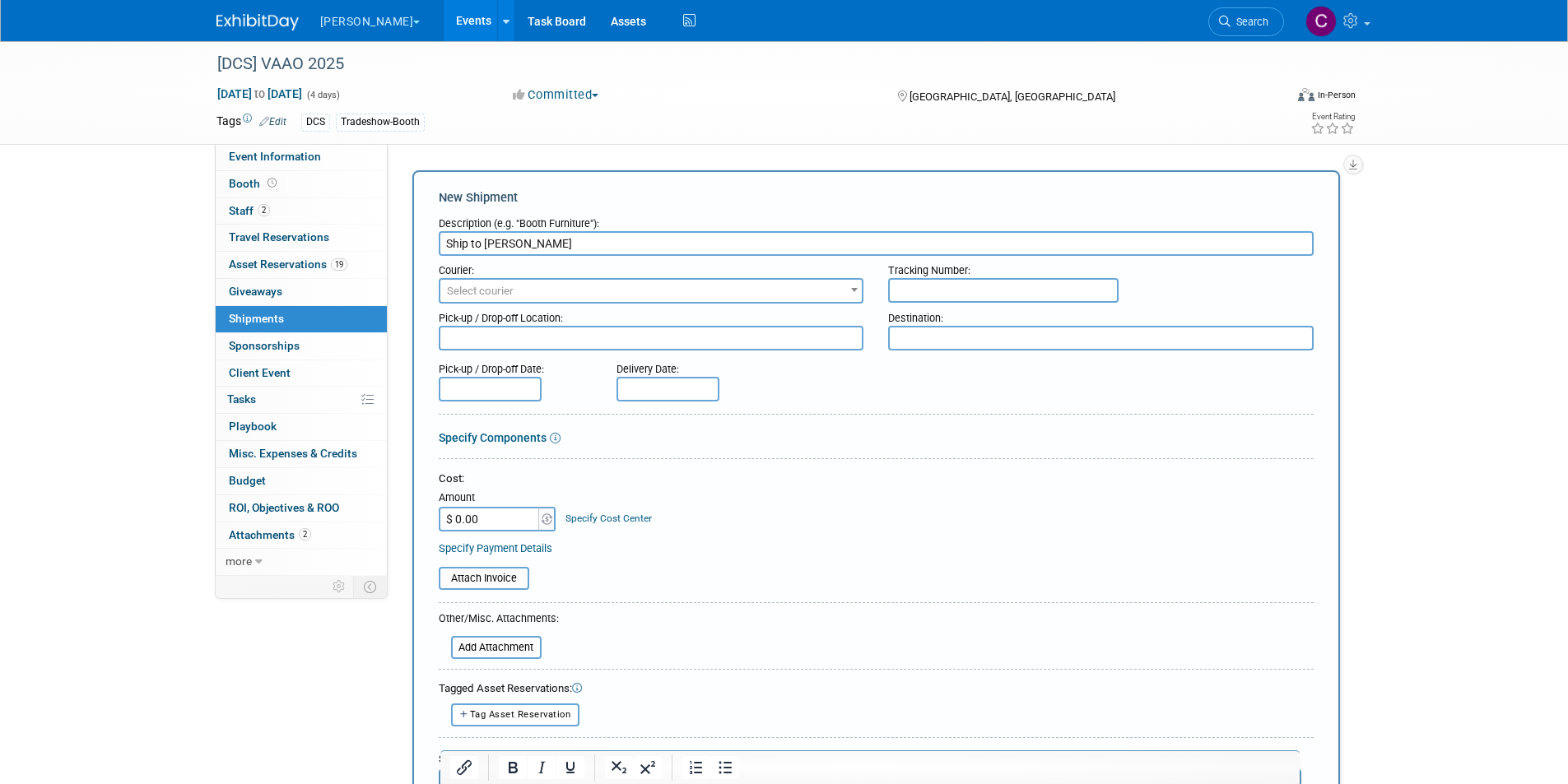
type input "Ship to Jess Baculik"
click at [491, 339] on textarea at bounding box center [652, 337] width 426 height 25
paste textarea "2333 Locksley Arch, Virginia Beach, VA 23456"
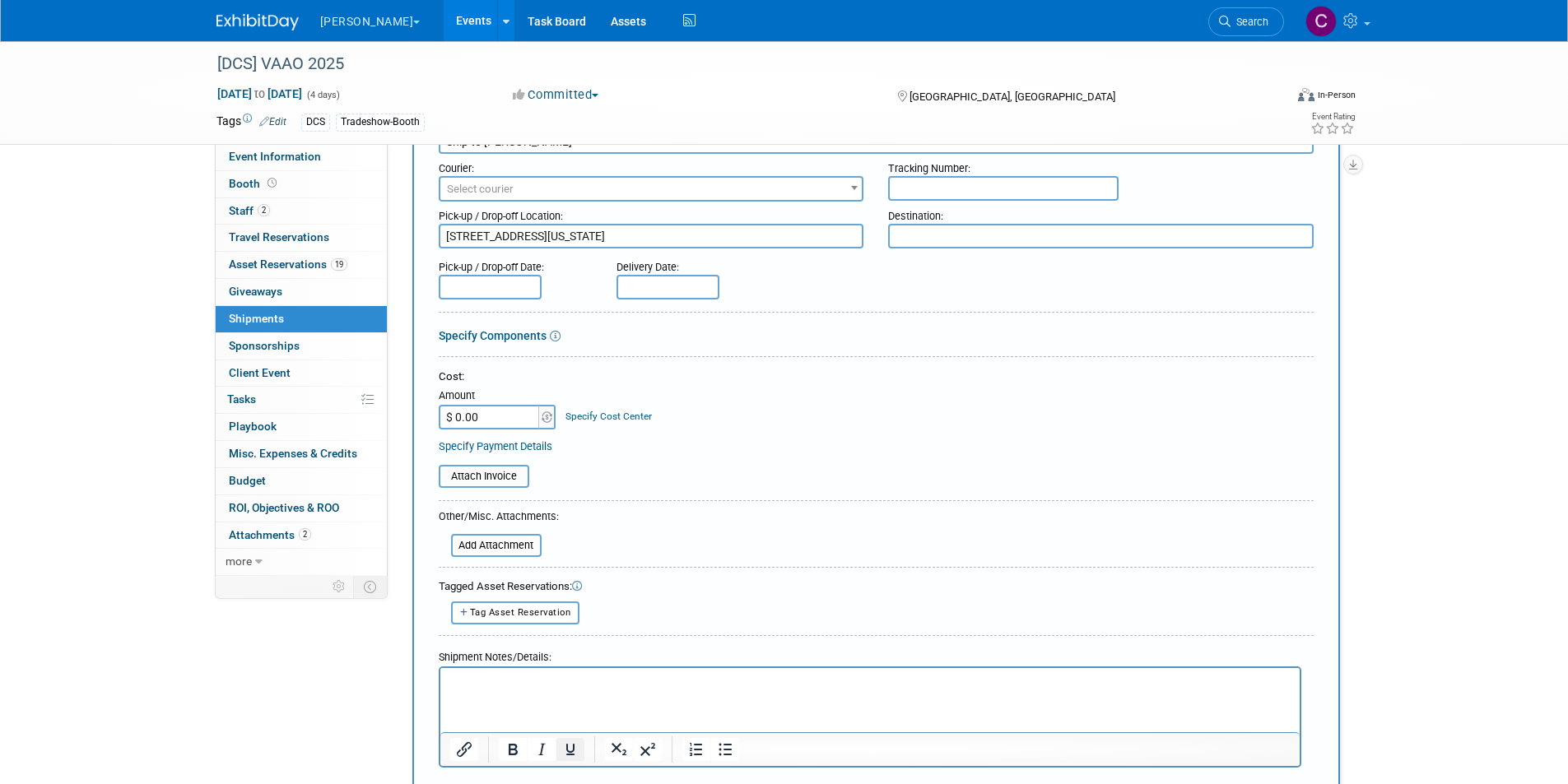
scroll to position [246, 0]
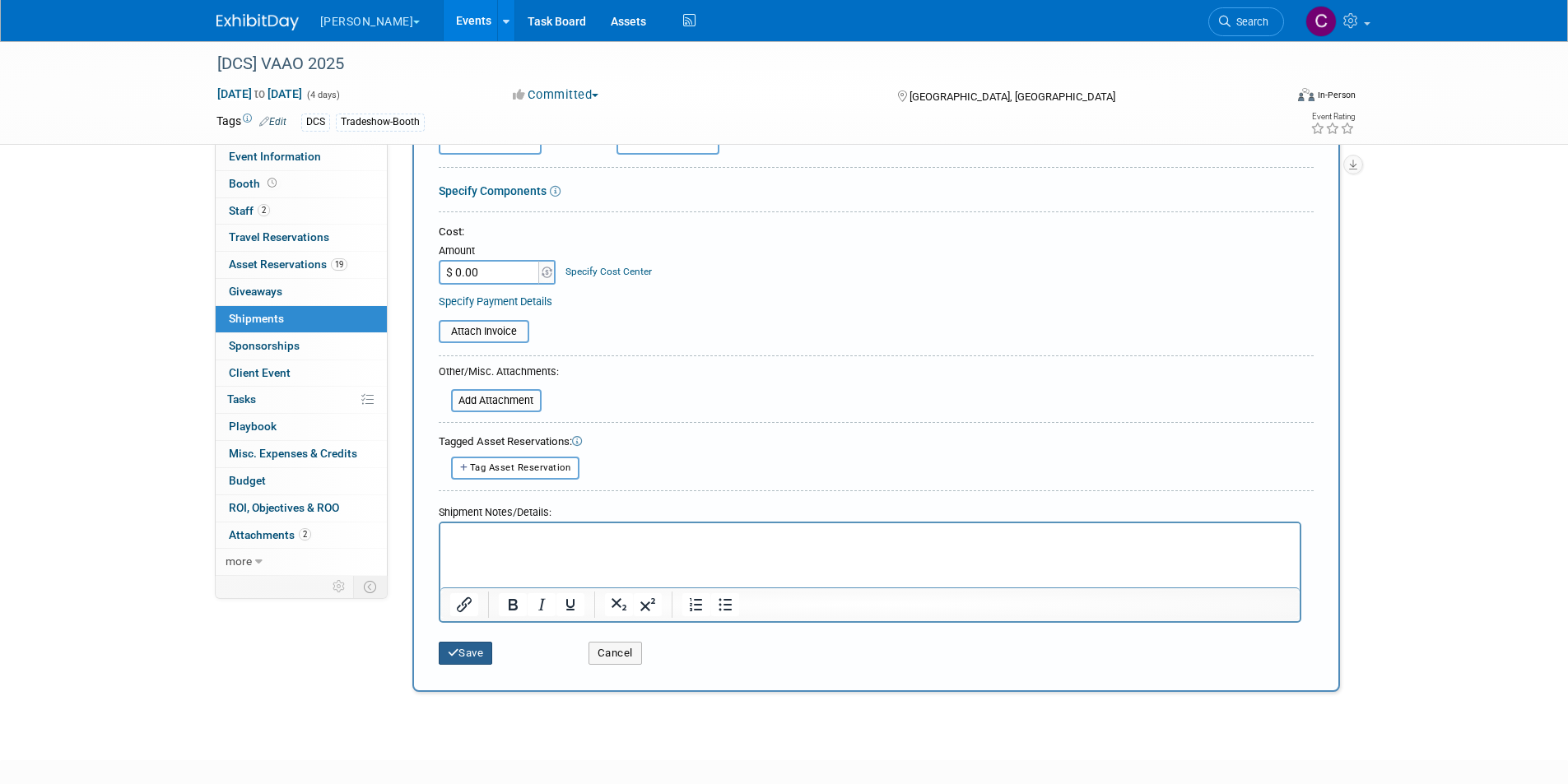
type textarea "2333 Locksley Arch, Virginia Beach, VA 23456"
click at [469, 653] on button "Save" at bounding box center [466, 652] width 55 height 23
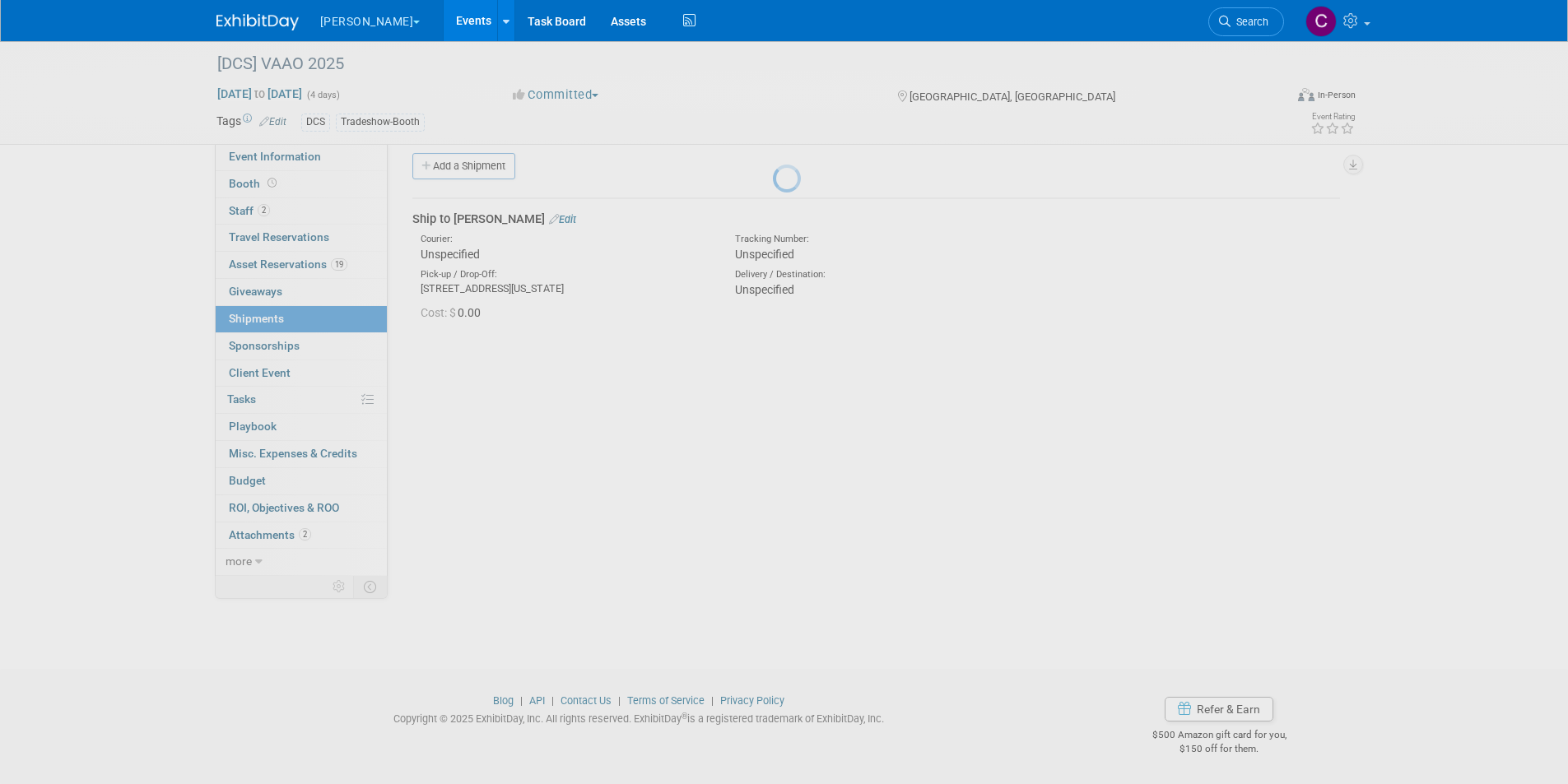
scroll to position [13, 0]
